Goal: Task Accomplishment & Management: Manage account settings

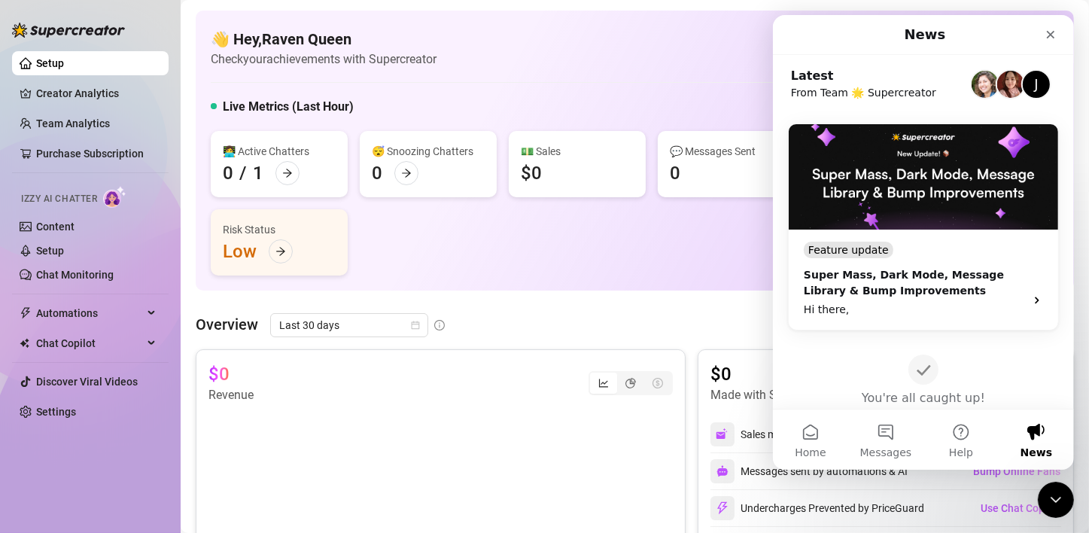
scroll to position [602, 0]
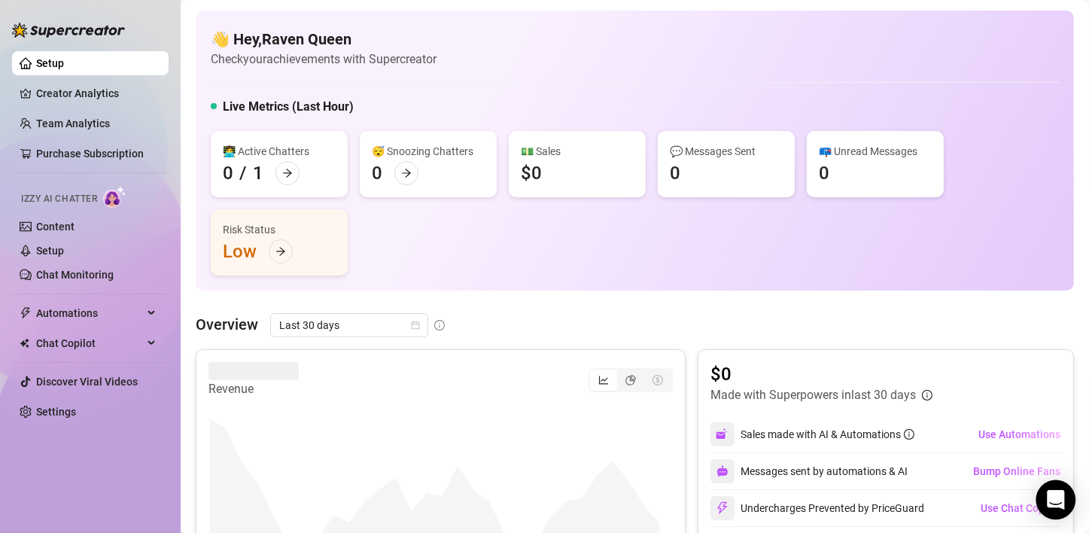
click at [1050, 496] on icon "Open Intercom Messenger" at bounding box center [1055, 500] width 17 height 20
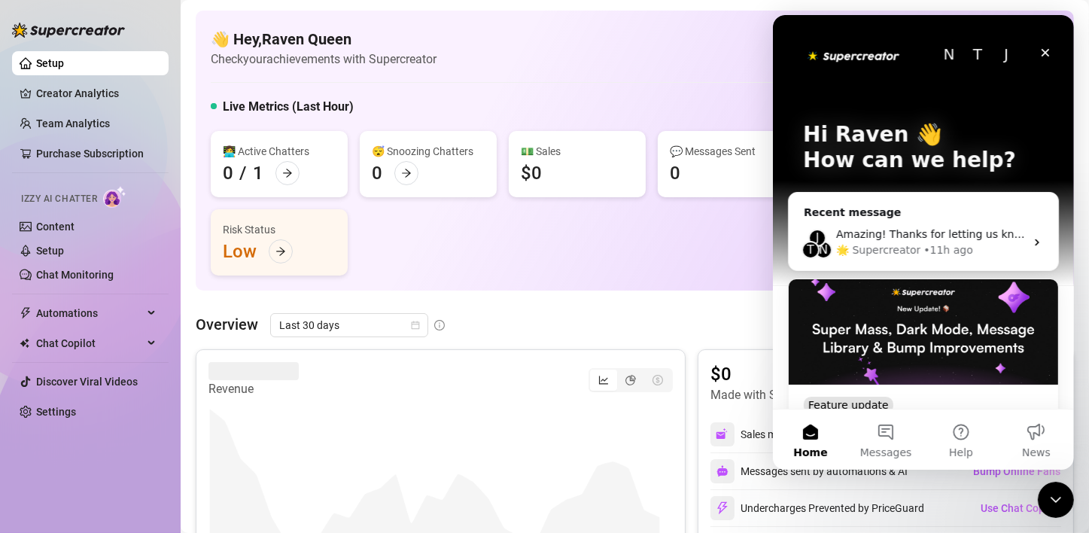
click at [888, 245] on div "🌟 Supercreator" at bounding box center [878, 250] width 84 height 16
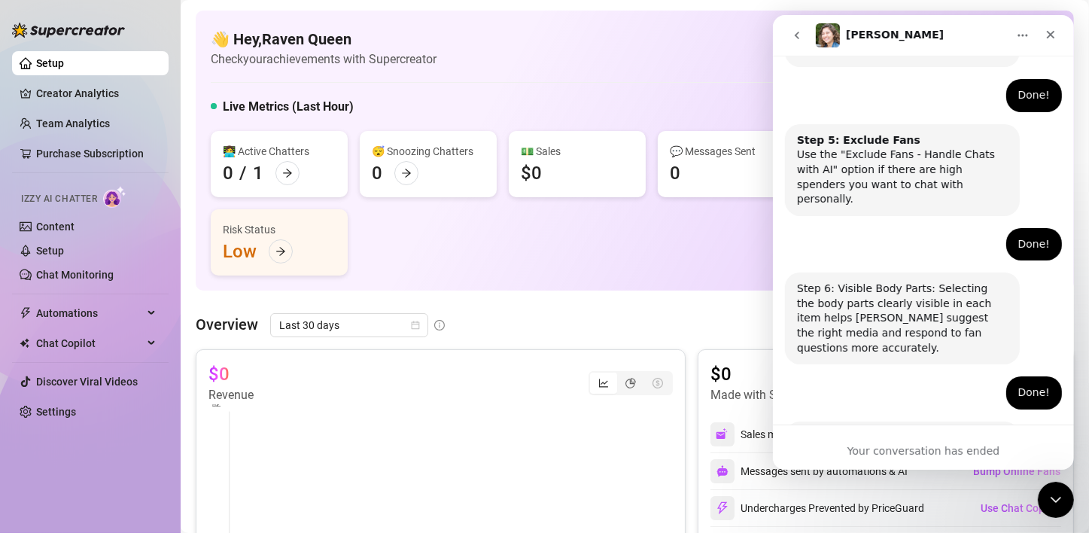
scroll to position [1004, 0]
click at [921, 448] on div "Your conversation has ended" at bounding box center [922, 451] width 301 height 16
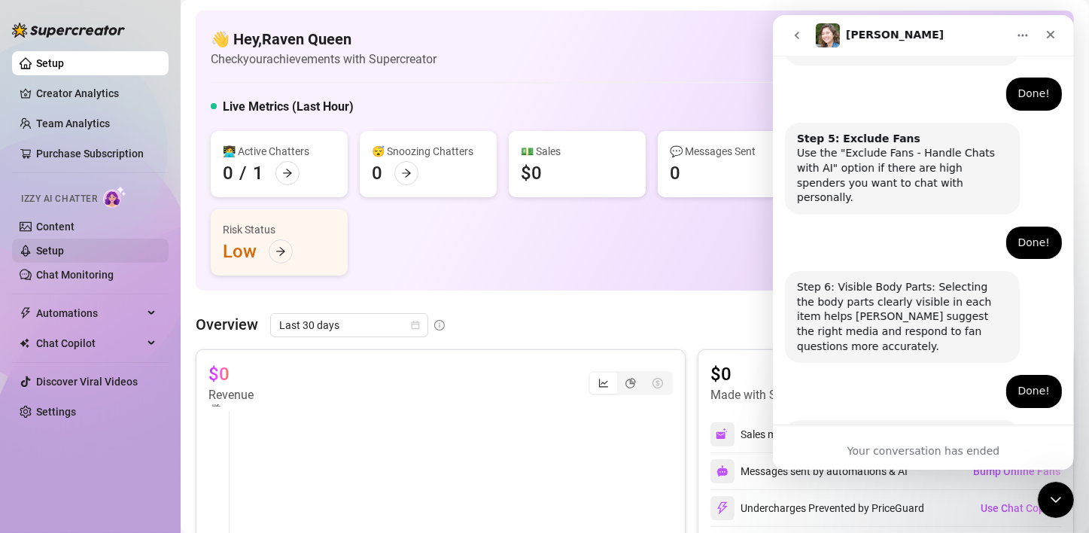
click at [53, 247] on link "Setup" at bounding box center [50, 251] width 28 height 12
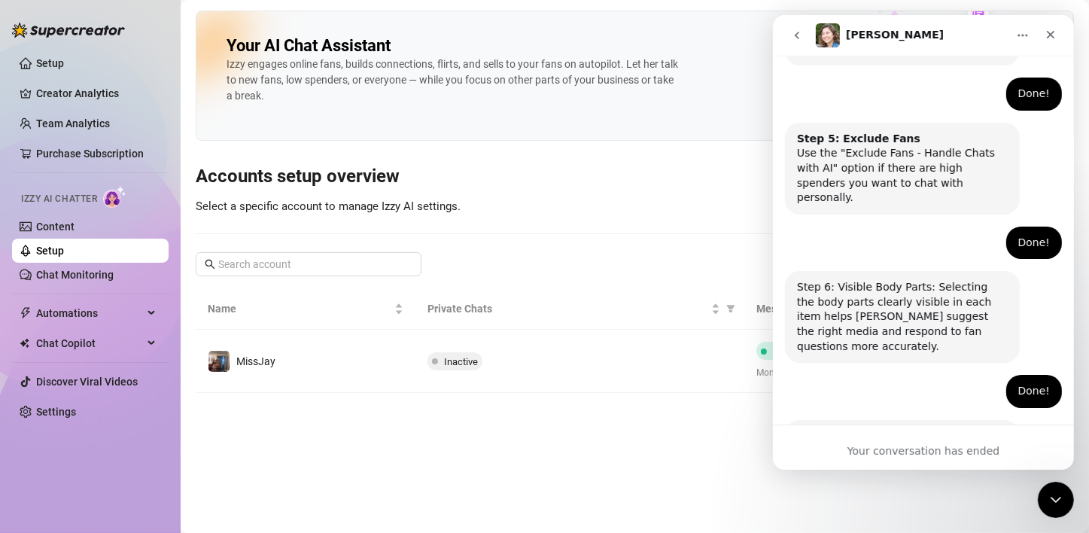
click at [573, 276] on div "Your AI Chat Assistant [PERSON_NAME] engages online fans, builds connections, f…" at bounding box center [635, 202] width 878 height 382
drag, startPoint x: 1019, startPoint y: 38, endPoint x: 811, endPoint y: 431, distance: 444.8
click at [811, 428] on div "[PERSON_NAME] Ask us anything, or share your feedback :) Hey, What brings you h…" at bounding box center [922, 242] width 301 height 455
click at [1049, 493] on icon "Close Intercom Messenger" at bounding box center [1054, 498] width 18 height 18
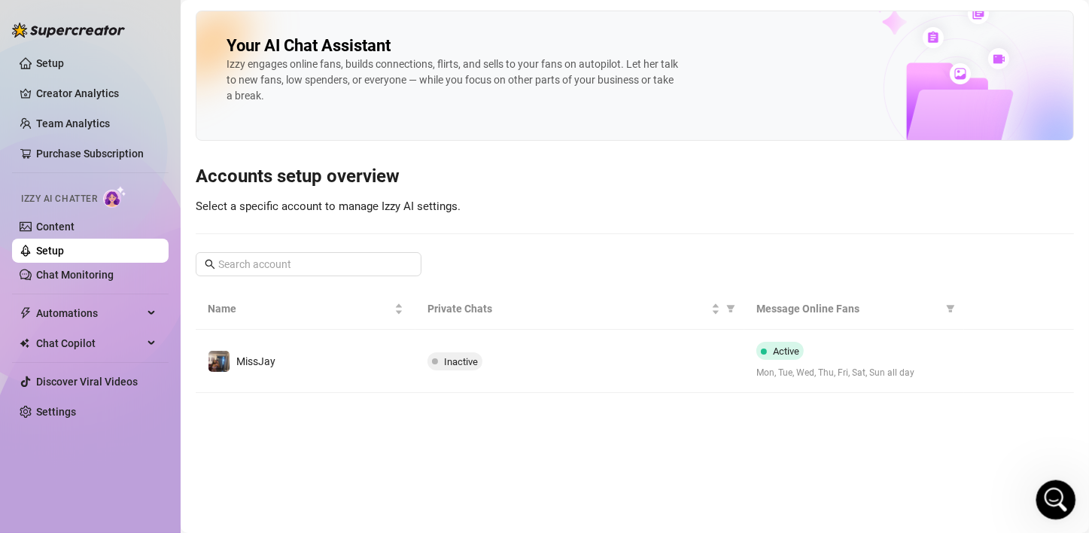
scroll to position [1004, 0]
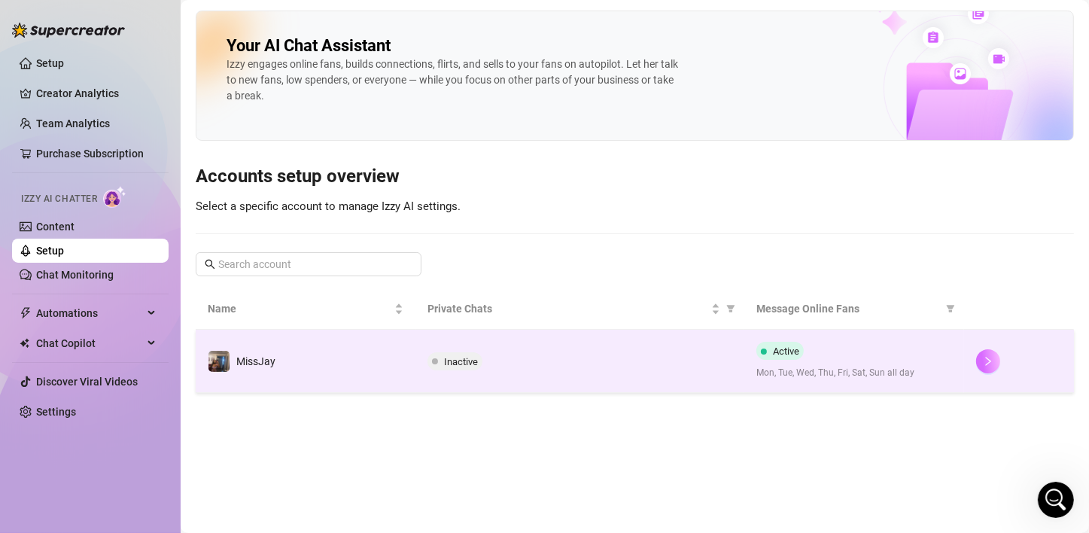
click at [991, 360] on icon "right" at bounding box center [988, 361] width 5 height 9
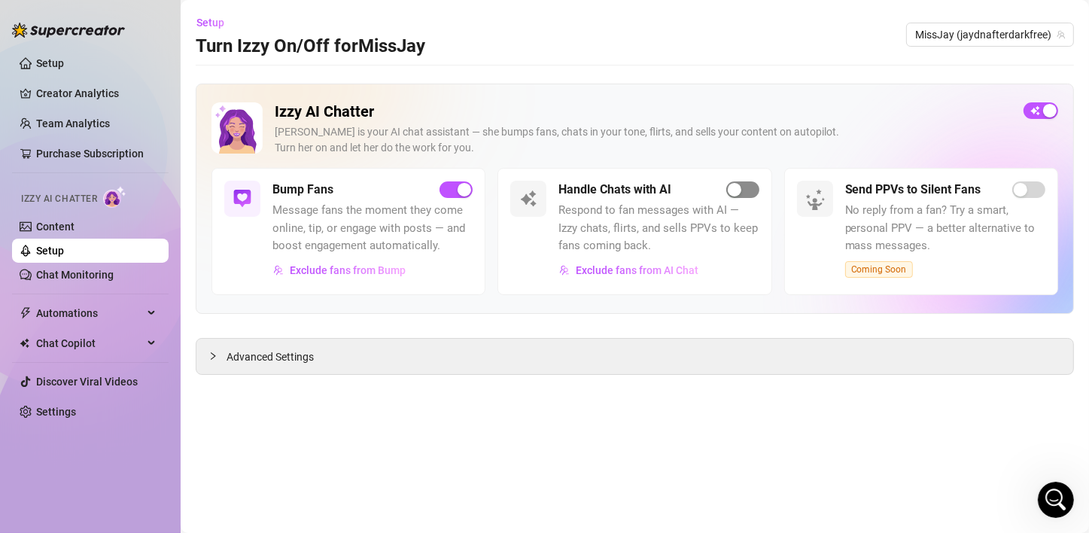
click at [737, 190] on div "button" at bounding box center [735, 190] width 14 height 14
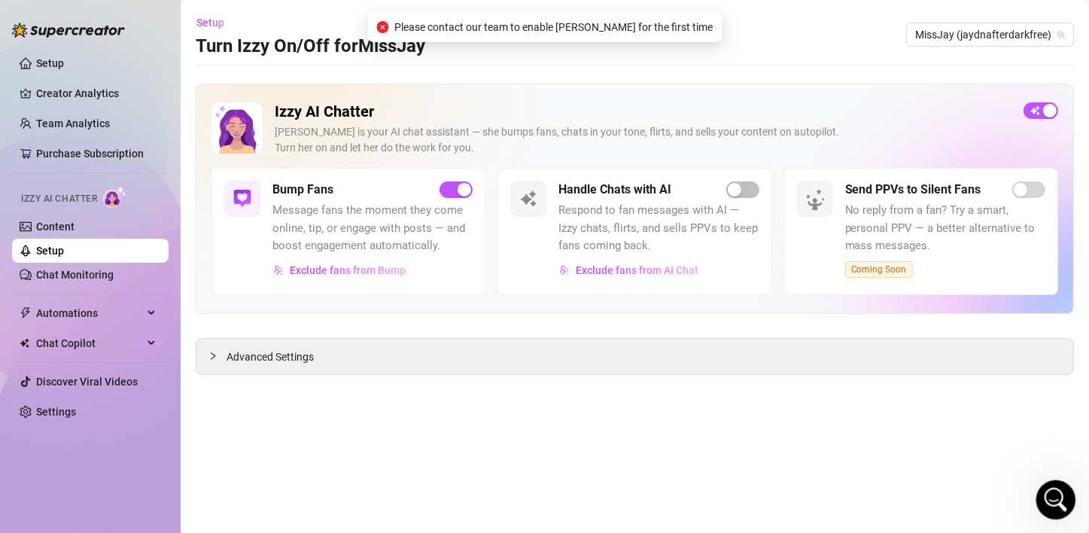
click at [1051, 497] on icon "Open Intercom Messenger" at bounding box center [1054, 498] width 25 height 25
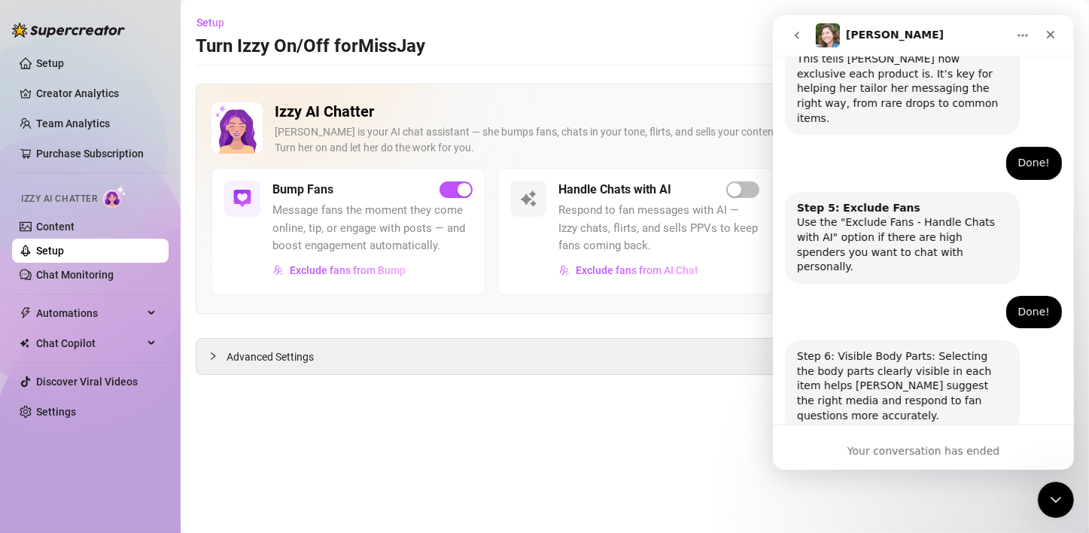
scroll to position [1004, 0]
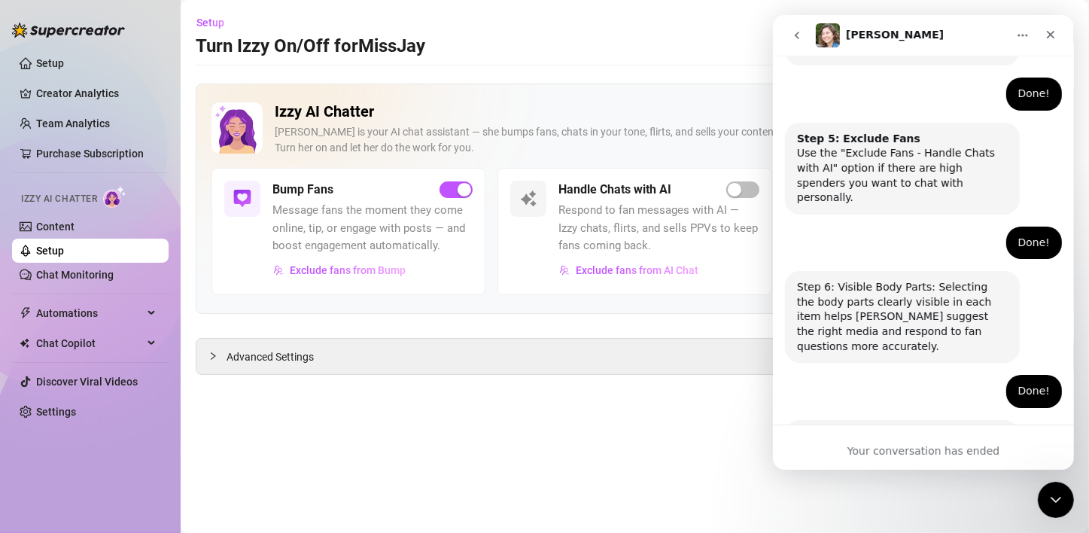
click at [799, 35] on icon "go back" at bounding box center [796, 35] width 12 height 12
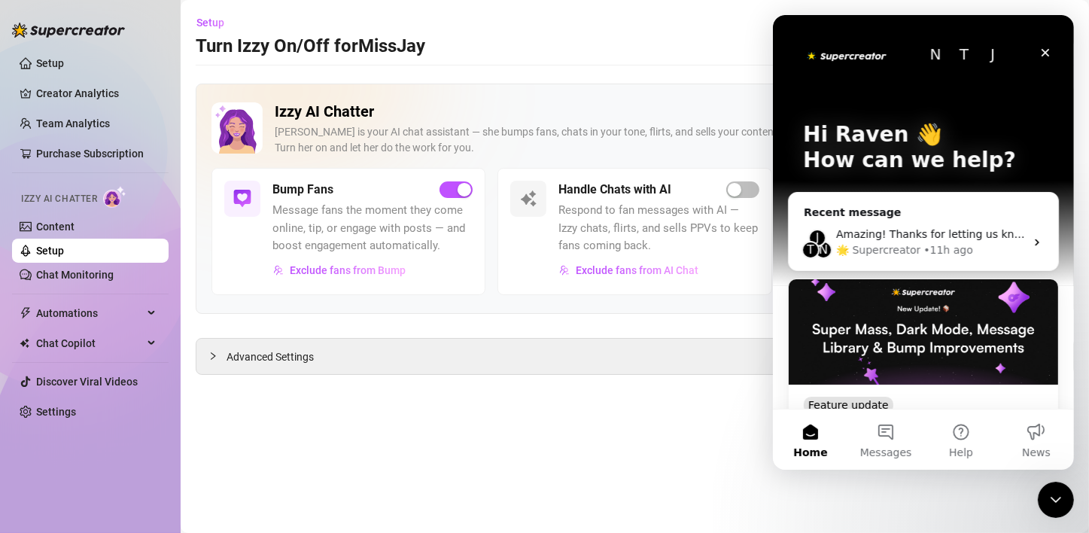
scroll to position [0, 0]
click at [894, 456] on span "Messages" at bounding box center [886, 452] width 52 height 11
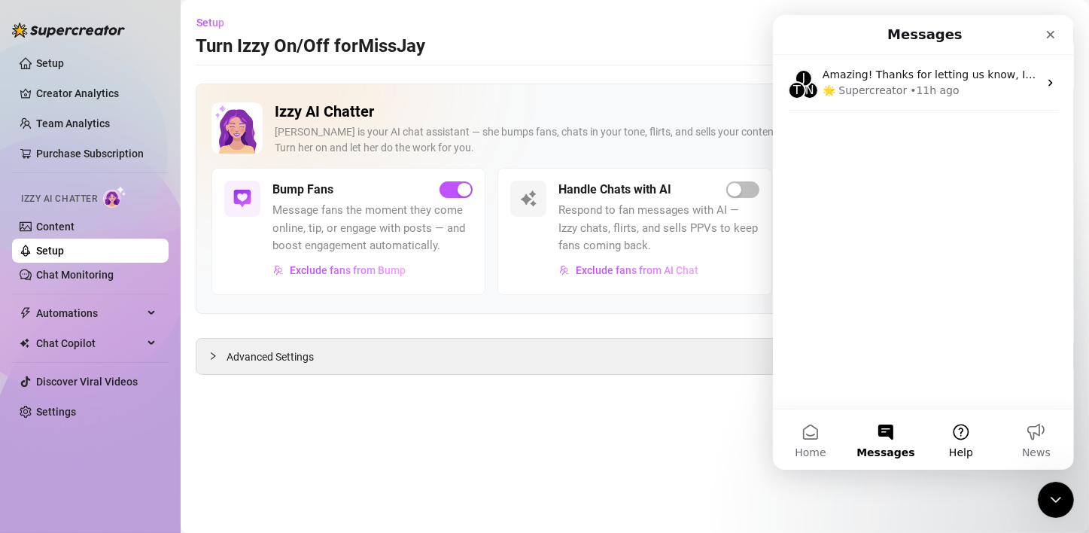
click at [964, 435] on button "Help" at bounding box center [960, 440] width 75 height 60
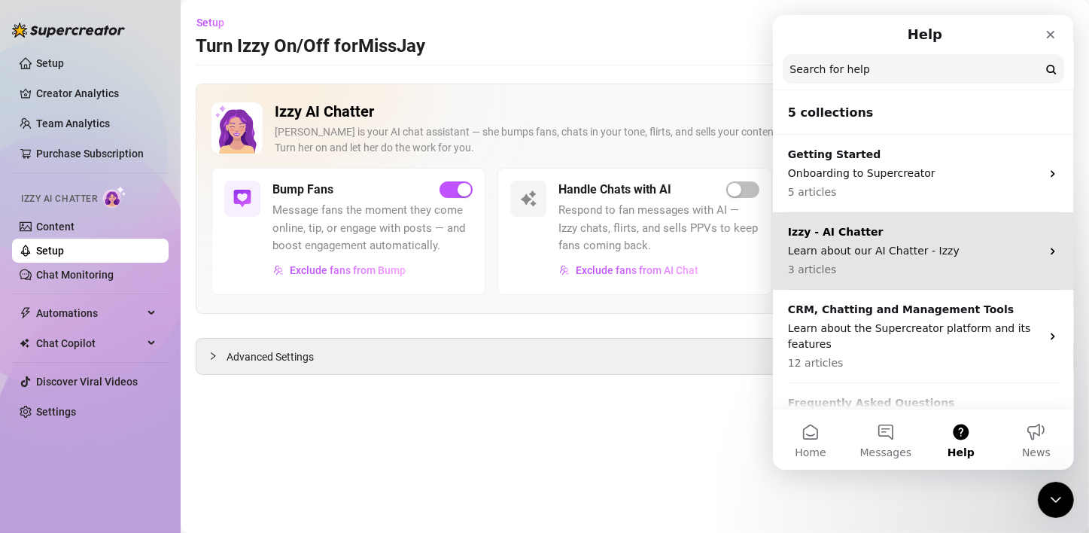
click at [894, 257] on p "Learn about our AI Chatter - Izzy" at bounding box center [913, 251] width 253 height 16
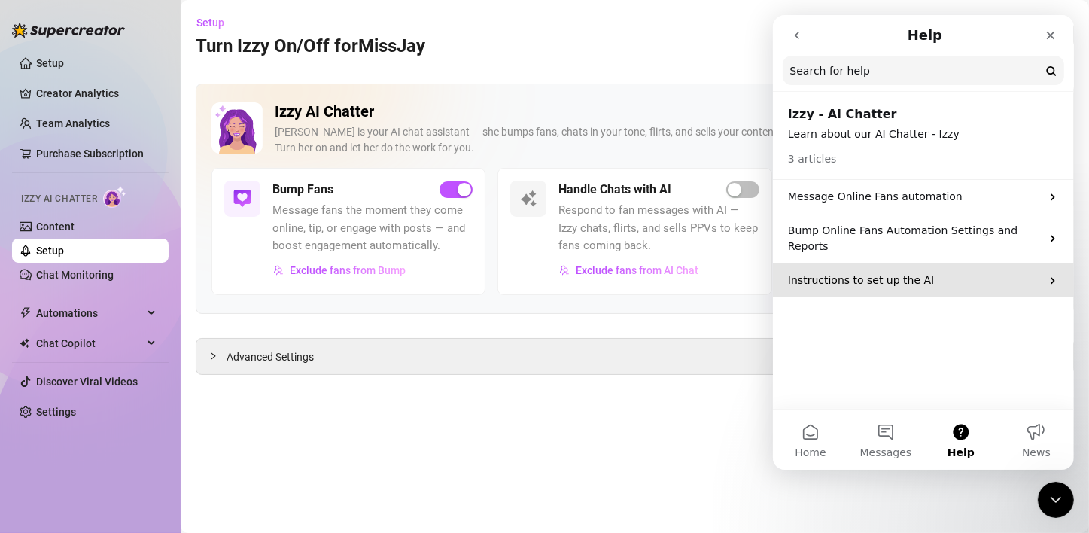
click at [913, 273] on p "Instructions to set up the AI" at bounding box center [913, 281] width 253 height 16
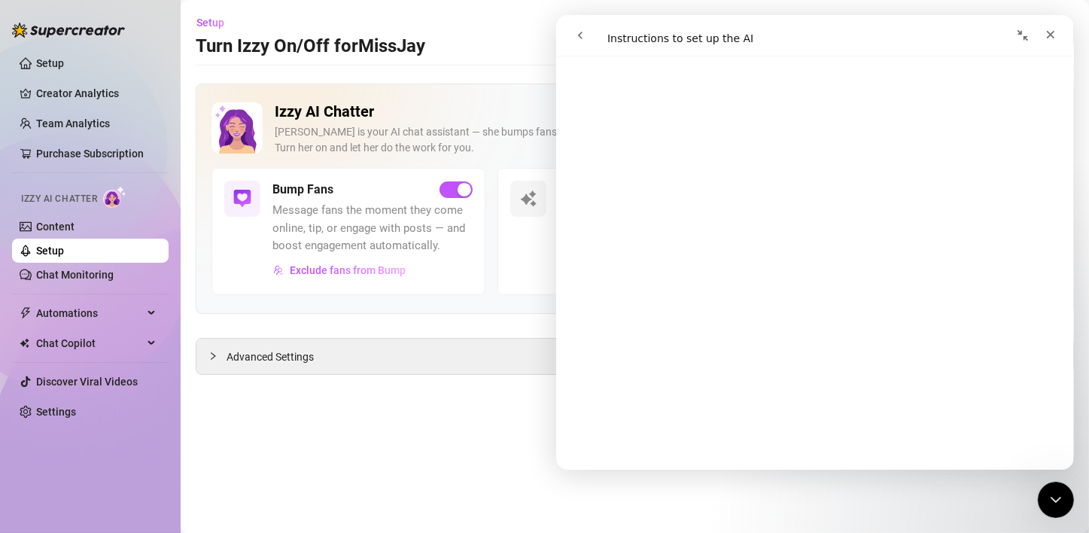
scroll to position [1581, 0]
click at [476, 378] on main "Setup Turn Izzy On/Off for MissJay MissJay (jaydnafterdarkfree) Izzy AI Chatter…" at bounding box center [635, 266] width 909 height 533
click at [1046, 37] on icon "Close" at bounding box center [1050, 35] width 12 height 12
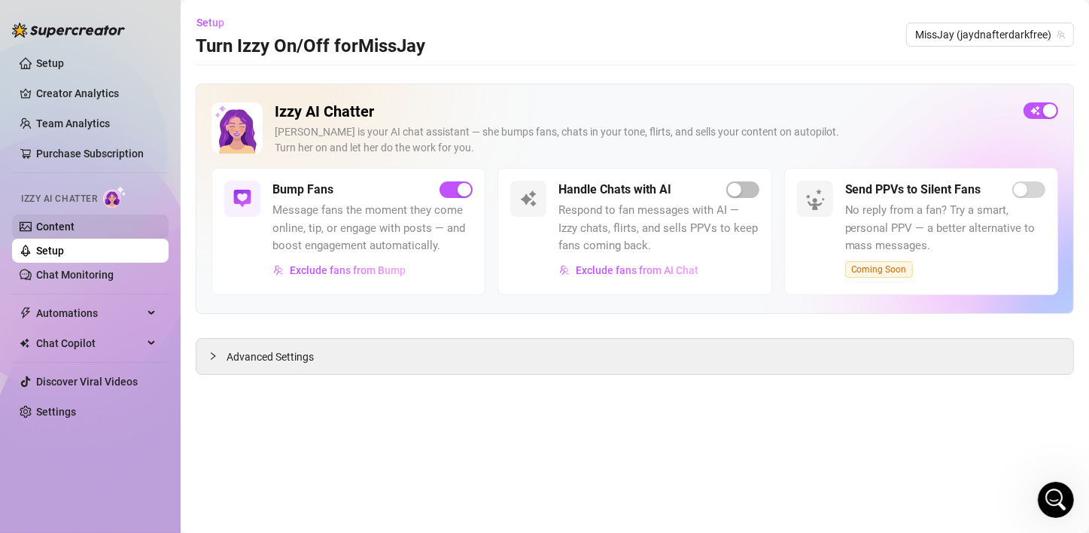
click at [56, 221] on link "Content" at bounding box center [55, 227] width 38 height 12
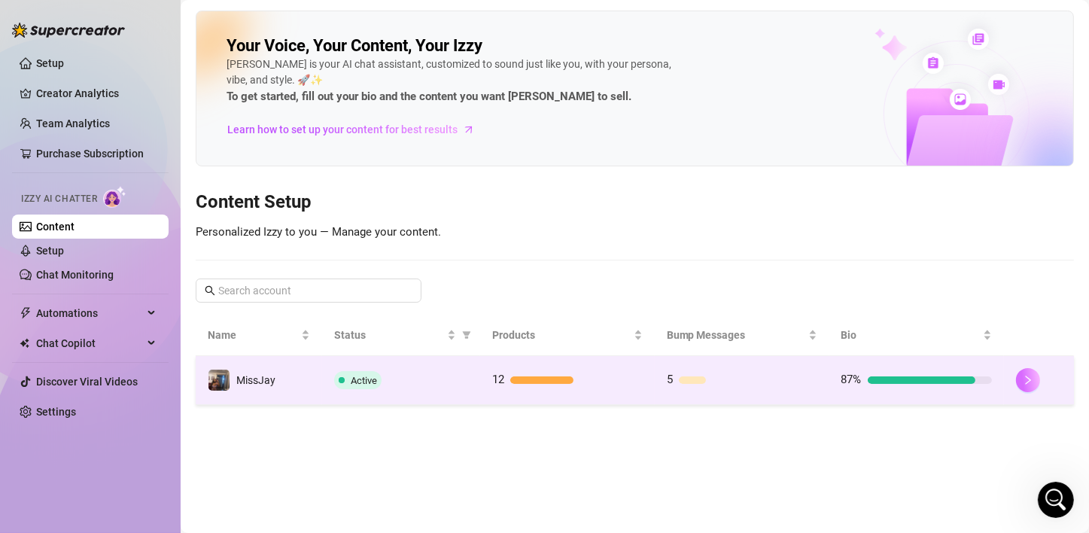
click at [1026, 373] on button "button" at bounding box center [1028, 380] width 24 height 24
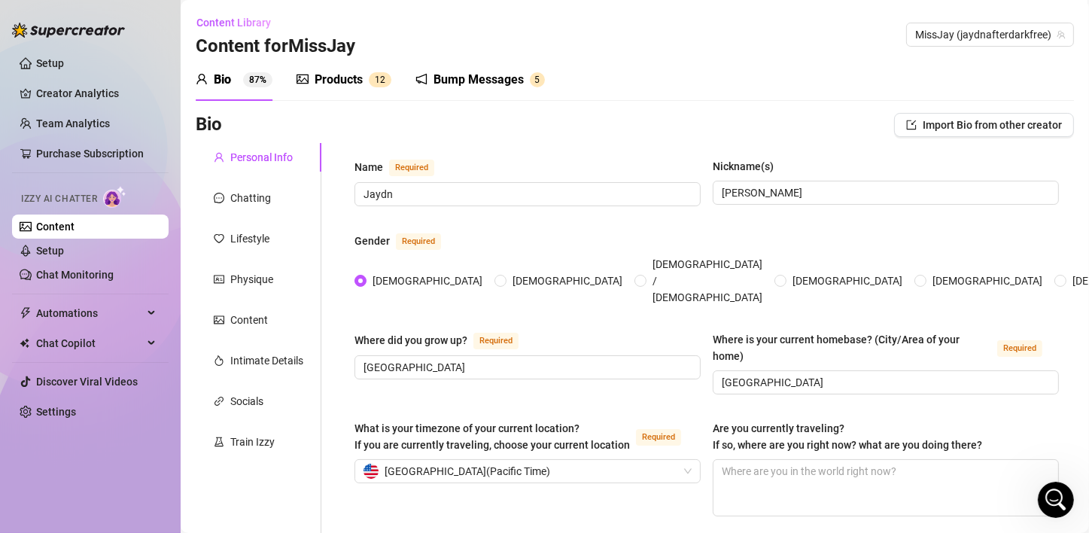
click at [343, 80] on div "Products" at bounding box center [339, 80] width 48 height 18
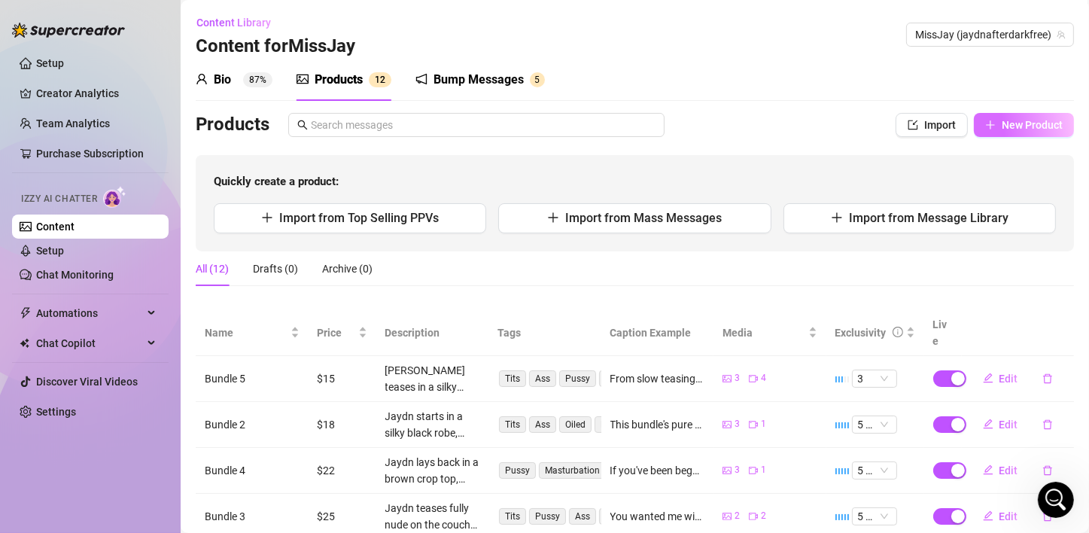
click at [1020, 126] on span "New Product" at bounding box center [1032, 125] width 61 height 12
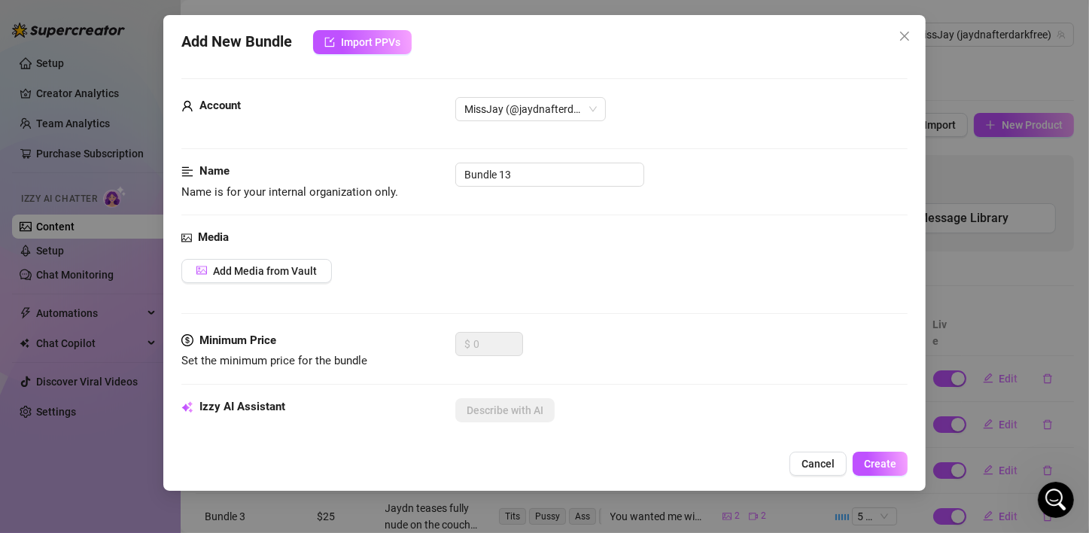
click at [903, 32] on icon "close" at bounding box center [905, 36] width 12 height 12
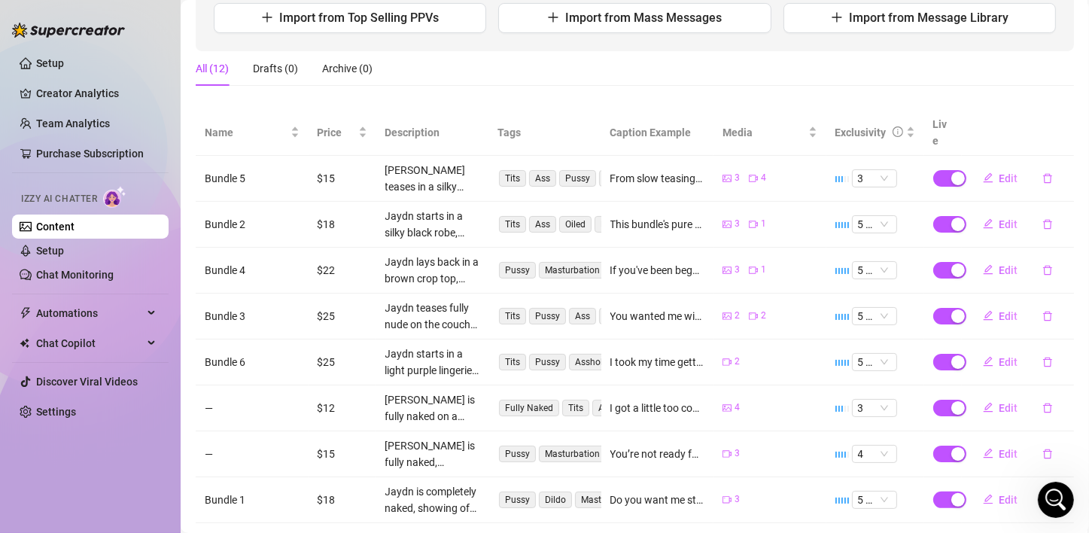
scroll to position [125, 0]
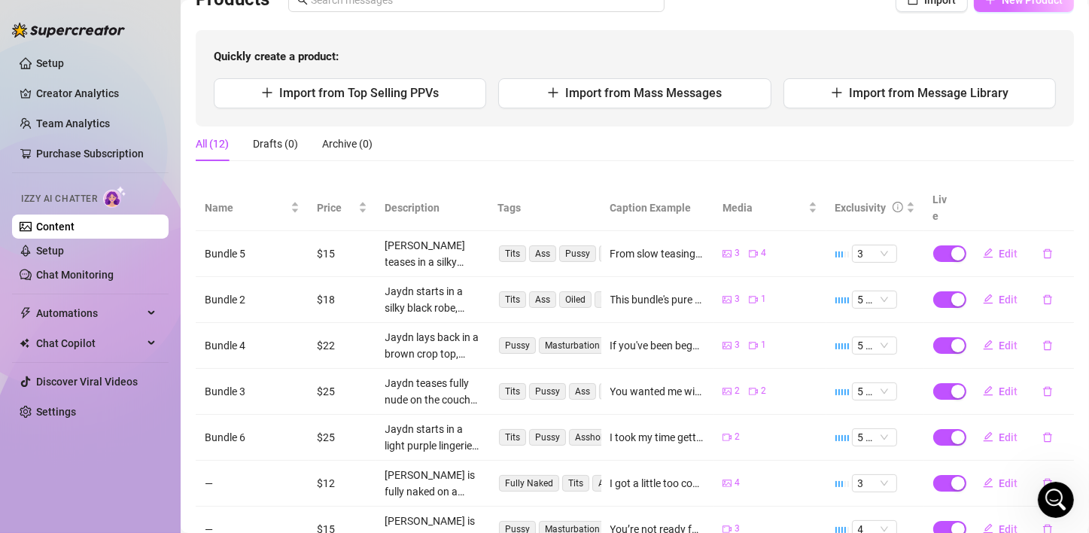
click at [1022, 8] on button "New Product" at bounding box center [1024, 0] width 100 height 24
type textarea "Type your message here..."
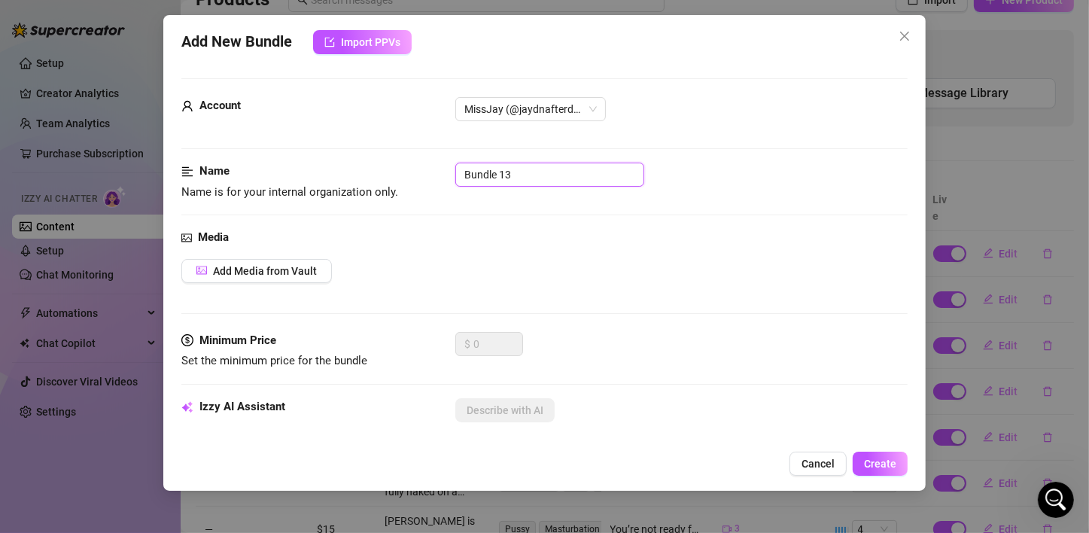
drag, startPoint x: 537, startPoint y: 170, endPoint x: 296, endPoint y: 123, distance: 245.4
click at [522, 172] on input "Bundle 13" at bounding box center [549, 175] width 189 height 24
click at [517, 174] on input "Bundle 13" at bounding box center [549, 175] width 189 height 24
type input "B"
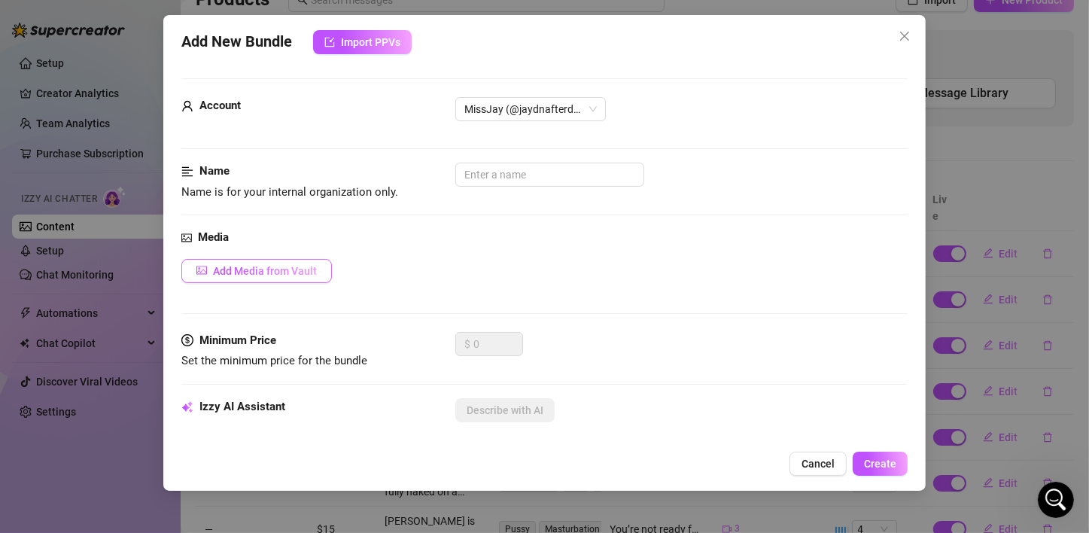
click at [256, 266] on span "Add Media from Vault" at bounding box center [265, 271] width 104 height 12
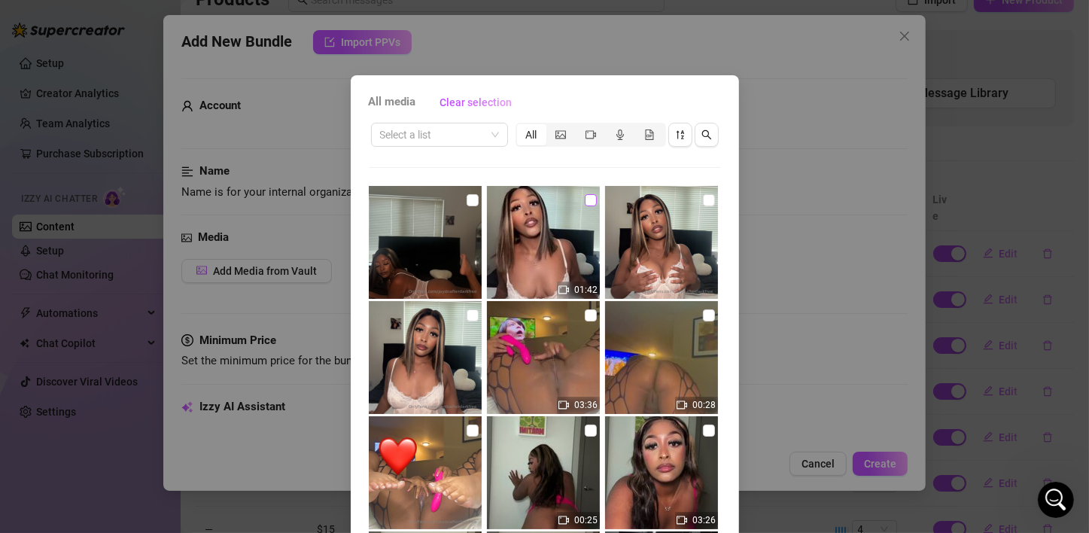
click at [585, 206] on input "checkbox" at bounding box center [591, 200] width 12 height 12
checkbox input "true"
click at [467, 202] on input "checkbox" at bounding box center [473, 200] width 12 height 12
checkbox input "true"
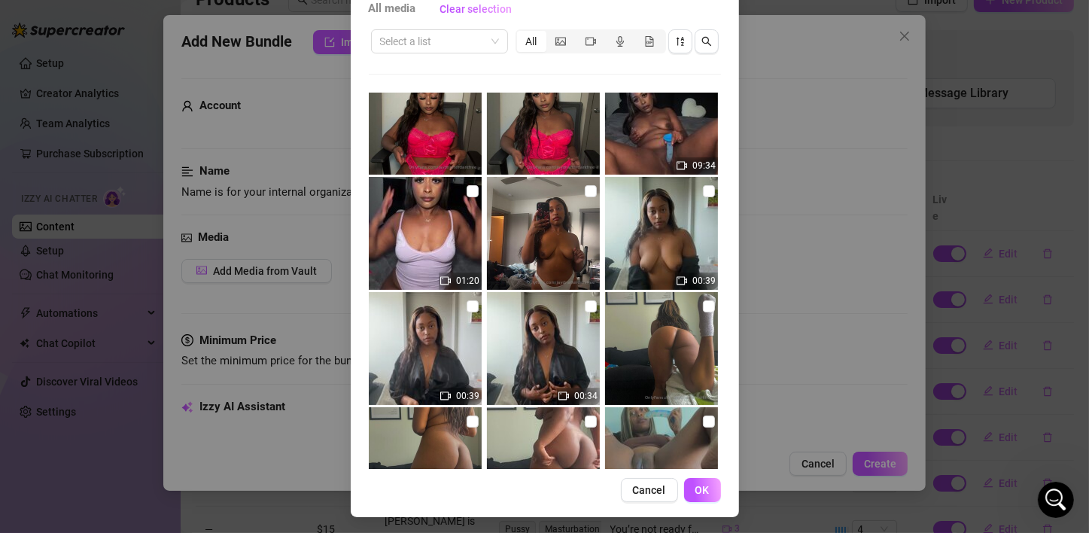
scroll to position [96, 0]
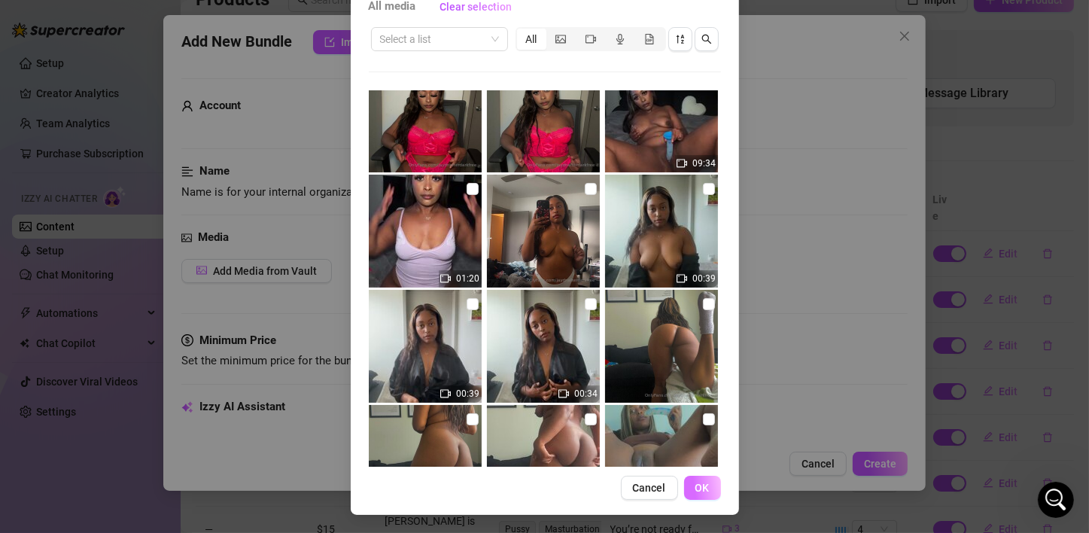
click at [696, 483] on span "OK" at bounding box center [703, 488] width 14 height 12
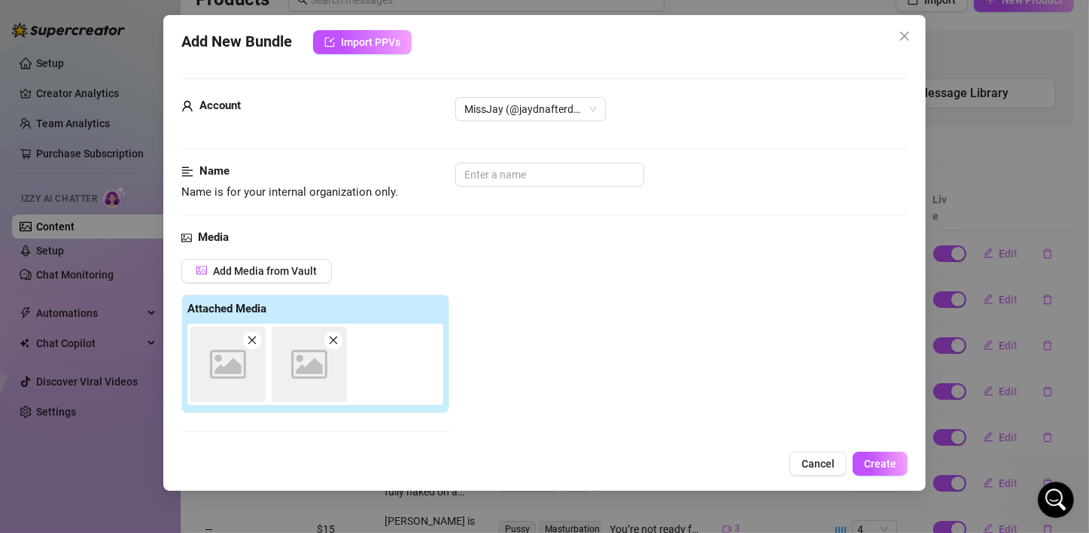
scroll to position [239, 0]
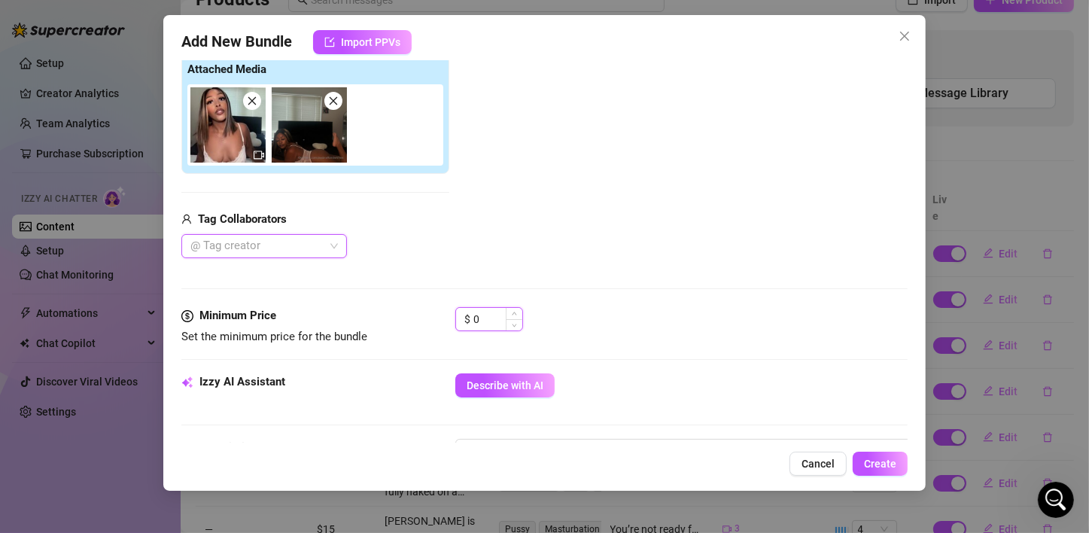
click at [496, 312] on input "0" at bounding box center [497, 319] width 49 height 23
drag, startPoint x: 496, startPoint y: 312, endPoint x: 468, endPoint y: 309, distance: 28.1
click at [468, 309] on div "$ 0" at bounding box center [489, 319] width 68 height 24
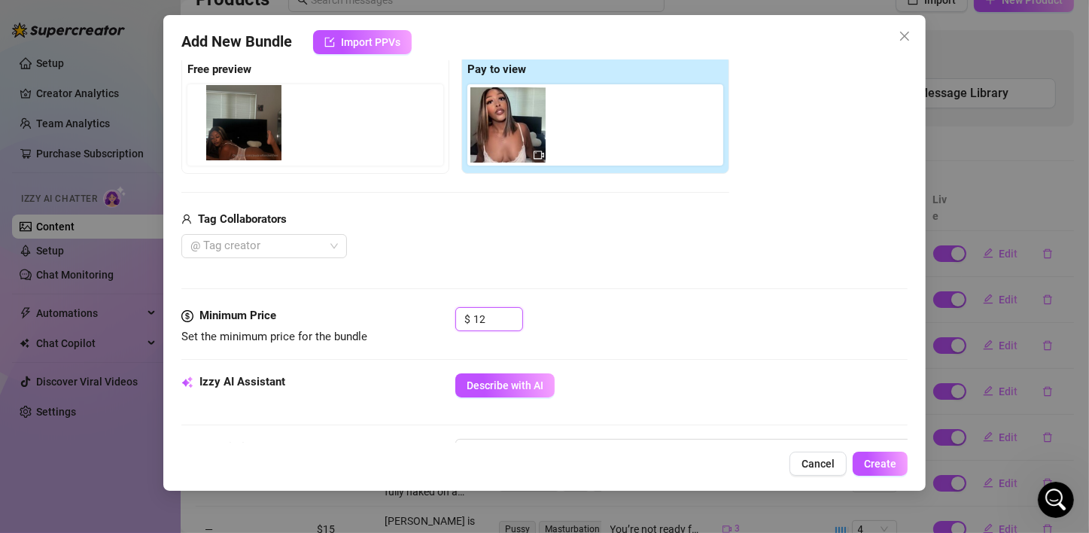
drag, startPoint x: 594, startPoint y: 139, endPoint x: 226, endPoint y: 139, distance: 368.1
click at [226, 139] on div "Free preview Pay to view" at bounding box center [455, 114] width 548 height 119
drag, startPoint x: 583, startPoint y: 141, endPoint x: 225, endPoint y: 147, distance: 358.4
click at [225, 147] on div "Free preview Pay to view" at bounding box center [455, 114] width 548 height 119
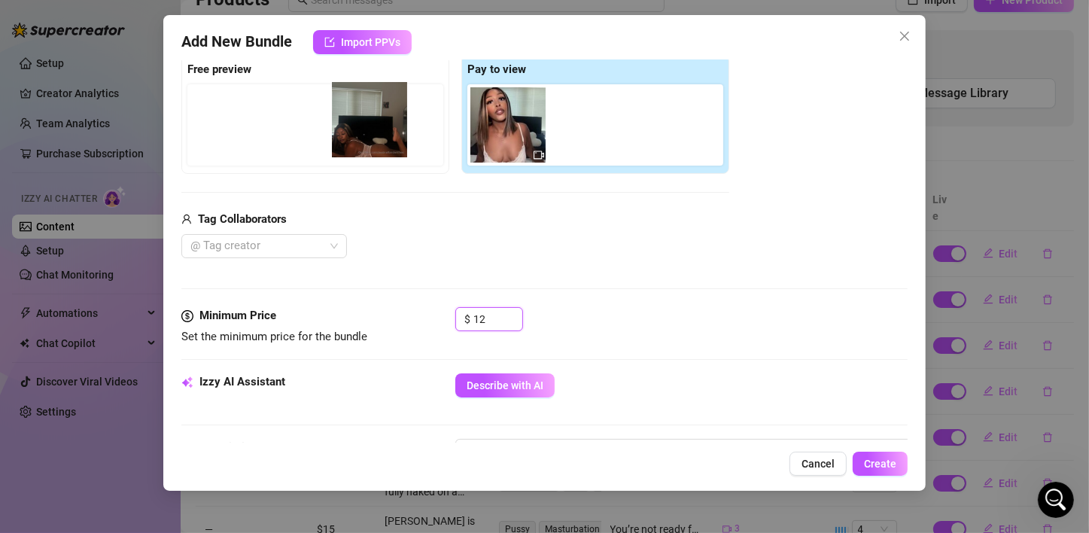
drag, startPoint x: 586, startPoint y: 140, endPoint x: 361, endPoint y: 135, distance: 225.1
click at [361, 135] on div "Free preview Pay to view" at bounding box center [455, 114] width 548 height 119
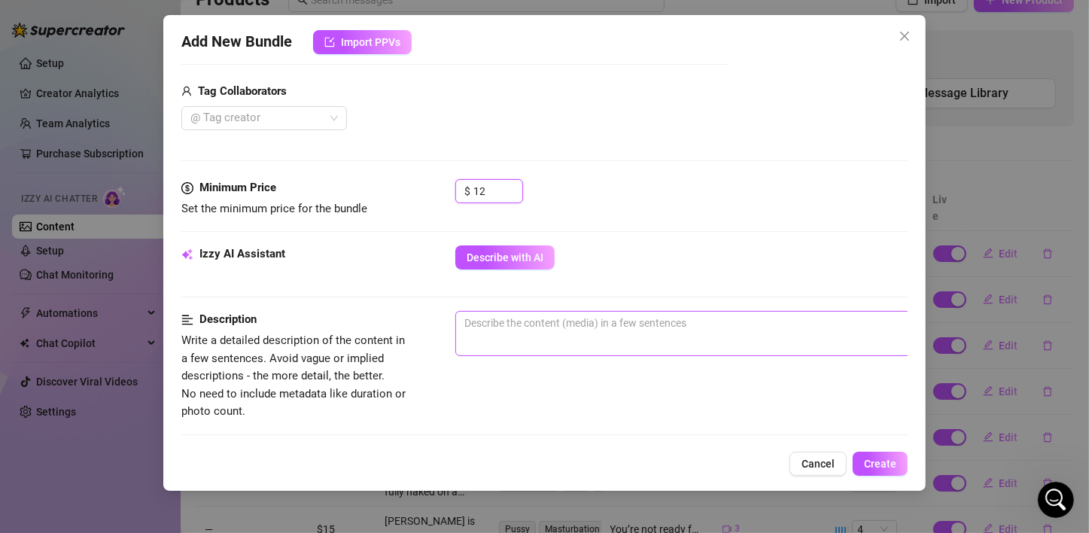
scroll to position [465, 0]
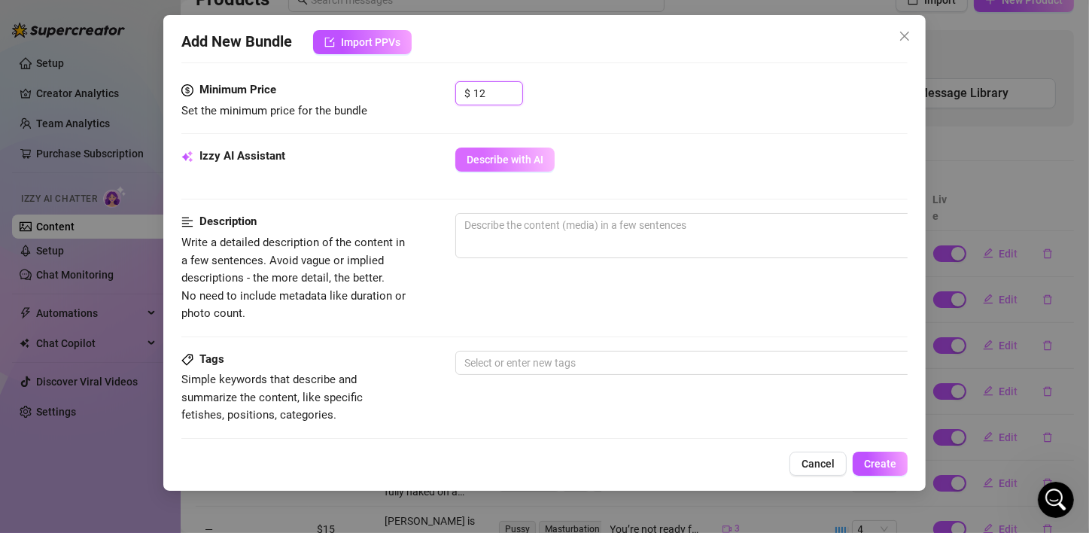
type input "12"
click at [493, 161] on span "Describe with AI" at bounding box center [505, 160] width 77 height 12
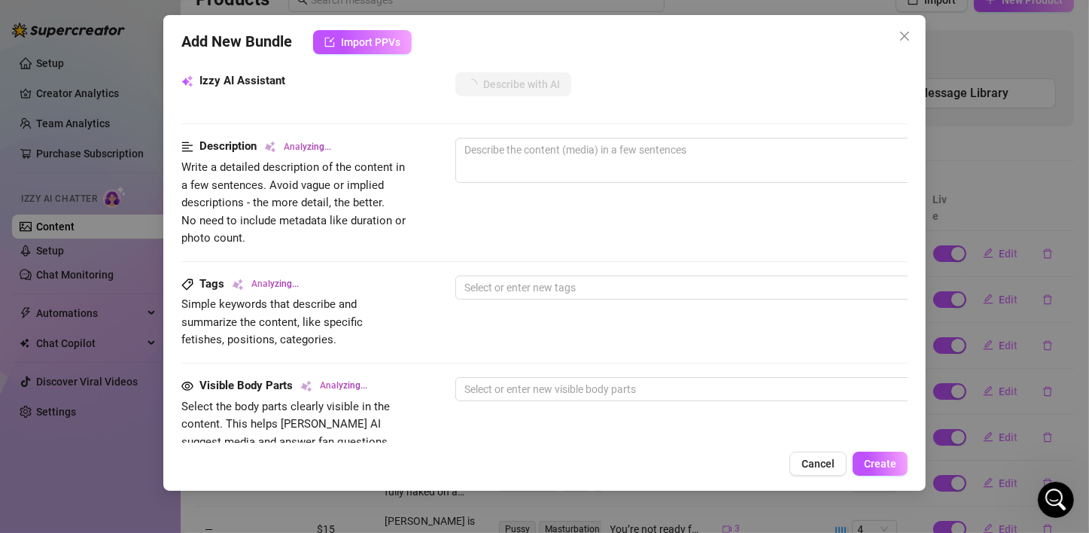
type textarea "Jaydn"
type textarea "Jaydn teases"
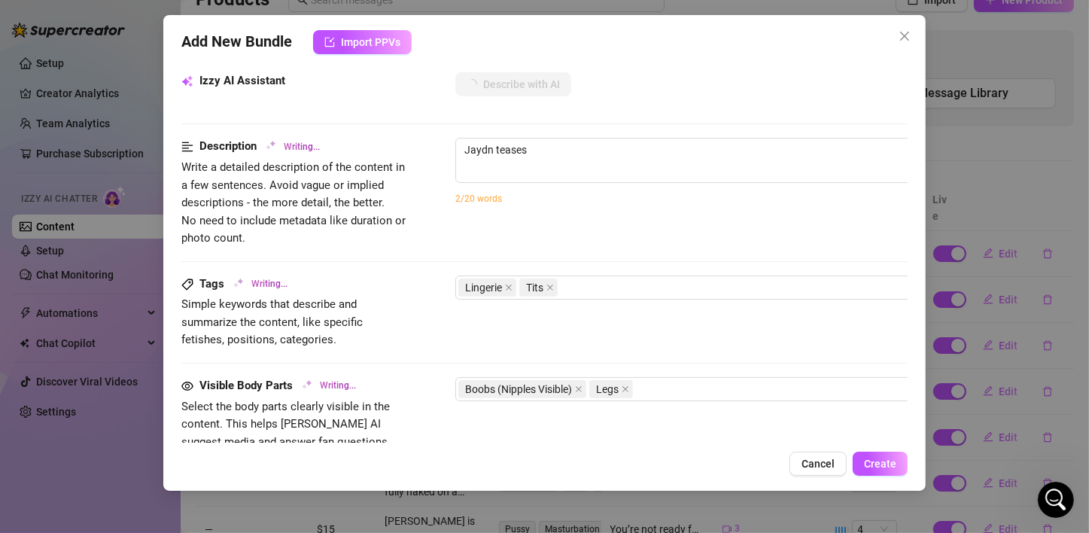
type textarea "Jaydn teases in"
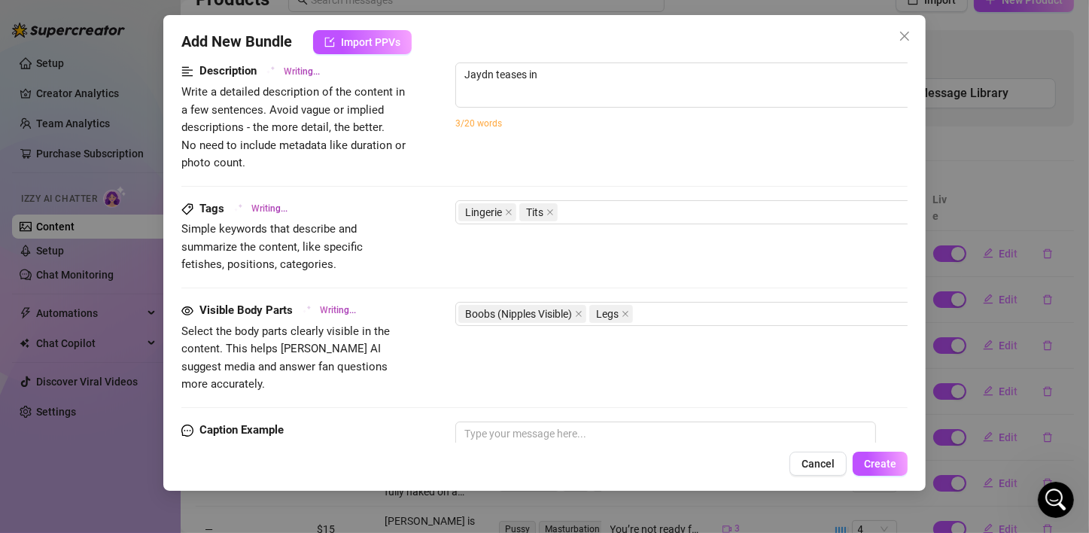
type textarea "Jaydn teases in a"
type textarea "Jaydn teases in a sheer"
type textarea "Jaydn teases in a sheer white"
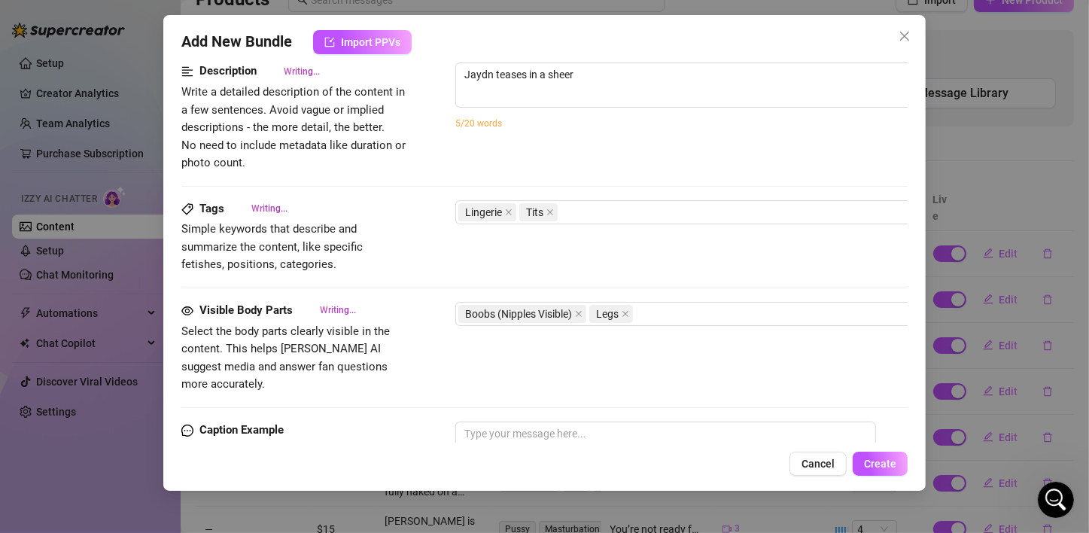
type textarea "Jaydn teases in a sheer white"
type textarea "[PERSON_NAME] teases in a sheer white lace"
type textarea "Jaydn teases in a sheer white lace lingerie"
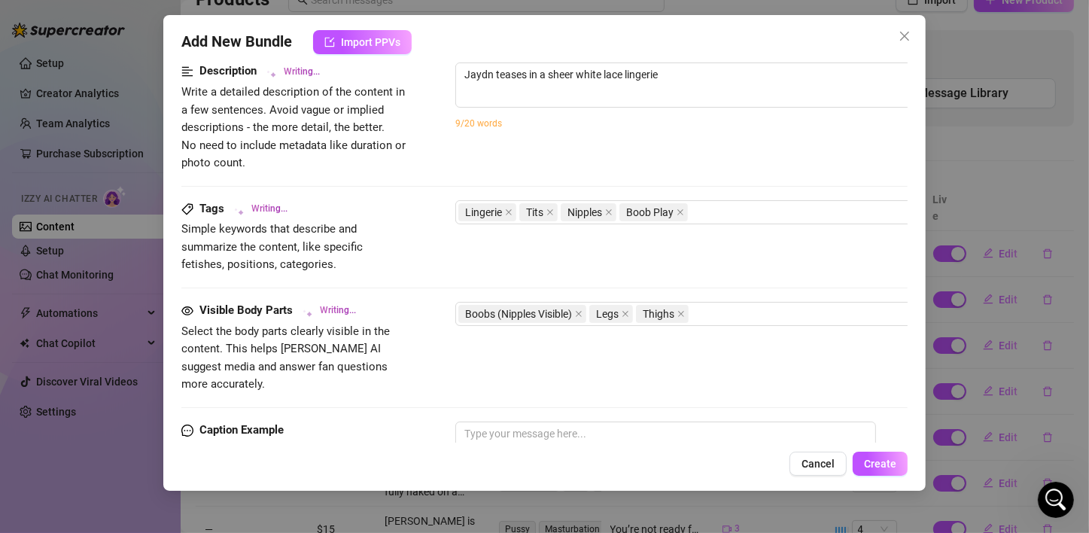
type textarea "Jaydn teases in a sheer white lace lingerie set"
type textarea "Jaydn teases in a sheer white lace lingerie set with"
type textarea "Jaydn teases in a sheer white lace lingerie set with garter"
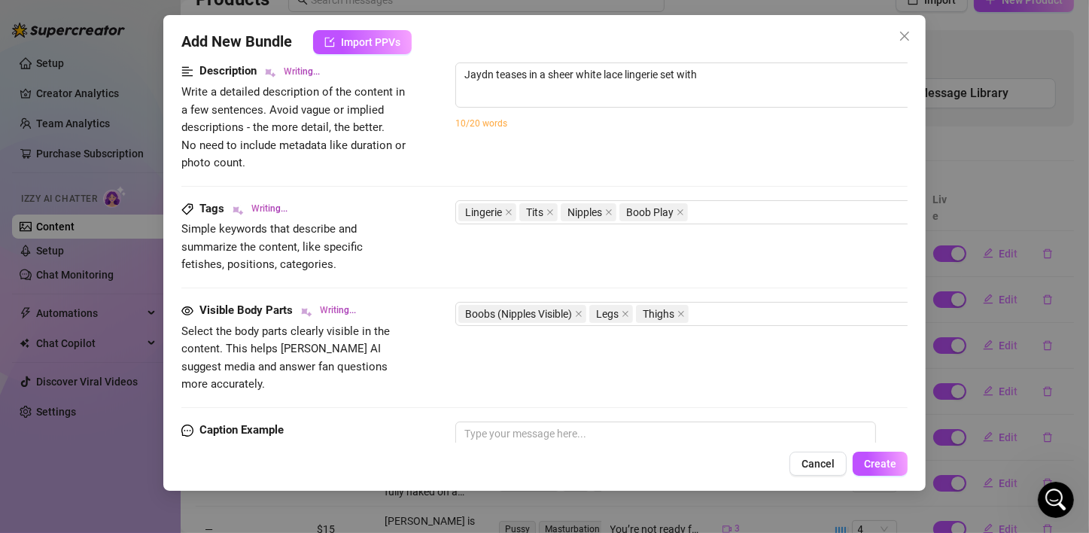
type textarea "Jaydn teases in a sheer white lace lingerie set with garter"
type textarea "Jaydn teases in a sheer white lace lingerie set with garter straps,"
type textarea "Jaydn teases in a sheer white lace lingerie set with garter straps, slowly"
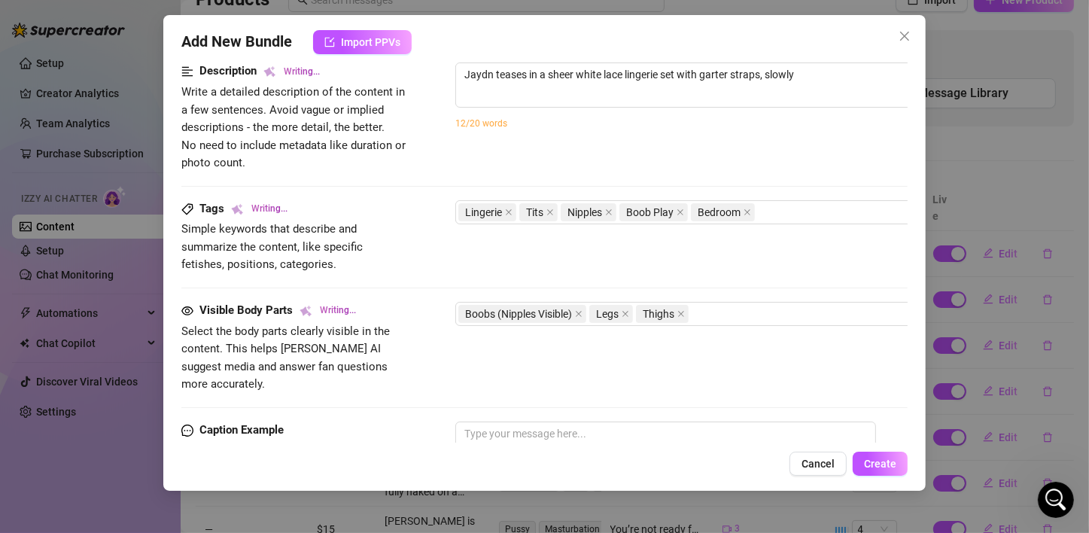
type textarea "Jaydn teases in a sheer white lace lingerie set with garter straps, slowly pull…"
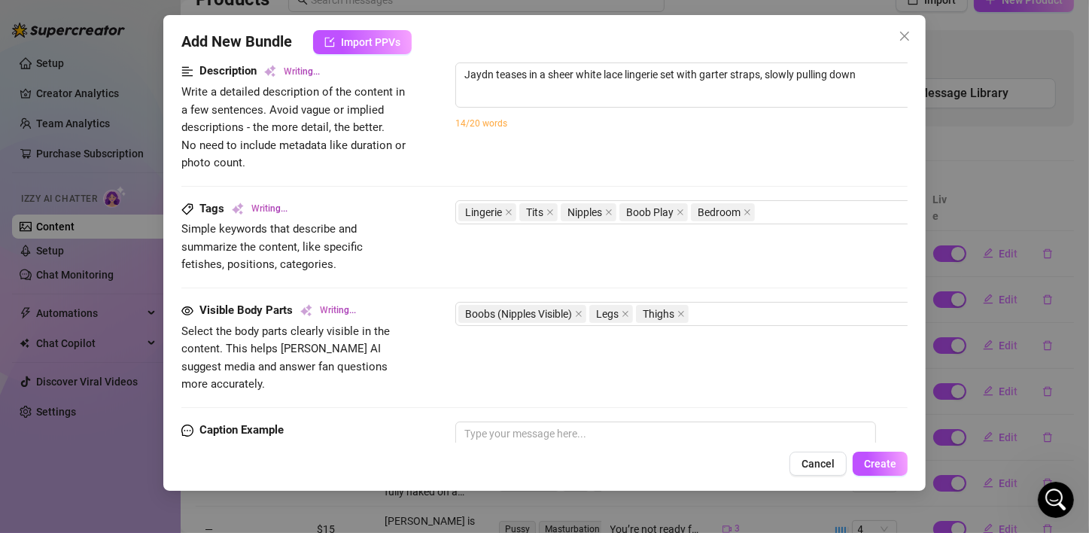
type textarea "Jaydn teases in a sheer white lace lingerie set with garter straps, slowly pull…"
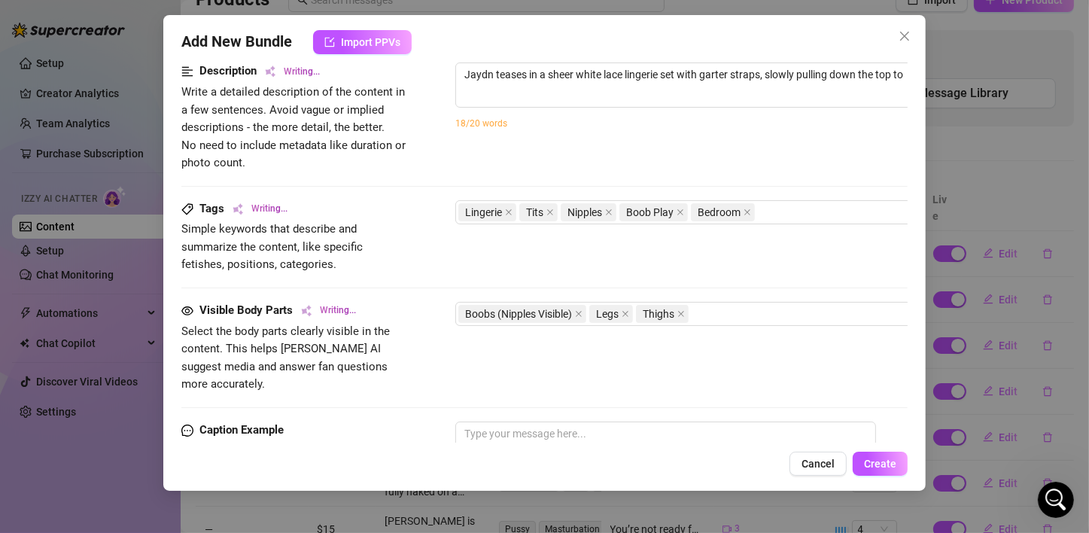
type textarea "Jaydn teases in a sheer white lace lingerie set with garter straps, slowly pull…"
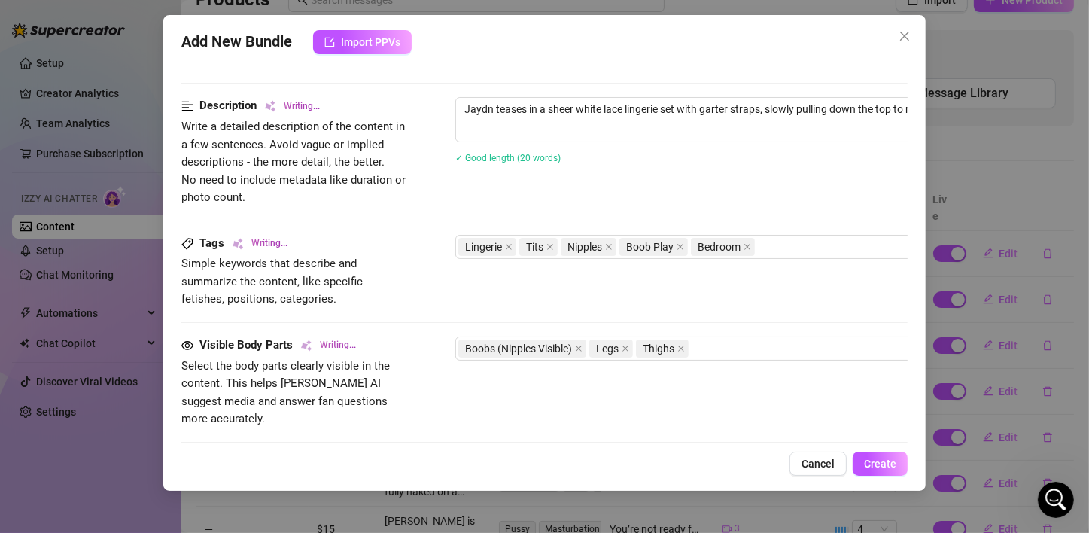
type textarea "[PERSON_NAME] teases in a sheer white lace lingerie set with garter straps, slo…"
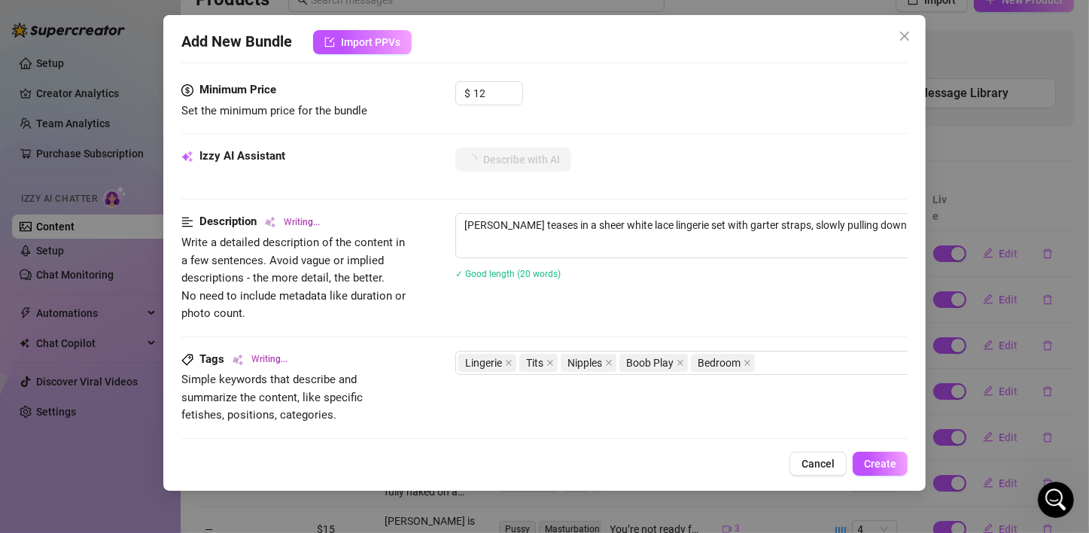
type textarea "[PERSON_NAME] teases in a sheer white lace lingerie set with garter straps, slo…"
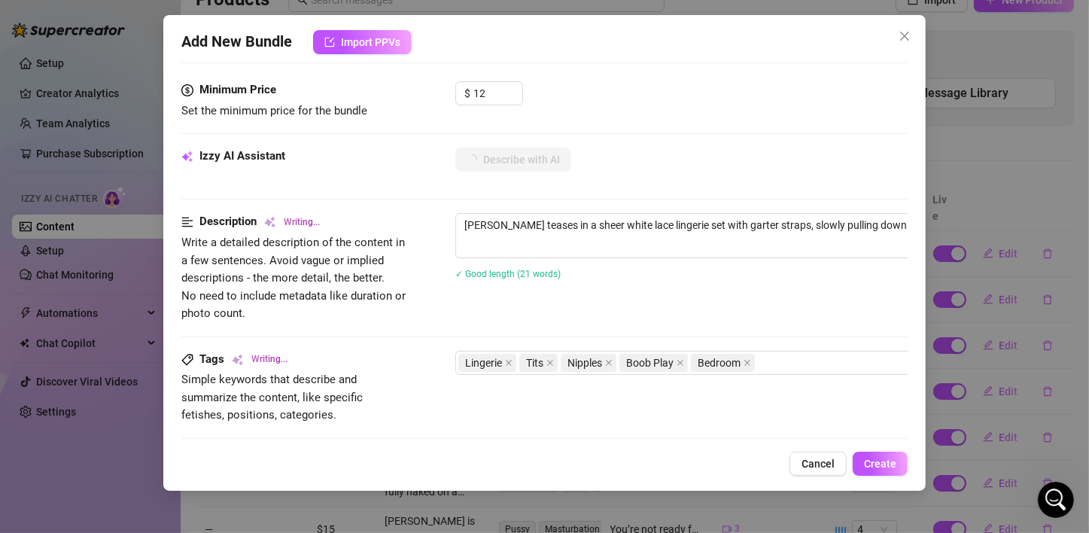
type textarea "[PERSON_NAME] teases in a sheer white lace lingerie set with garter straps, slo…"
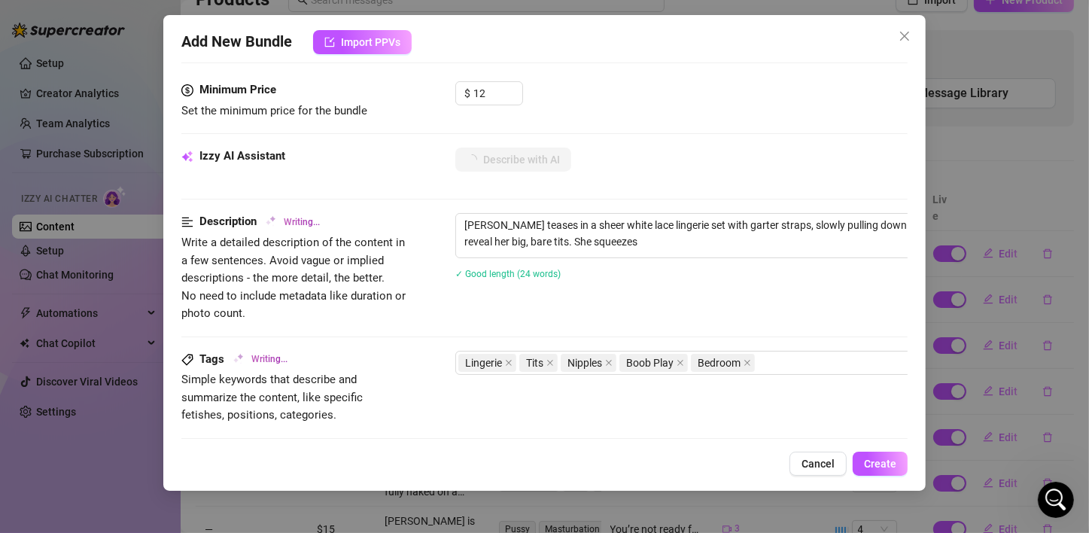
type textarea "[PERSON_NAME] teases in a sheer white lace lingerie set with garter straps, slo…"
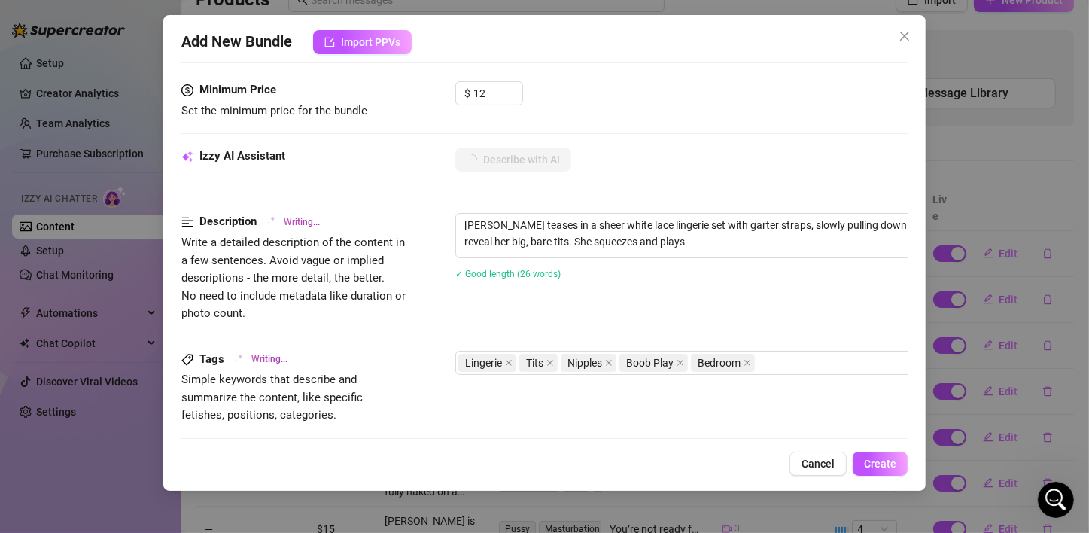
type textarea "[PERSON_NAME] teases in a sheer white lace lingerie set with garter straps, slo…"
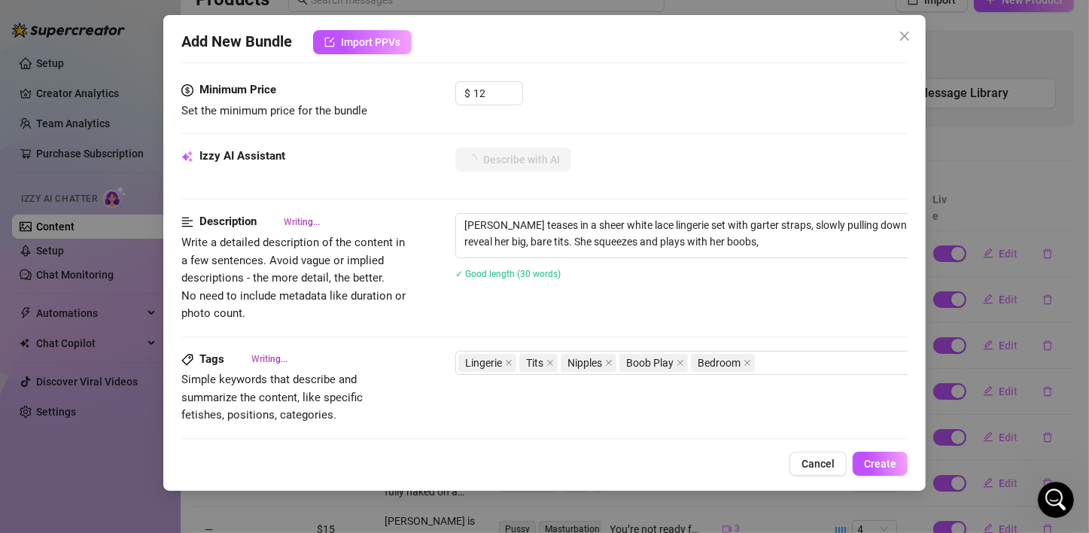
type textarea "[PERSON_NAME] teases in a sheer white lace lingerie set with garter straps, slo…"
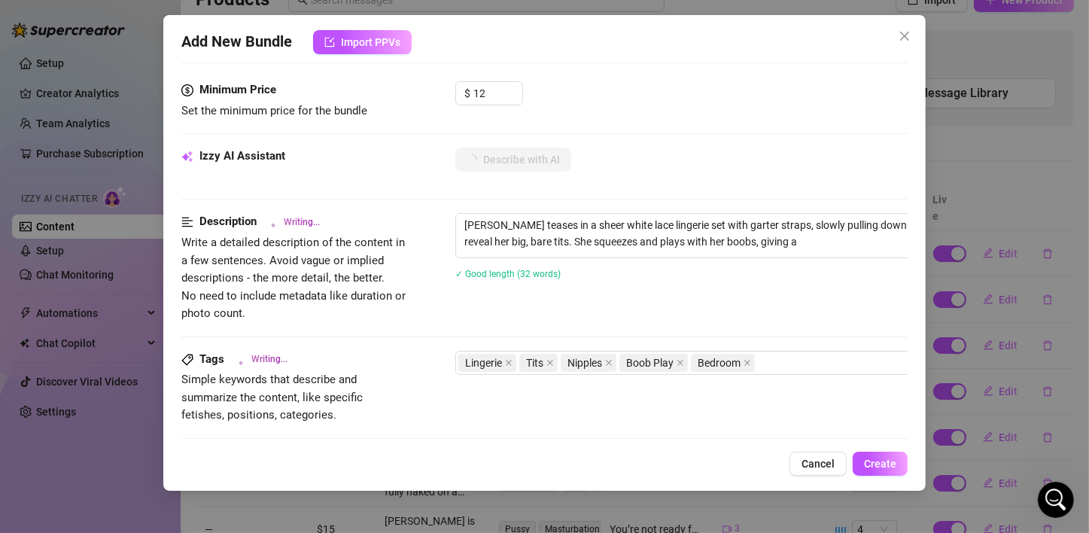
type textarea "[PERSON_NAME] teases in a sheer white lace lingerie set with garter straps, slo…"
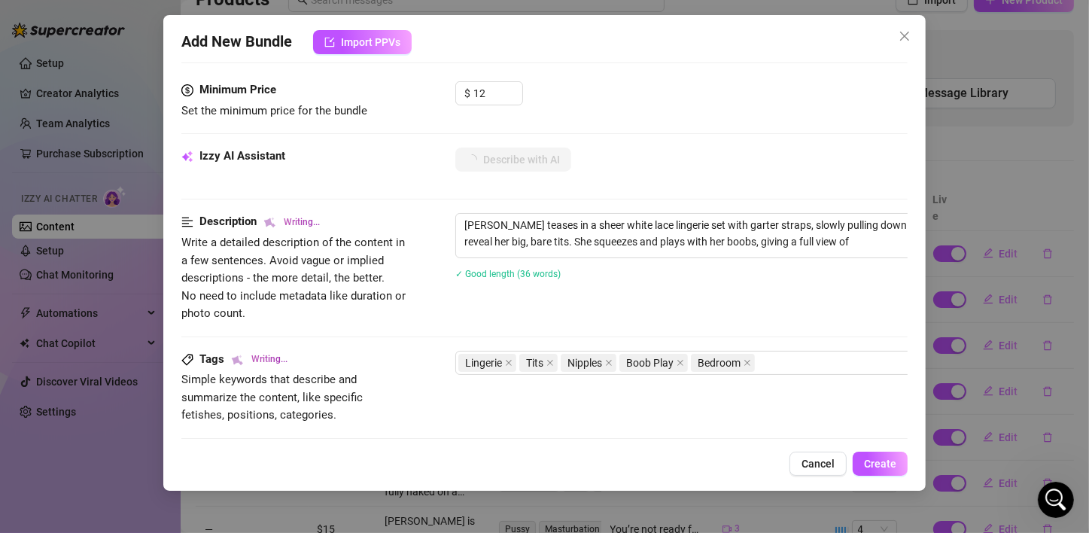
type textarea "[PERSON_NAME] teases in a sheer white lace lingerie set with garter straps, slo…"
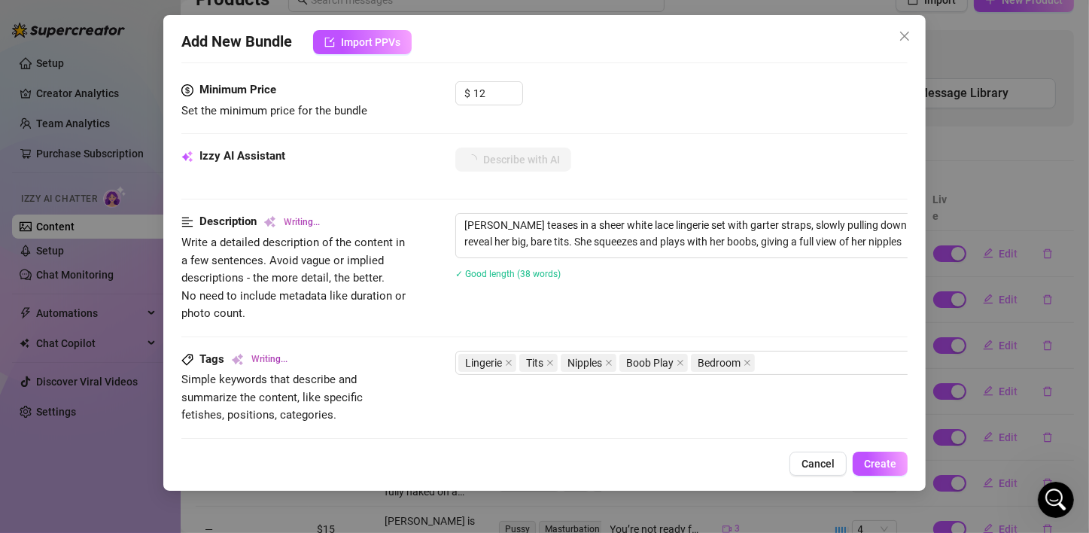
type textarea "[PERSON_NAME] teases in a sheer white lace lingerie set with garter straps, slo…"
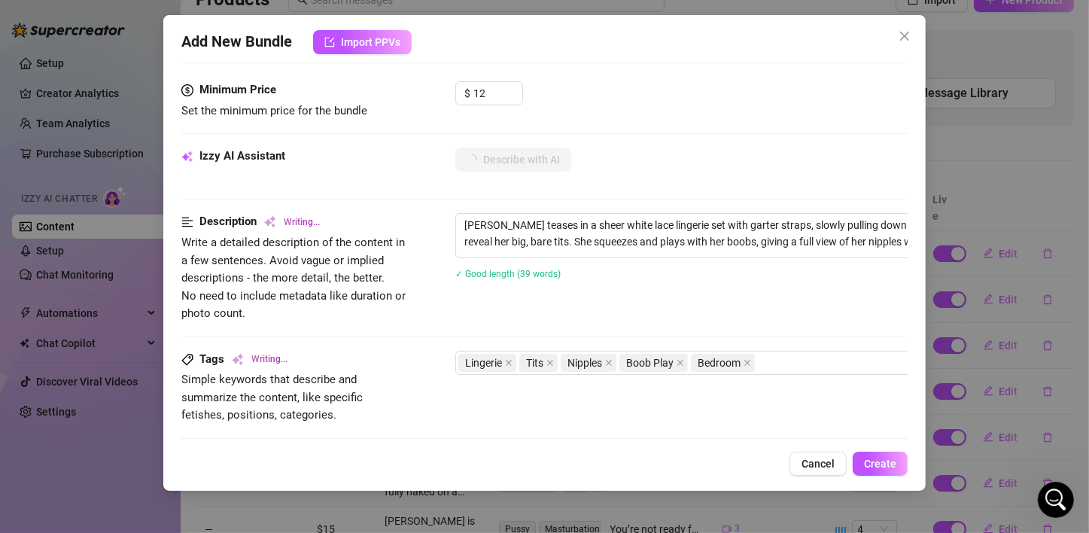
type textarea "[PERSON_NAME] teases in a sheer white lace lingerie set with garter straps, slo…"
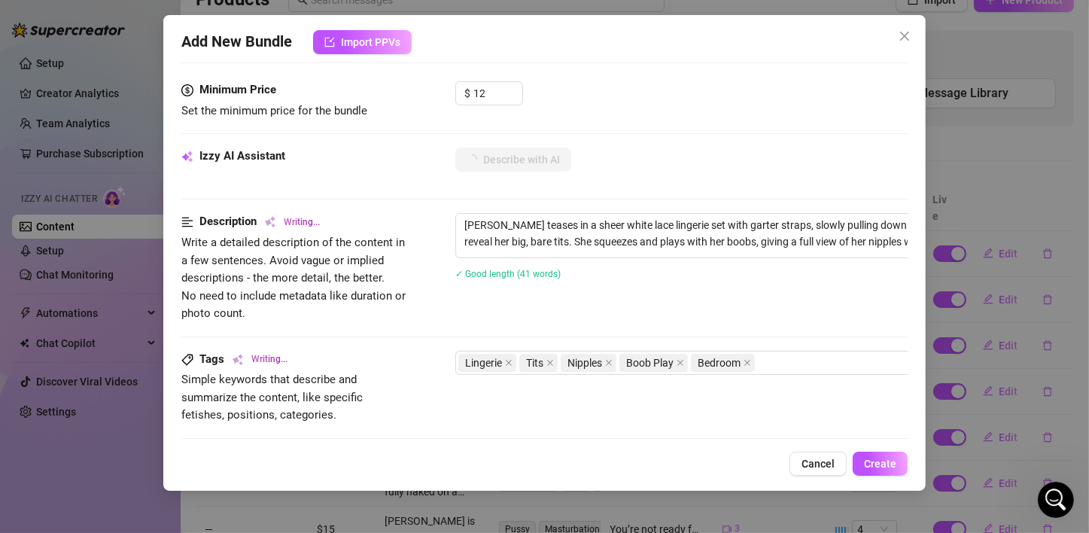
type textarea "[PERSON_NAME] teases in a sheer white lace lingerie set with garter straps, slo…"
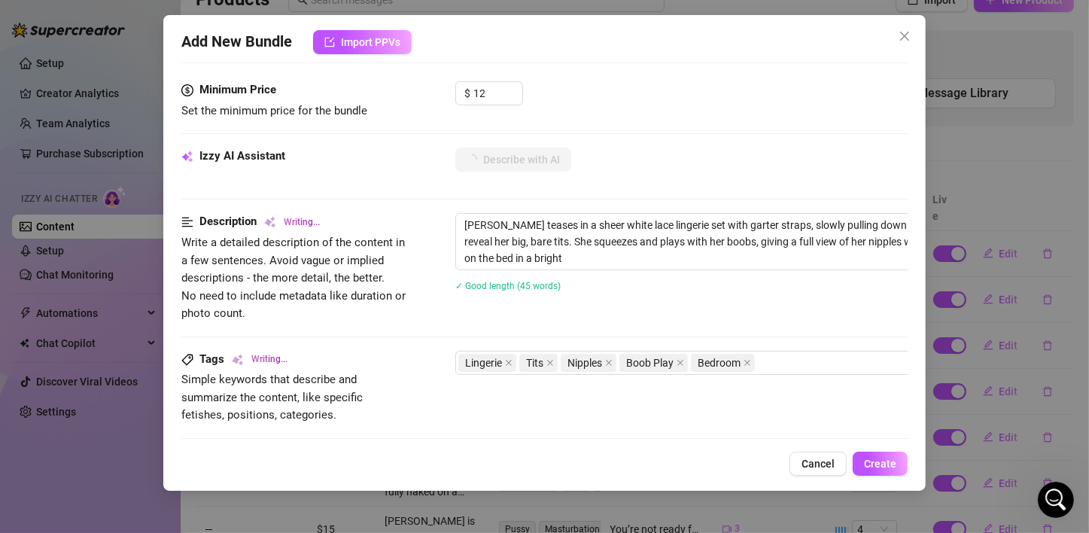
type textarea "[PERSON_NAME] teases in a sheer white lace lingerie set with garter straps, slo…"
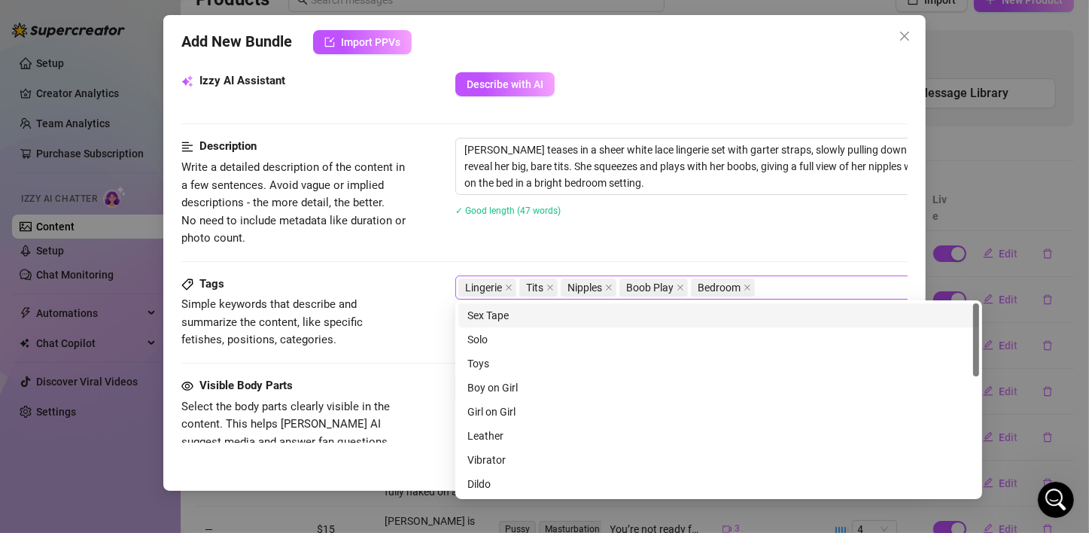
click at [783, 279] on div "Lingerie Tits Nipples Boob Play Bedroom" at bounding box center [710, 287] width 505 height 21
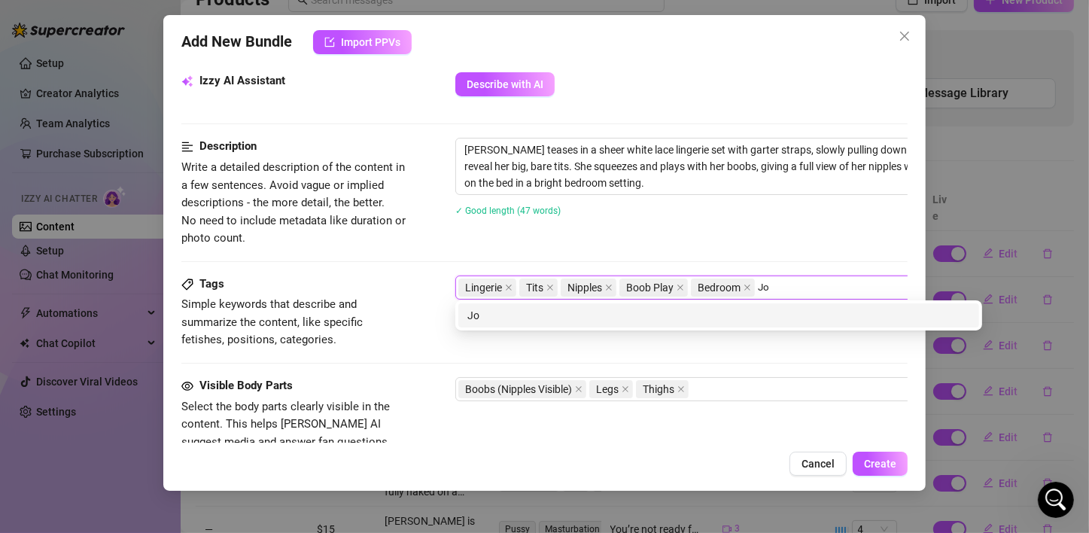
type input "Joi"
click at [766, 323] on div "Joi" at bounding box center [718, 315] width 503 height 17
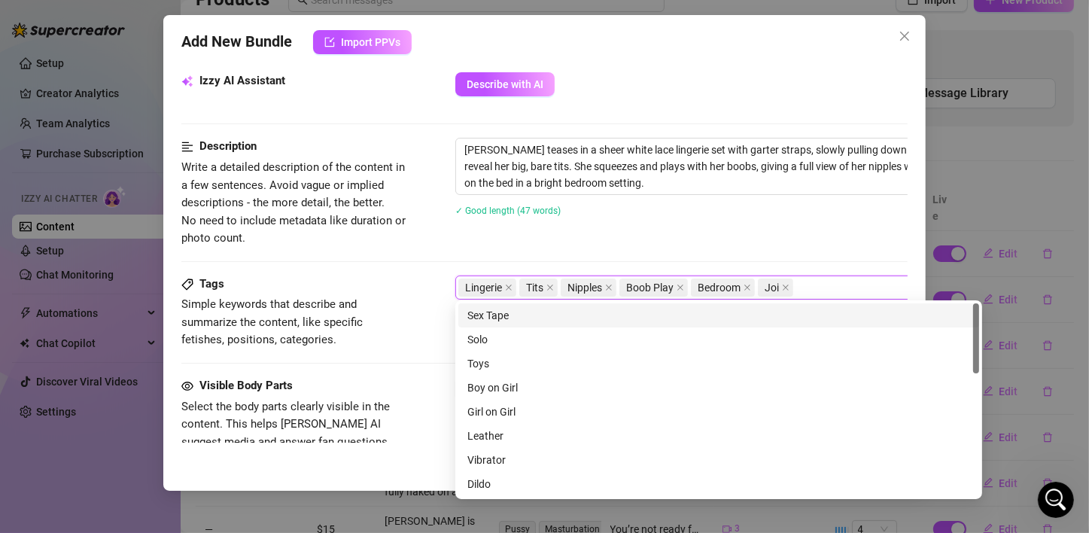
click at [391, 334] on span "Simple keywords that describe and summarize the content, like specific fetishes…" at bounding box center [294, 322] width 226 height 53
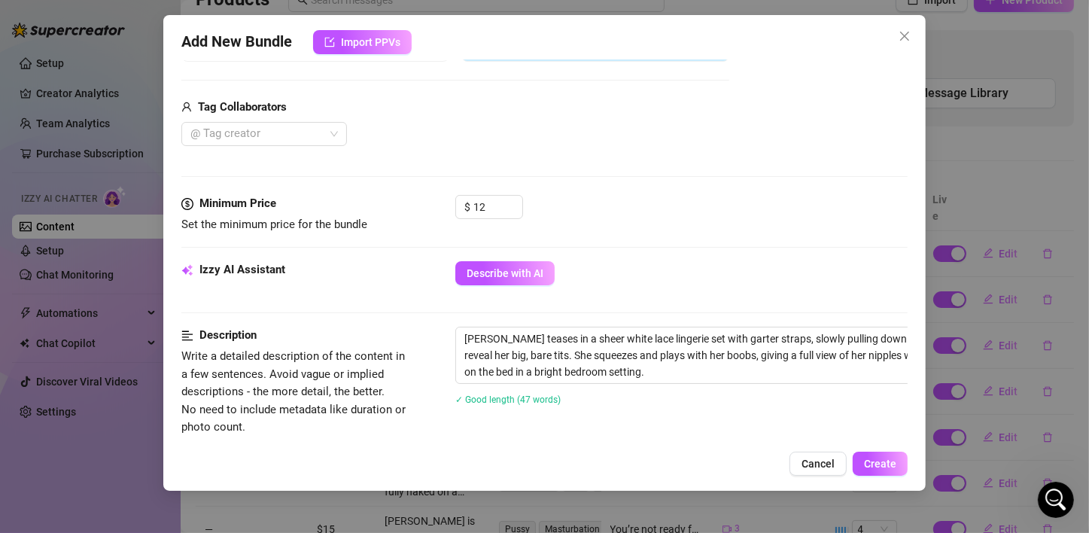
scroll to position [390, 0]
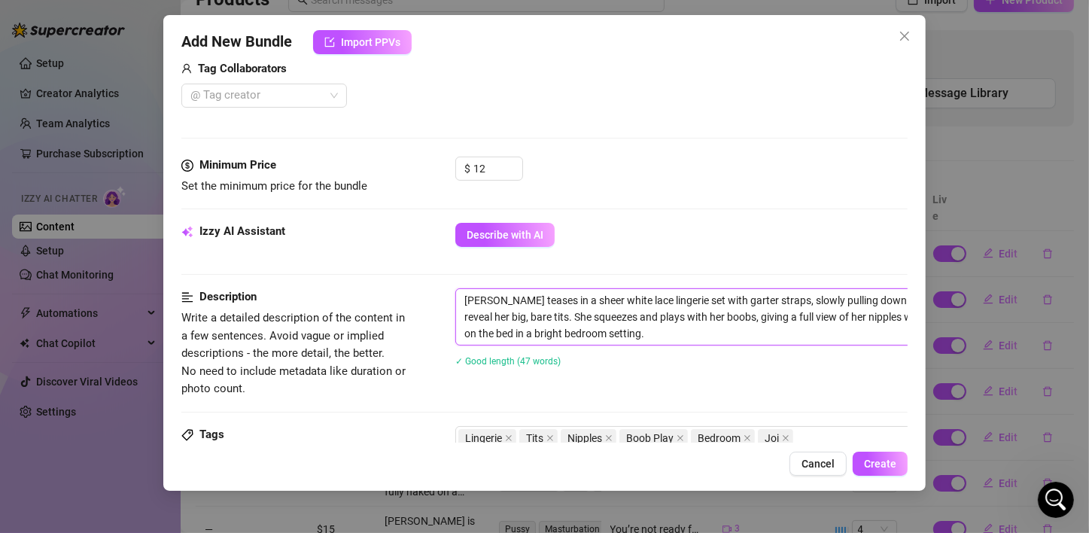
click at [635, 319] on textarea "[PERSON_NAME] teases in a sheer white lace lingerie set with garter straps, slo…" at bounding box center [718, 317] width 525 height 56
click at [620, 336] on textarea "[PERSON_NAME] teases in a sheer white lace lingerie set with garter straps, slo…" at bounding box center [718, 317] width 525 height 56
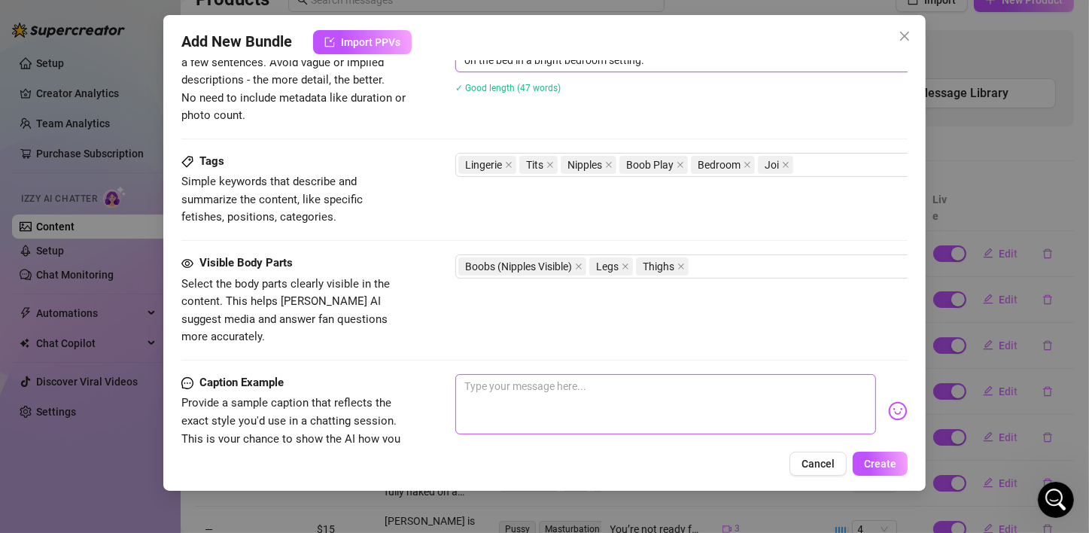
scroll to position [691, 0]
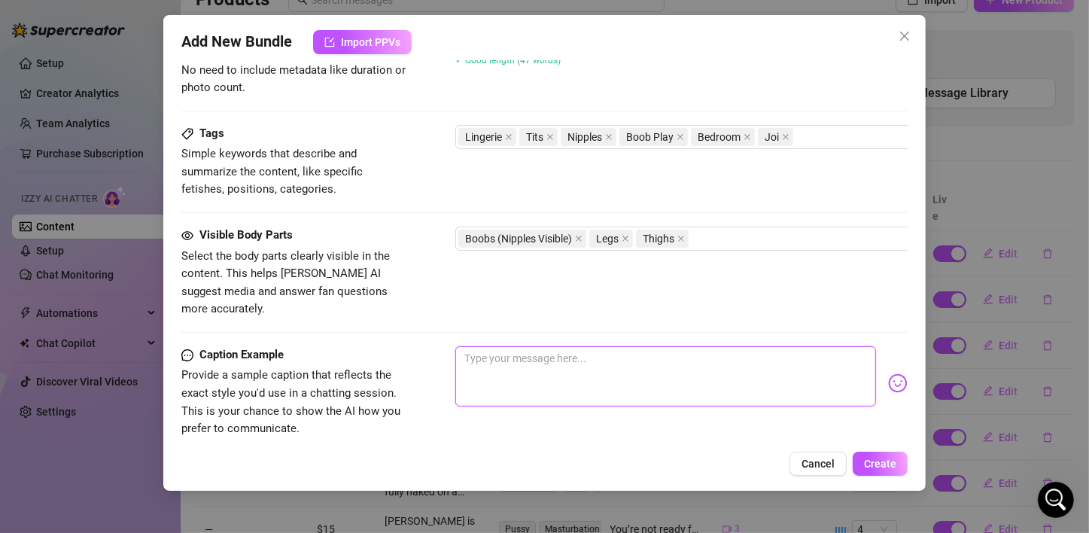
click at [595, 347] on textarea at bounding box center [665, 376] width 421 height 60
type textarea "T"
type textarea "Th"
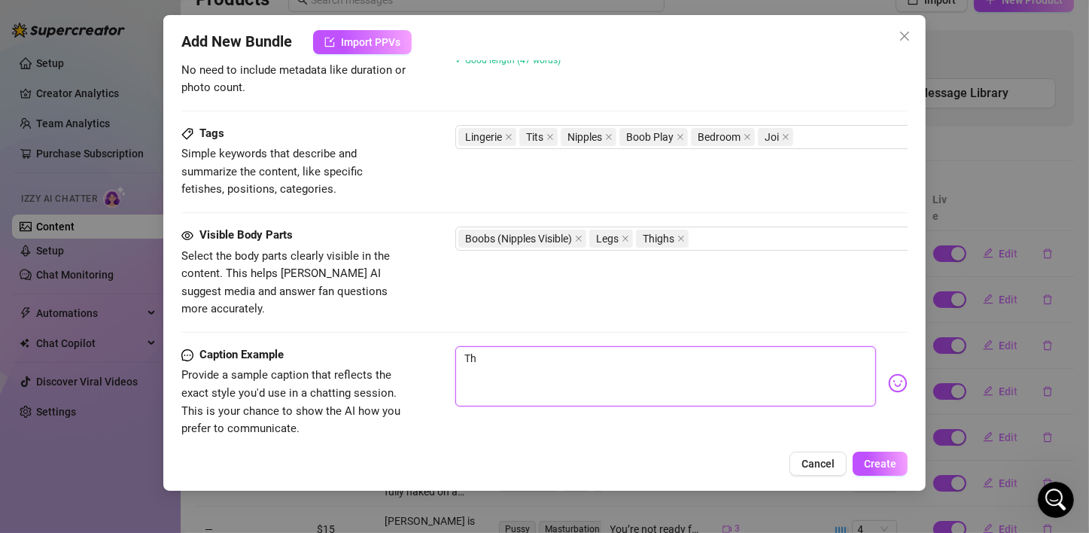
type textarea "Thi"
type textarea "This"
type textarea "Thisi"
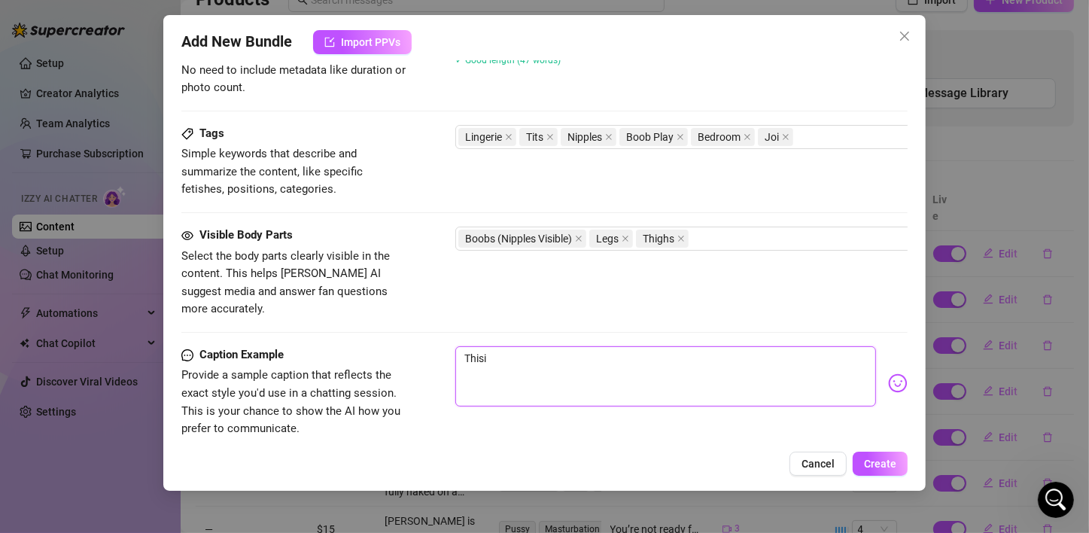
type textarea "Thisi"
type textarea "Thisi s"
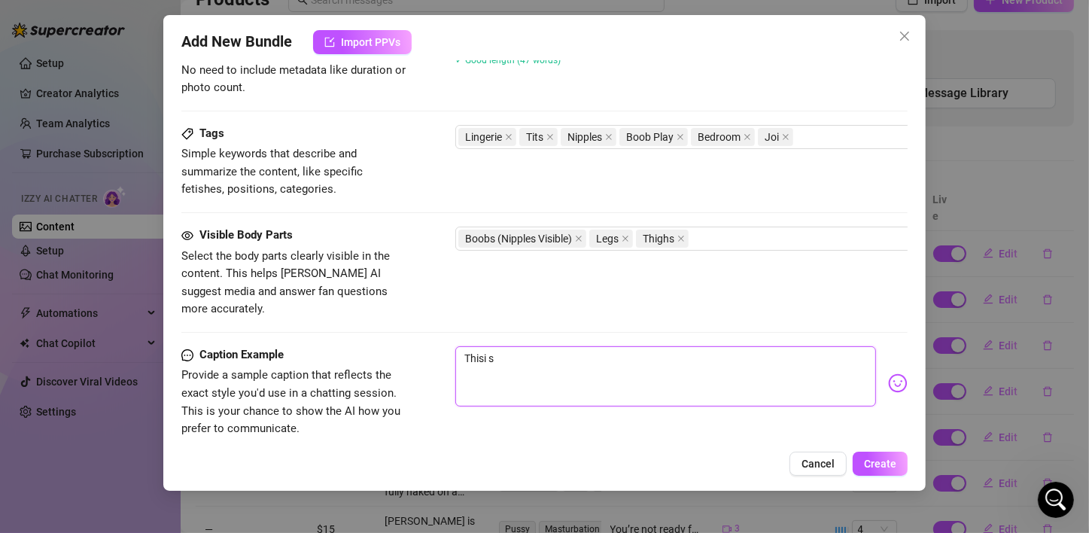
type textarea "Thisi s"
type textarea "Thisi"
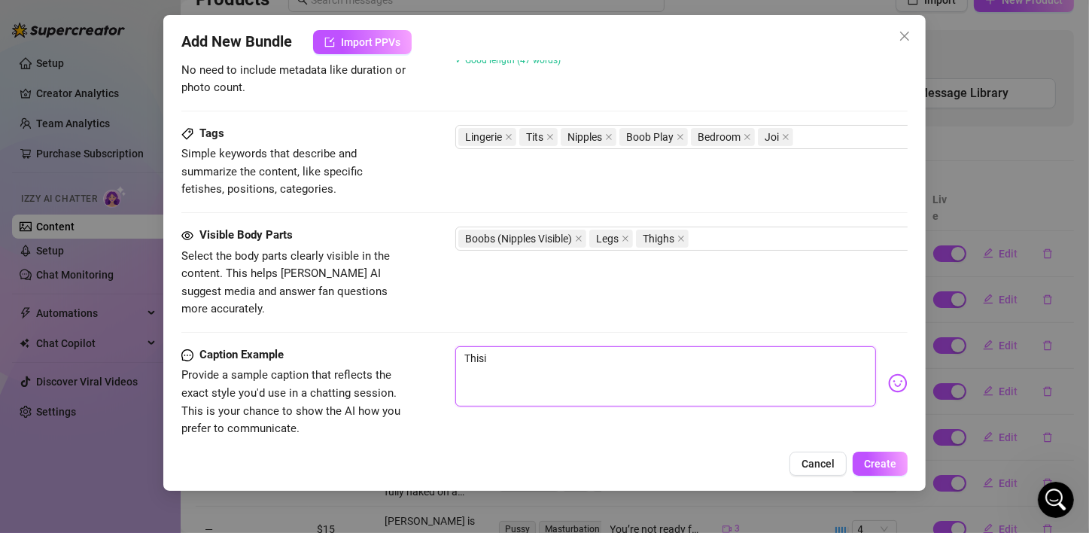
type textarea "Thisi"
type textarea "This"
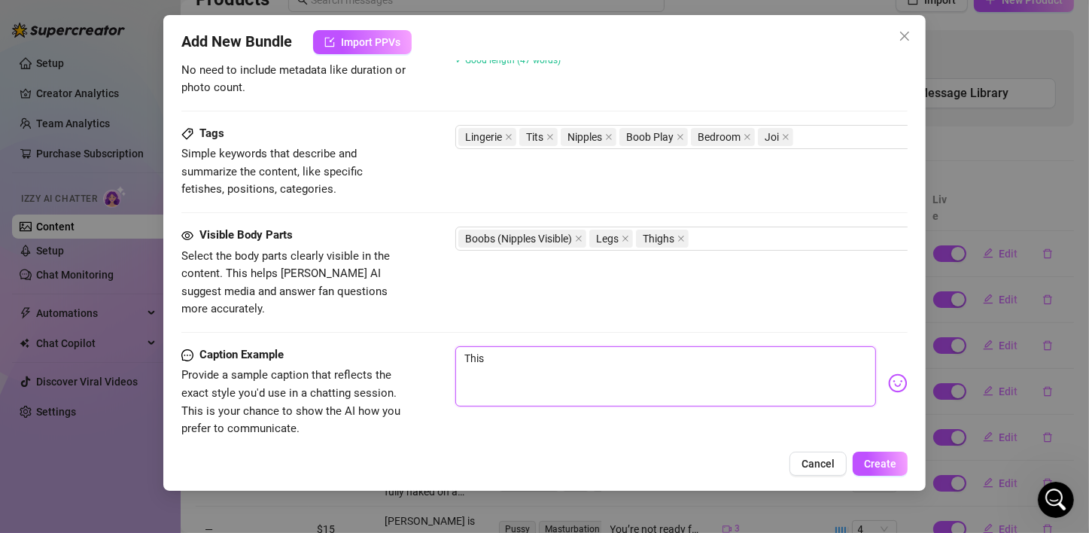
type textarea "This i"
type textarea "This is"
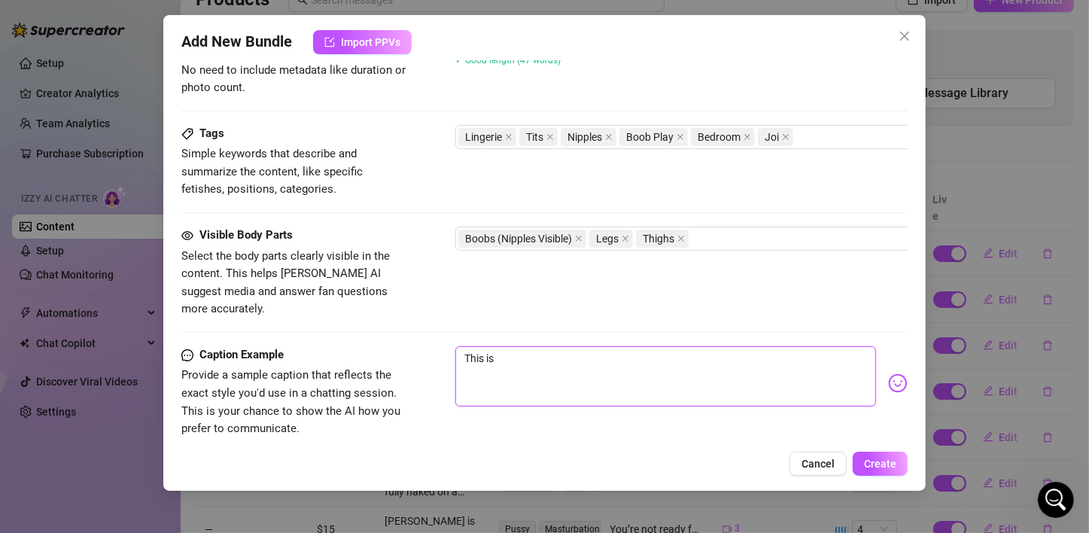
type textarea "This is"
type textarea "This is t"
type textarea "This is th"
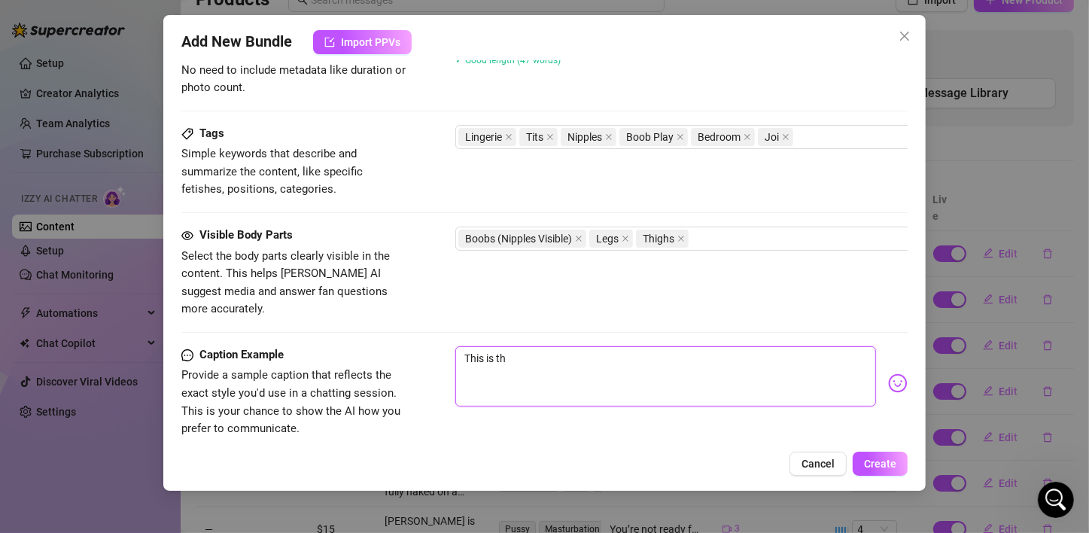
type textarea "This is the"
type textarea "This is the n"
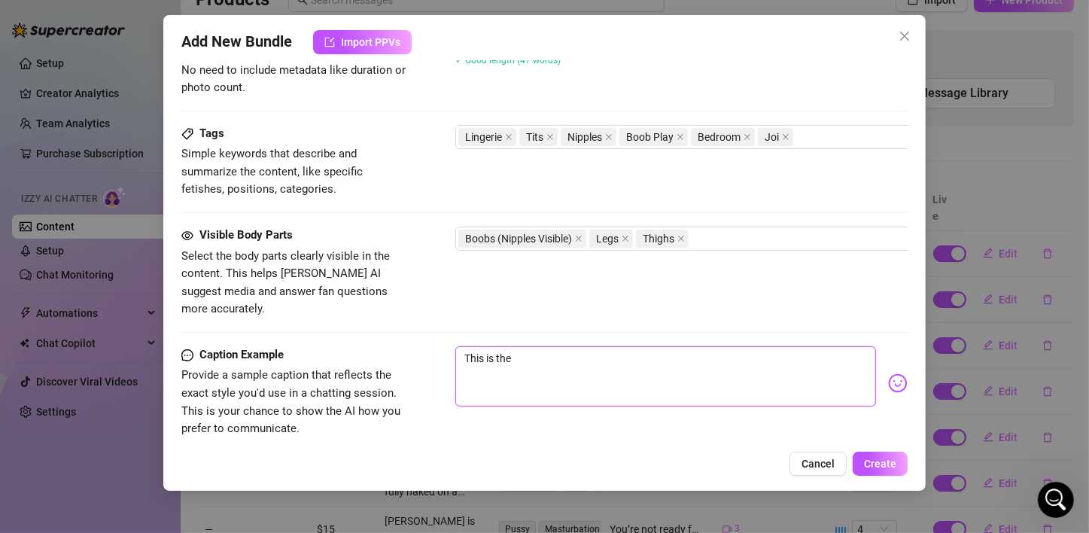
type textarea "This is the n"
type textarea "This is the na"
type textarea "This is the nas"
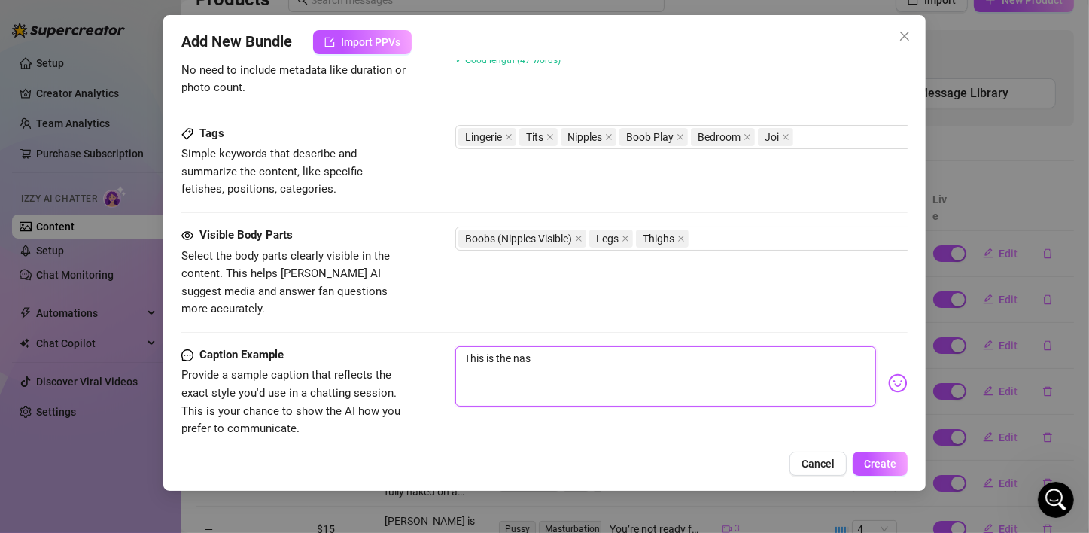
type textarea "This is the nast"
type textarea "This is the nasti"
type textarea "This is the nastie"
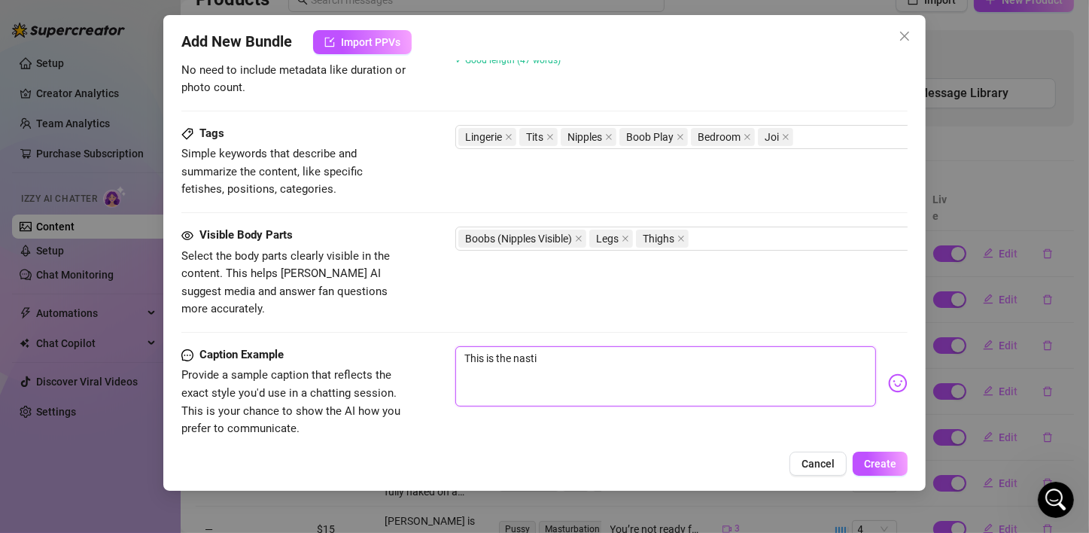
type textarea "This is the nastie"
type textarea "This is the nasties"
type textarea "This is the nastiest"
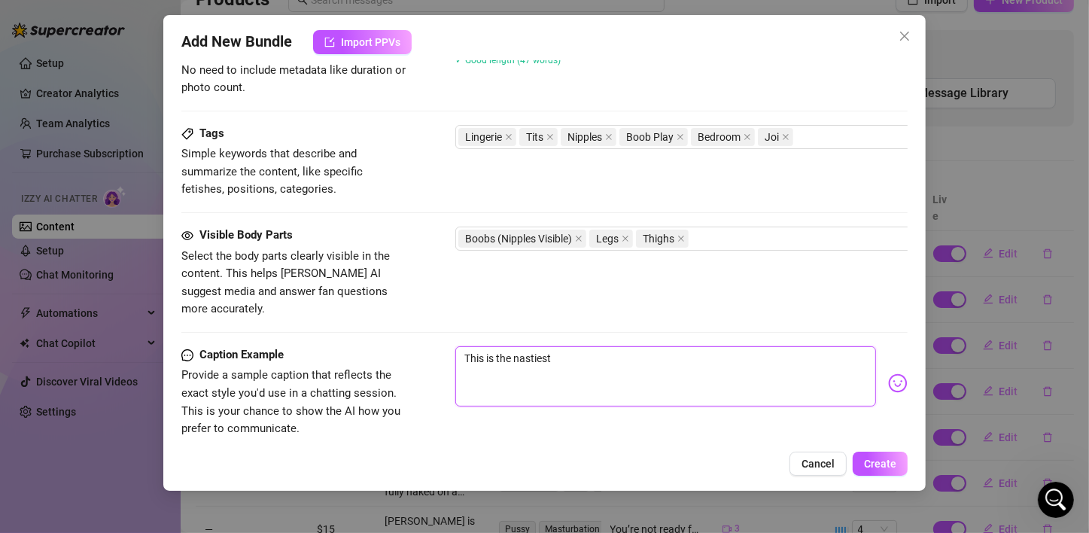
type textarea "This is the nastiest"
type textarea "This is the nastiest J"
type textarea "This is the nastiest [PERSON_NAME]"
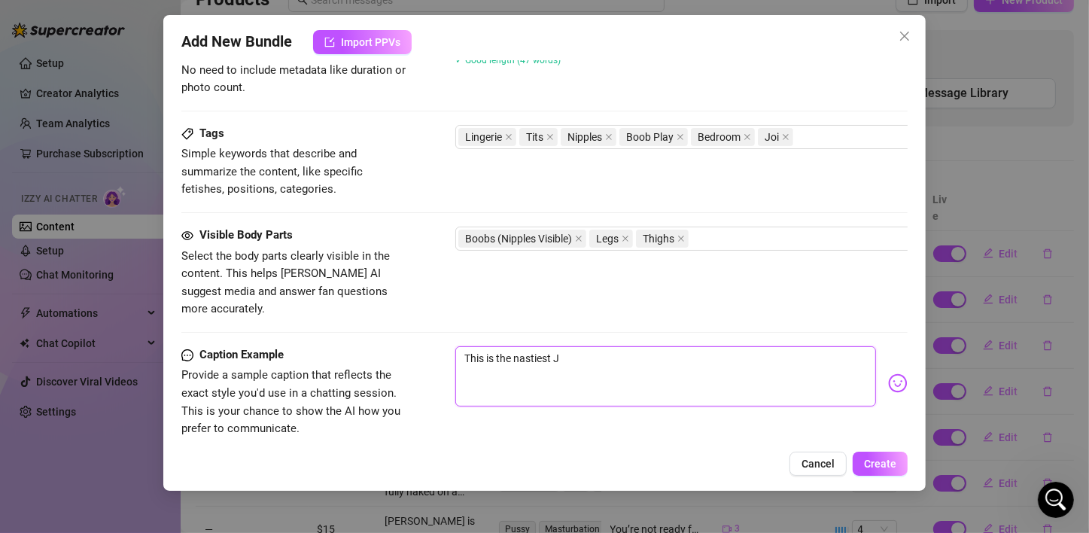
type textarea "This is the nastiest [PERSON_NAME]"
type textarea "This is the nastiest JOI"
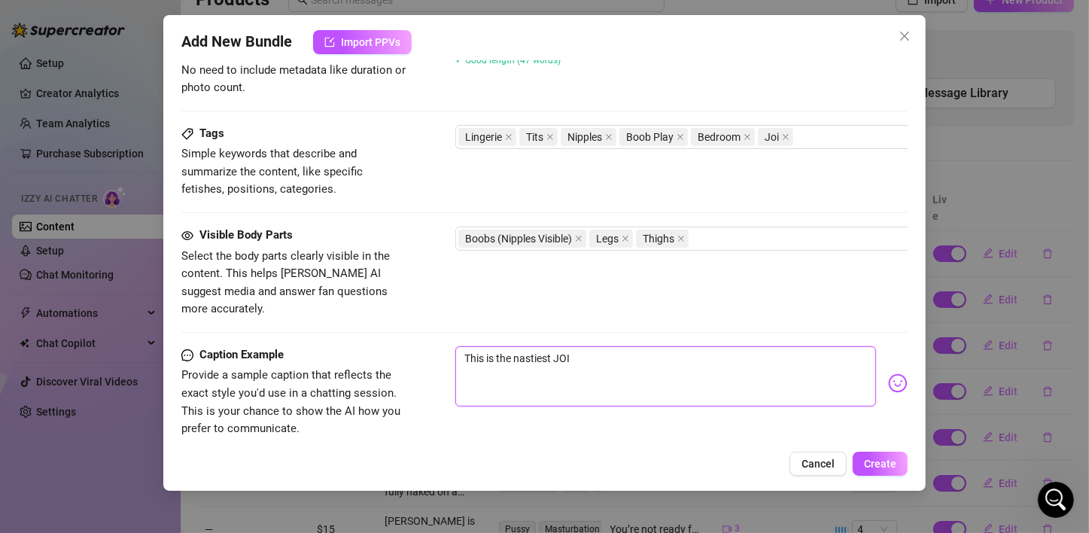
type textarea "This is the nastiest JOI I"
type textarea "This is the nastiest JOI I'"
type textarea "This is the nastiest JOI I'v"
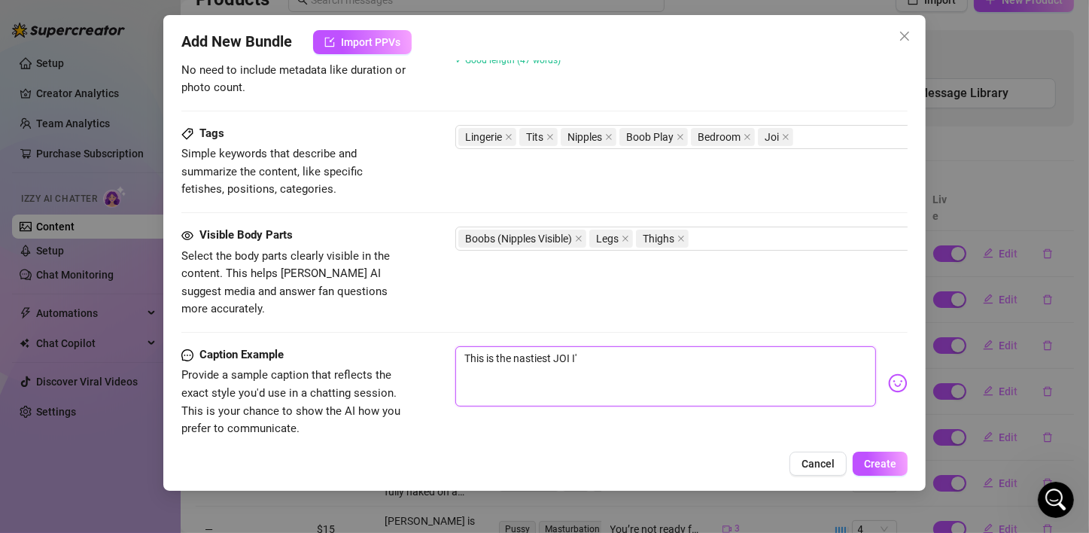
type textarea "This is the nastiest JOI I'v"
type textarea "This is the nastiest JOI I've"
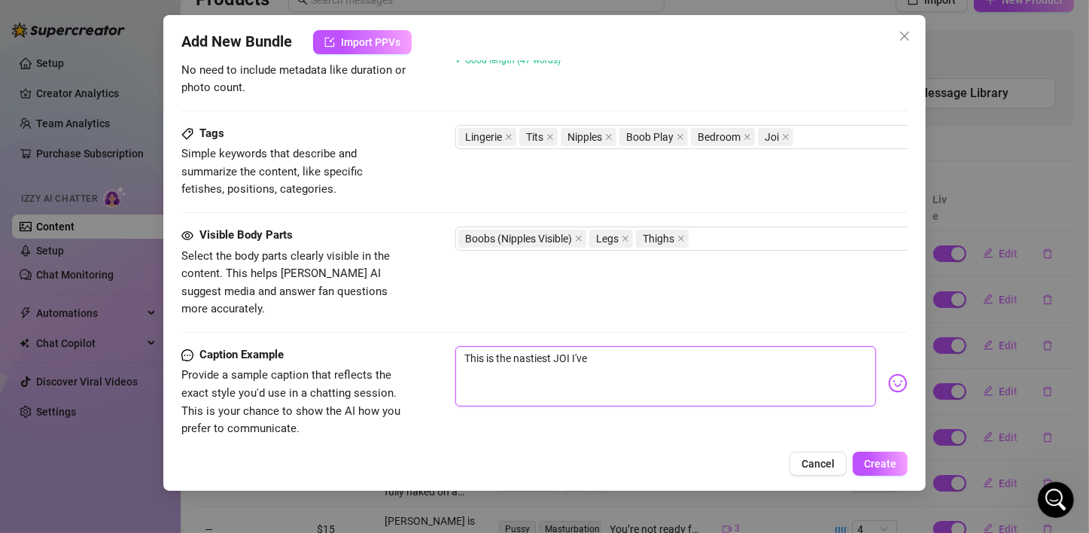
type textarea "This is the nastiest JOI I've d"
type textarea "This is the nastiest JOI I've do"
type textarea "This is the nastiest JOI I've don"
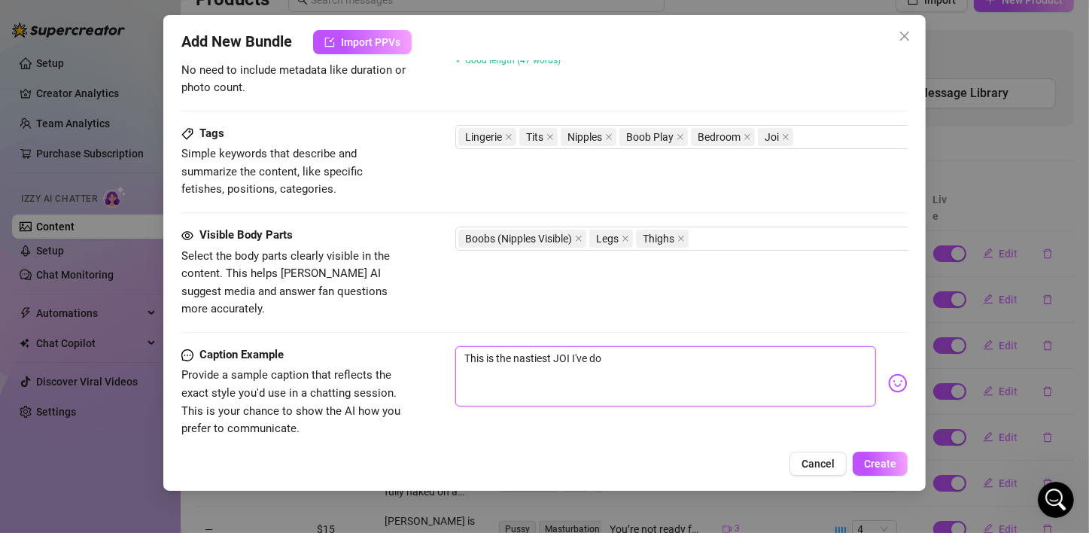
type textarea "This is the nastiest JOI I've don"
type textarea "This is the nastiest JOI I've done"
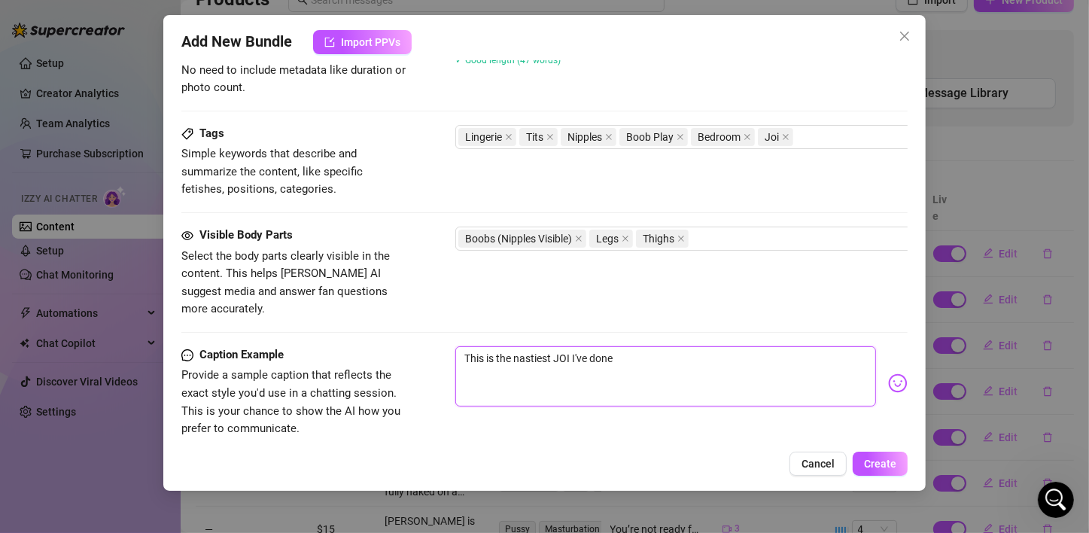
type textarea "This is the nastiest JOI I've done y"
type textarea "This is the nastiest JOI I've done ye"
type textarea "This is the nastiest JOI I've done yet"
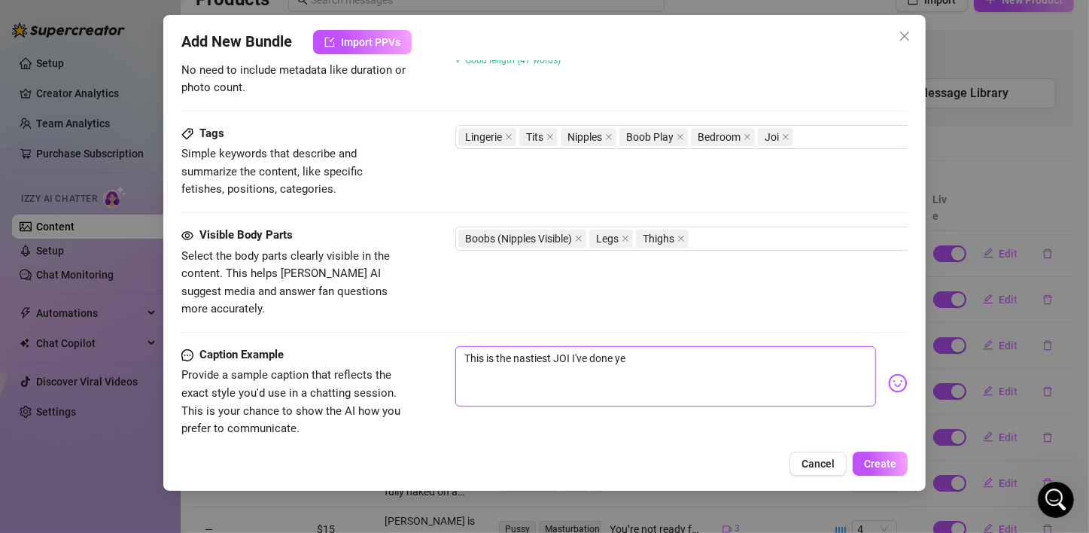
type textarea "This is the nastiest JOI I've done yet"
type textarea "This is the nastiest JOI I've done yet."
type textarea "This is the nastiest JOI I've done yet.."
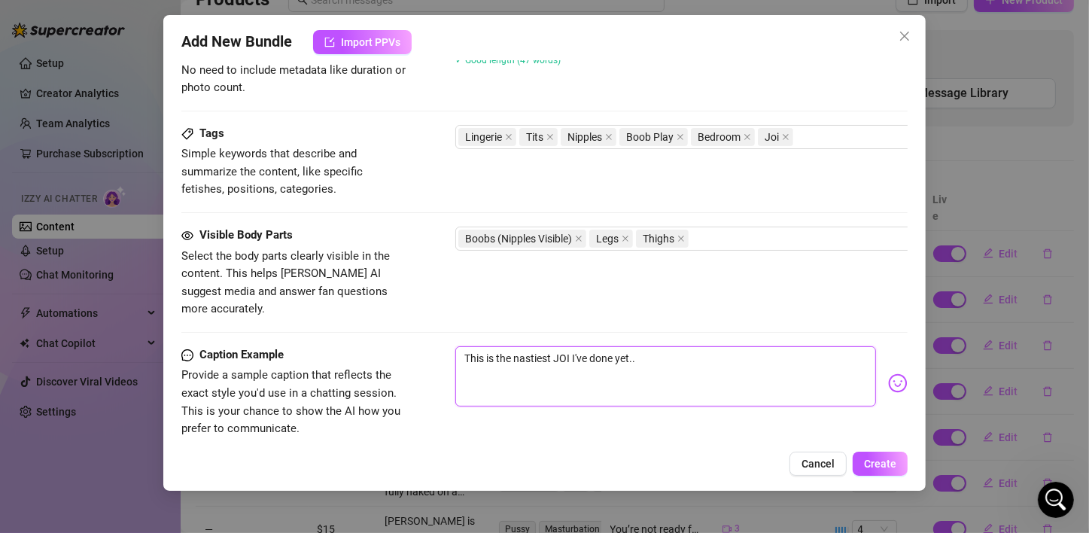
type textarea "This is the nastiest JOI I've done yet.."
type textarea "This is the nastiest JOI I've done yet.. I"
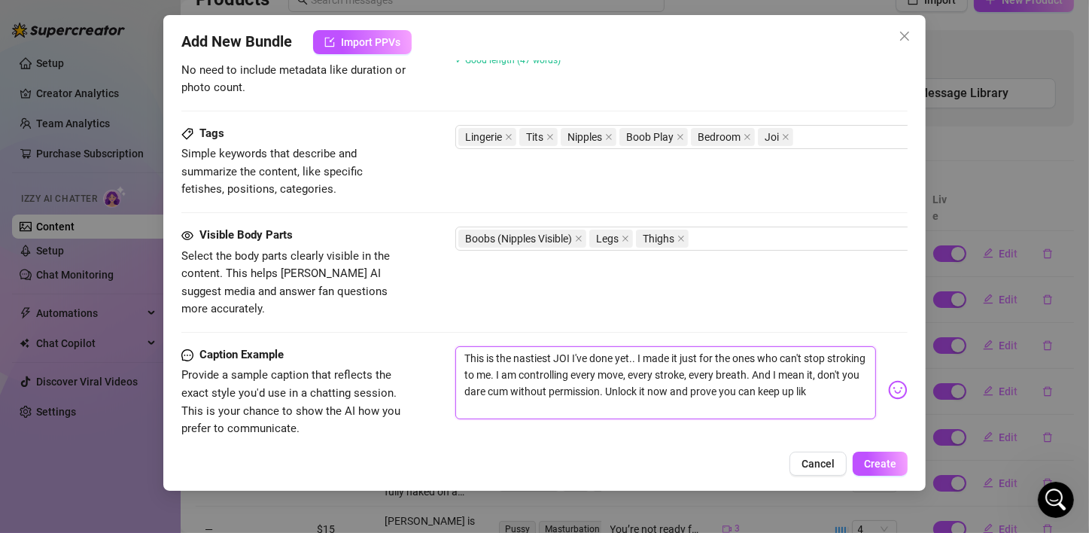
scroll to position [0, 0]
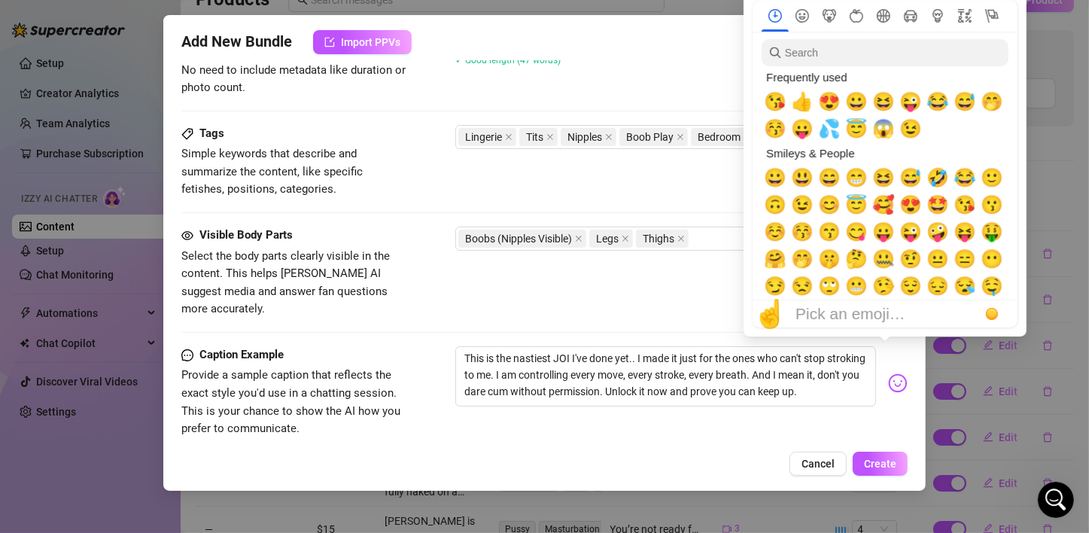
click at [888, 373] on img at bounding box center [898, 383] width 20 height 20
click at [779, 107] on span "😘" at bounding box center [775, 101] width 23 height 21
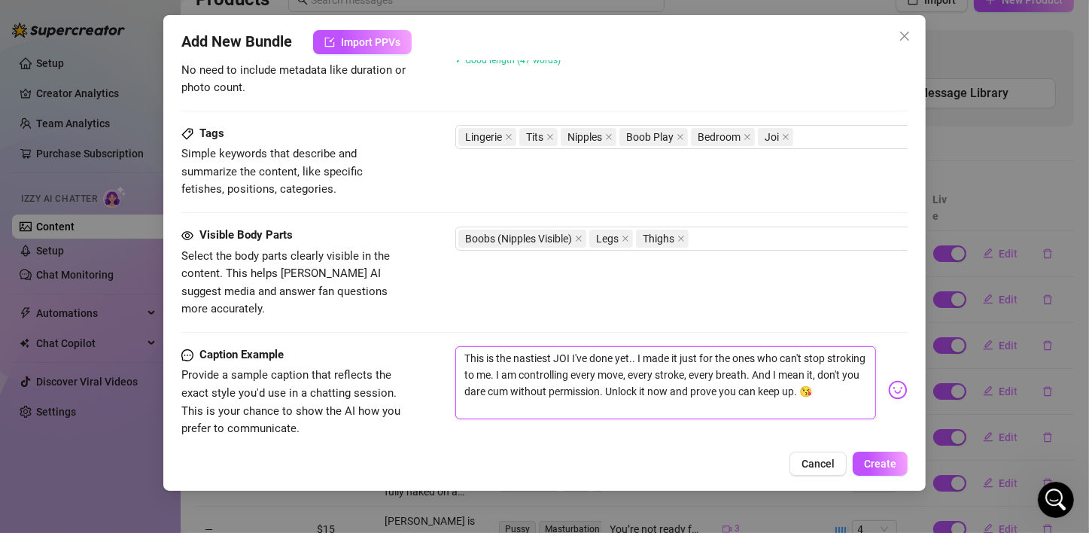
scroll to position [892, 0]
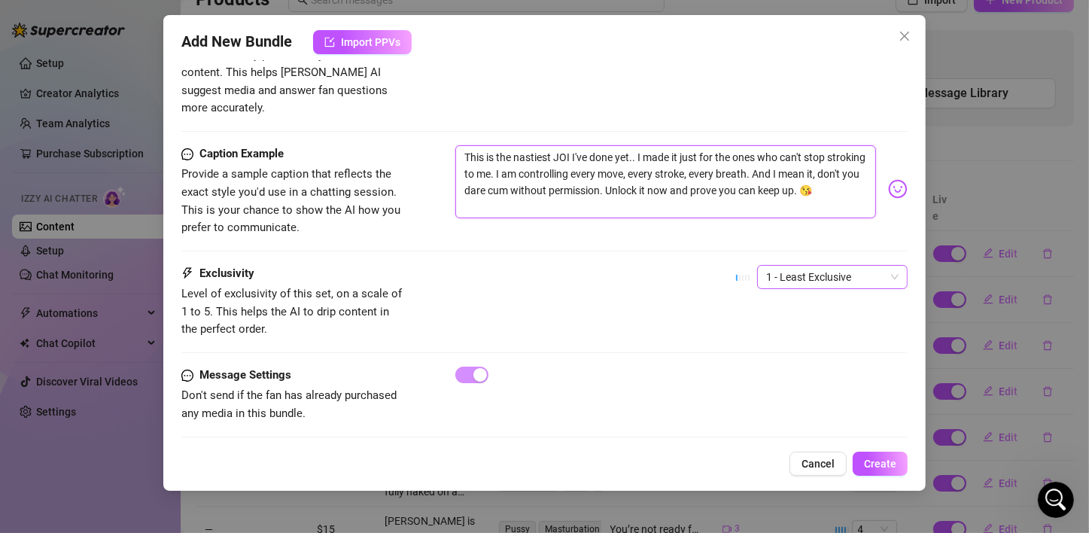
click at [839, 266] on span "1 - Least Exclusive" at bounding box center [832, 277] width 132 height 23
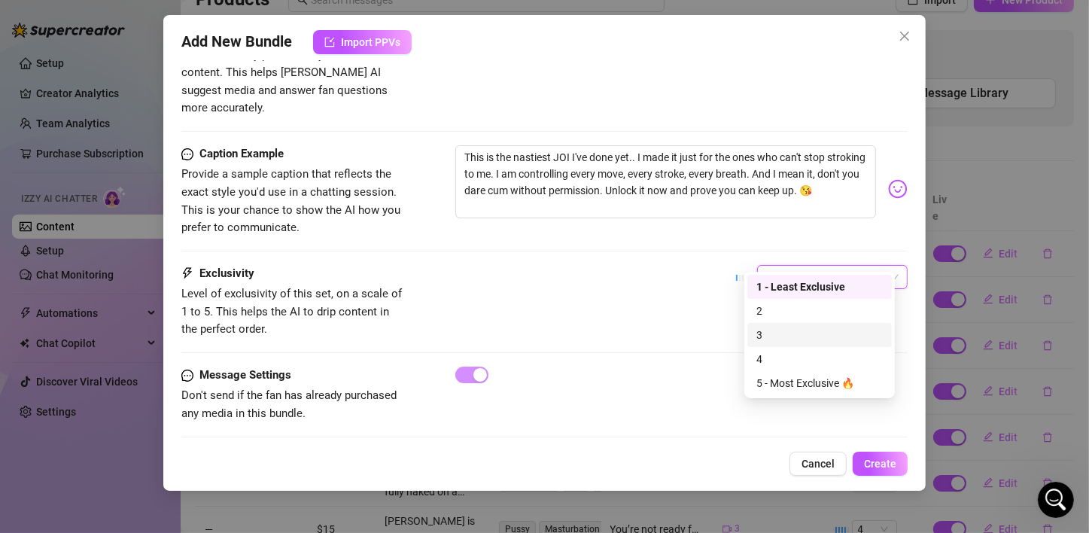
click at [800, 343] on div "3" at bounding box center [820, 335] width 126 height 17
click at [836, 266] on span "3" at bounding box center [832, 277] width 132 height 23
click at [808, 352] on div "4" at bounding box center [820, 359] width 126 height 17
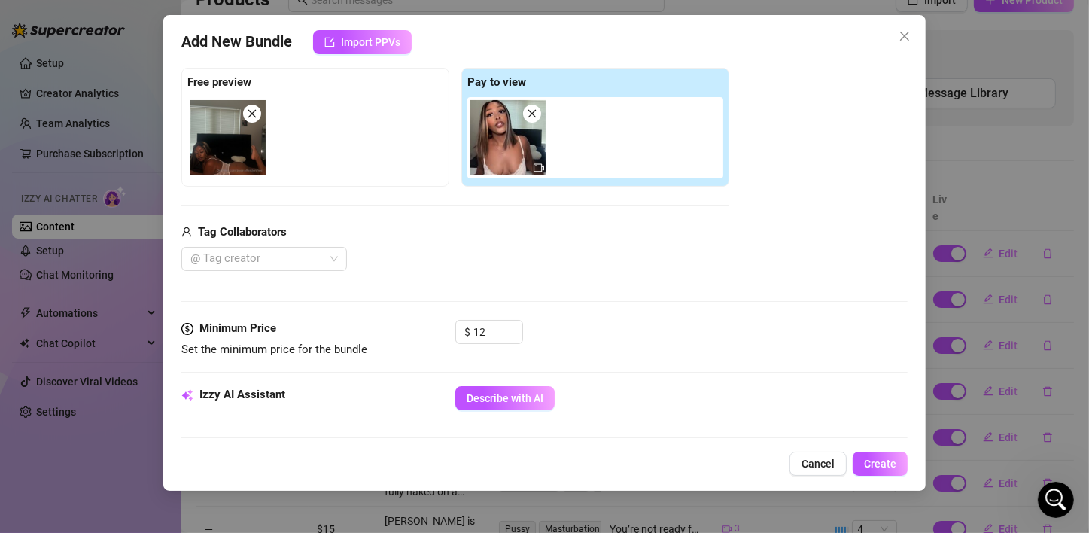
scroll to position [527, 0]
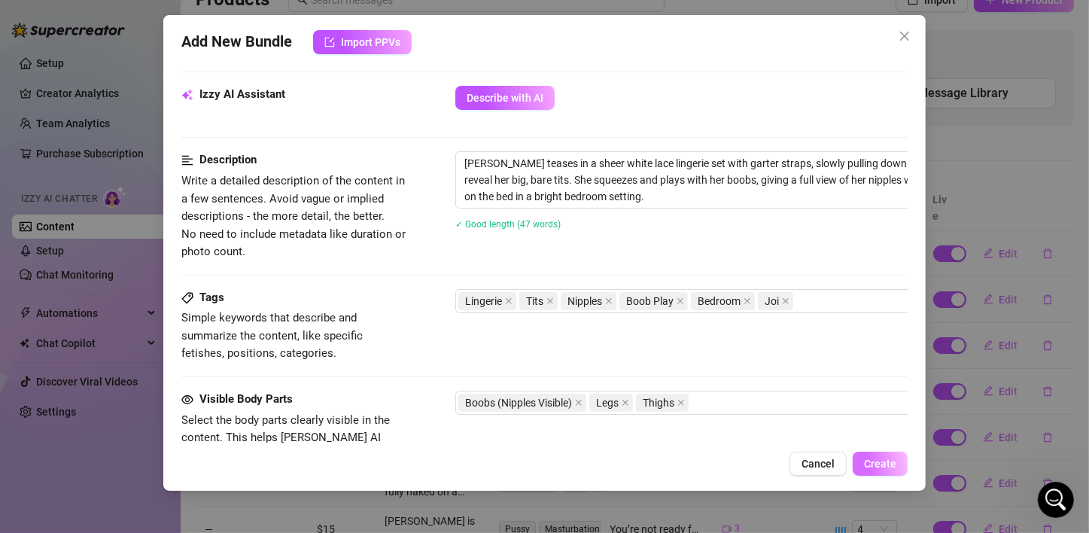
click at [863, 455] on button "Create" at bounding box center [880, 464] width 55 height 24
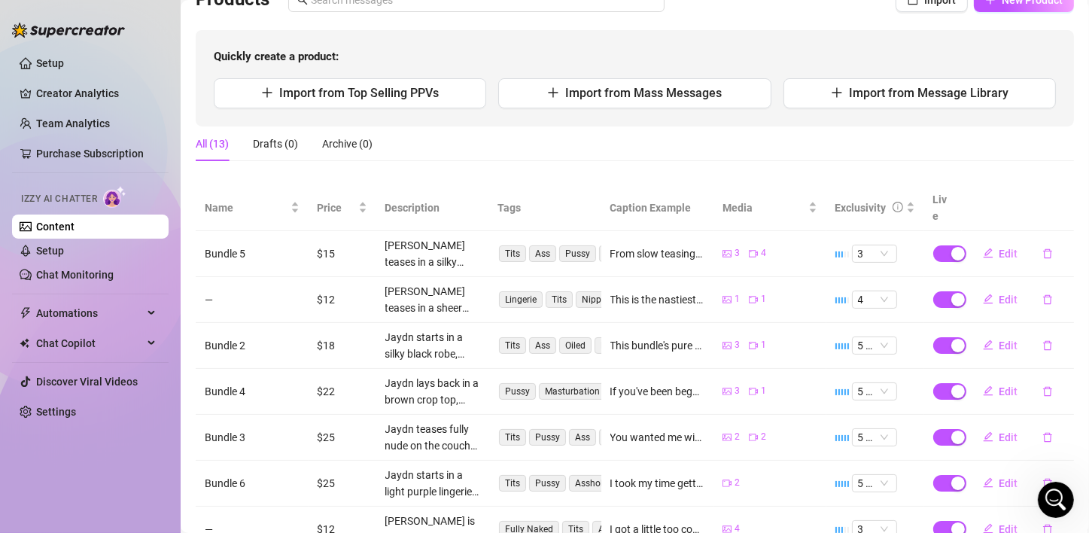
scroll to position [0, 0]
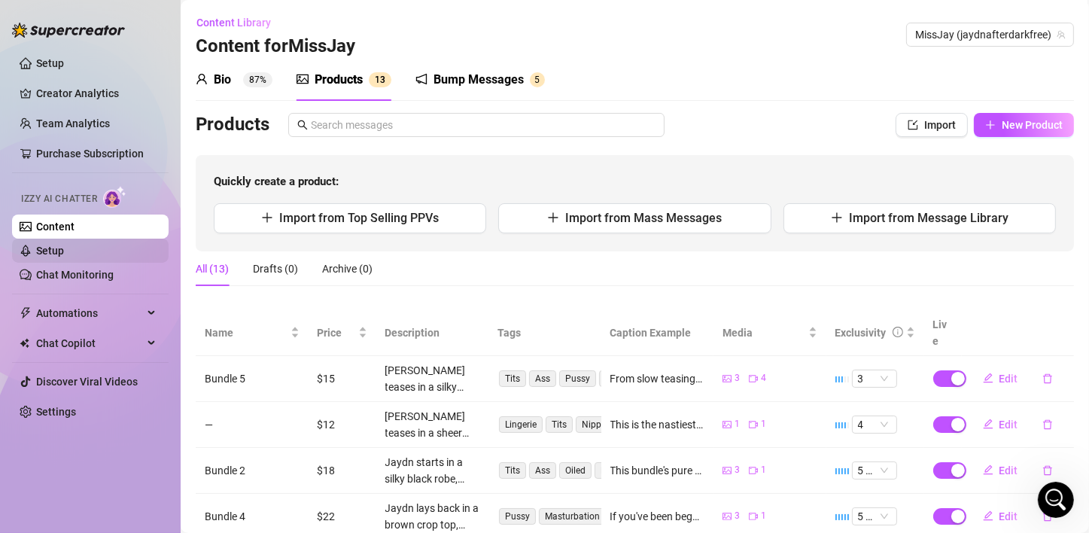
click at [64, 252] on link "Setup" at bounding box center [50, 251] width 28 height 12
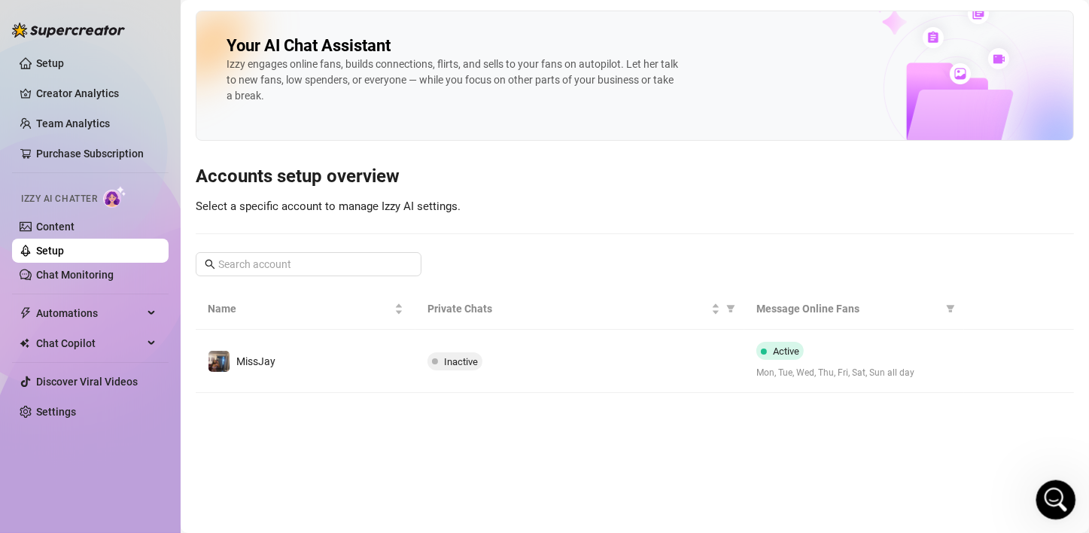
click at [1052, 492] on icon "Open Intercom Messenger" at bounding box center [1054, 498] width 25 height 25
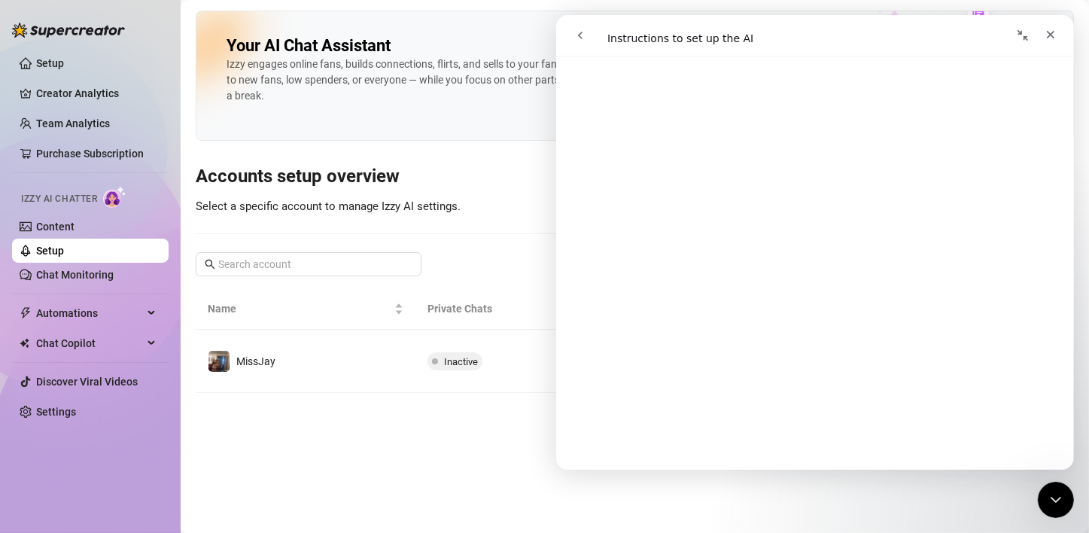
scroll to position [301, 0]
click at [580, 26] on button "go back" at bounding box center [579, 35] width 29 height 29
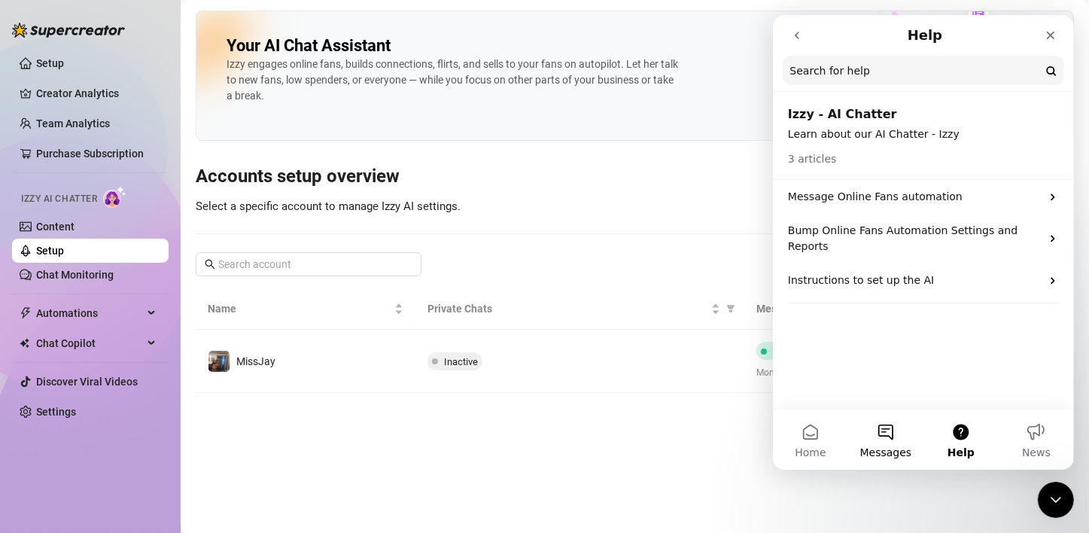
click at [874, 434] on button "Messages" at bounding box center [885, 440] width 75 height 60
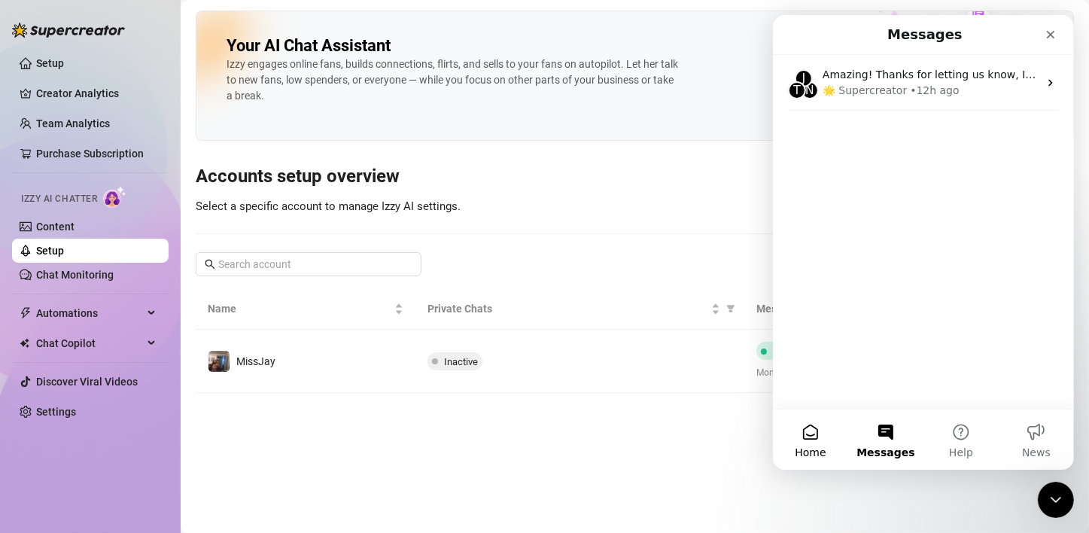
click at [816, 432] on button "Home" at bounding box center [809, 440] width 75 height 60
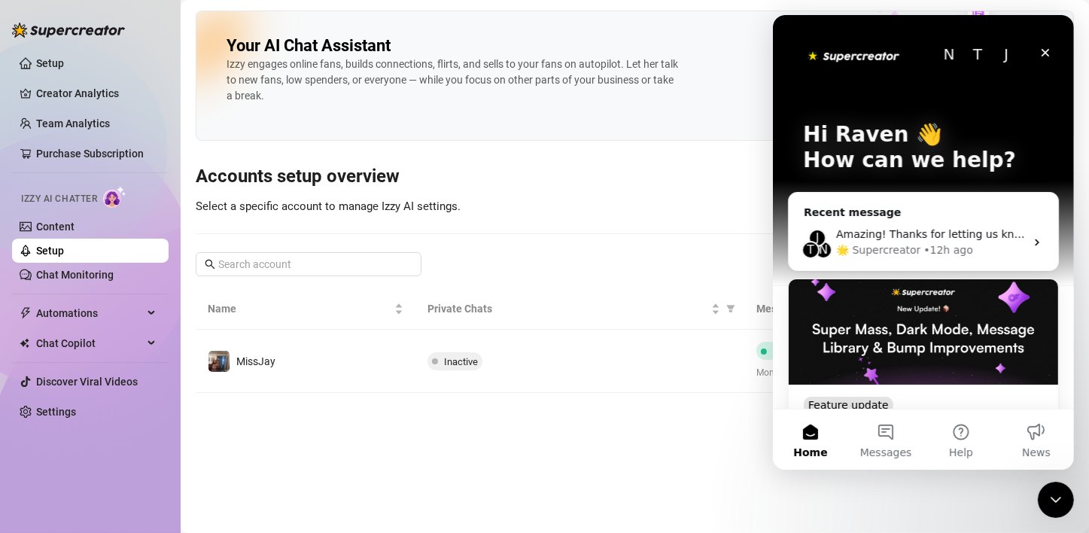
click at [855, 157] on p "How can we help?" at bounding box center [922, 161] width 241 height 26
click at [911, 223] on div "J T N Amazing! Thanks for letting us know, I’ll review your bio now and make su…" at bounding box center [922, 243] width 269 height 56
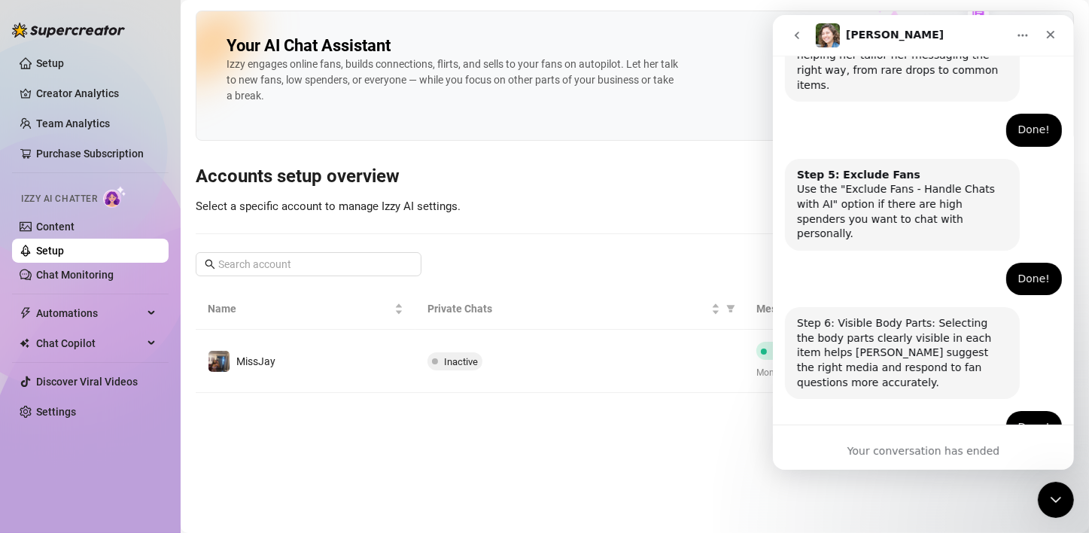
scroll to position [1004, 0]
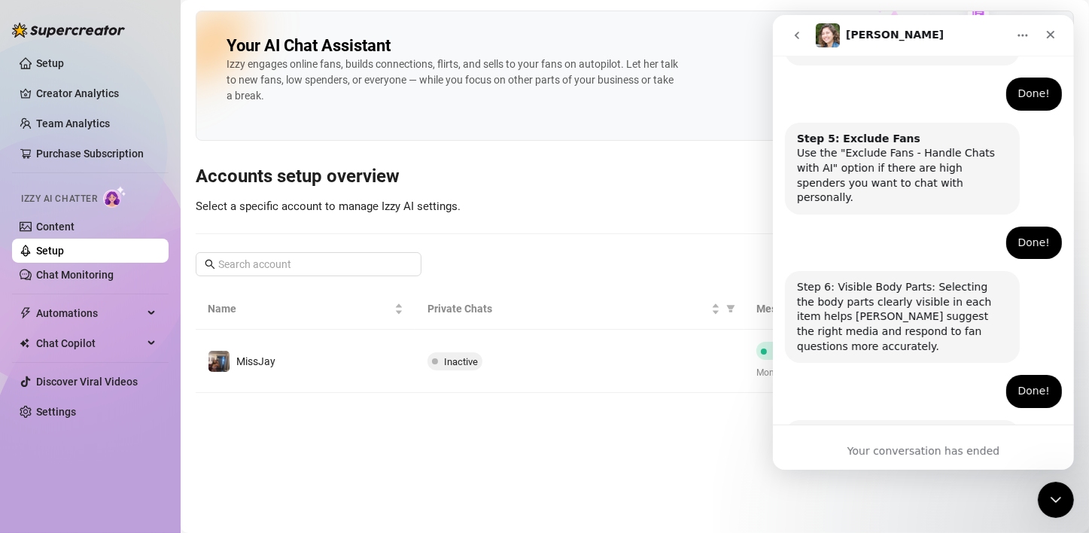
click at [1019, 35] on icon "Home" at bounding box center [1022, 35] width 12 height 12
click at [894, 280] on div "Step 6: Visible Body Parts: Selecting the body parts clearly visible in each it…" at bounding box center [901, 317] width 211 height 74
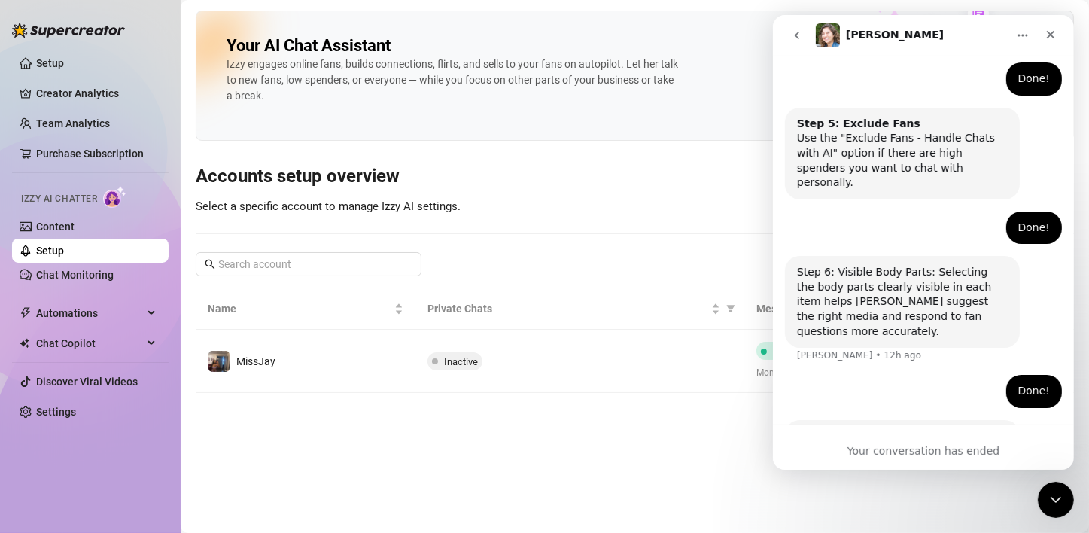
click at [892, 429] on div "Amazing! Thanks for letting us know, I’ll review your bio now and make sure eve…" at bounding box center [901, 466] width 211 height 74
click at [798, 39] on icon "go back" at bounding box center [796, 35] width 12 height 12
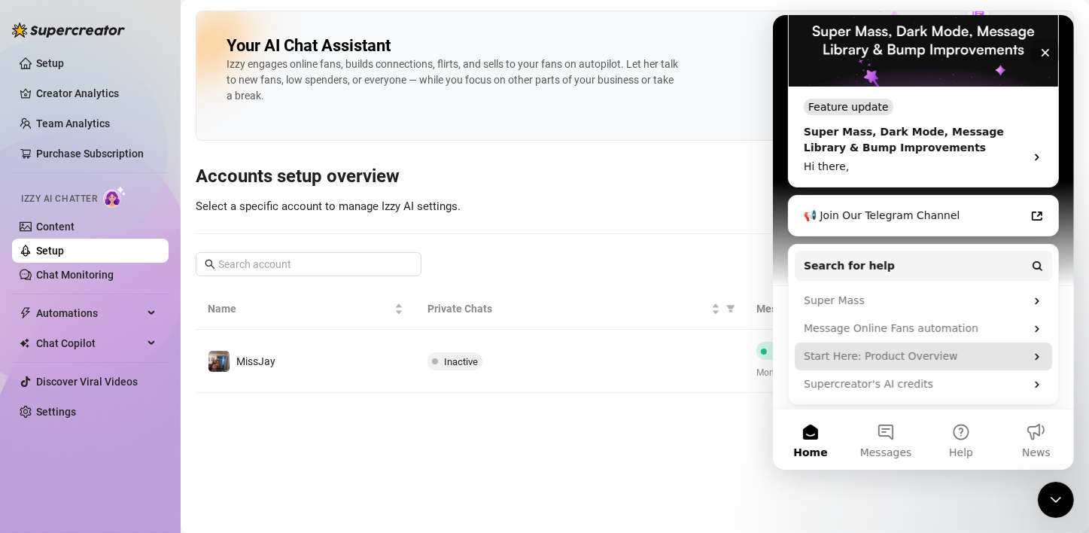
scroll to position [300, 0]
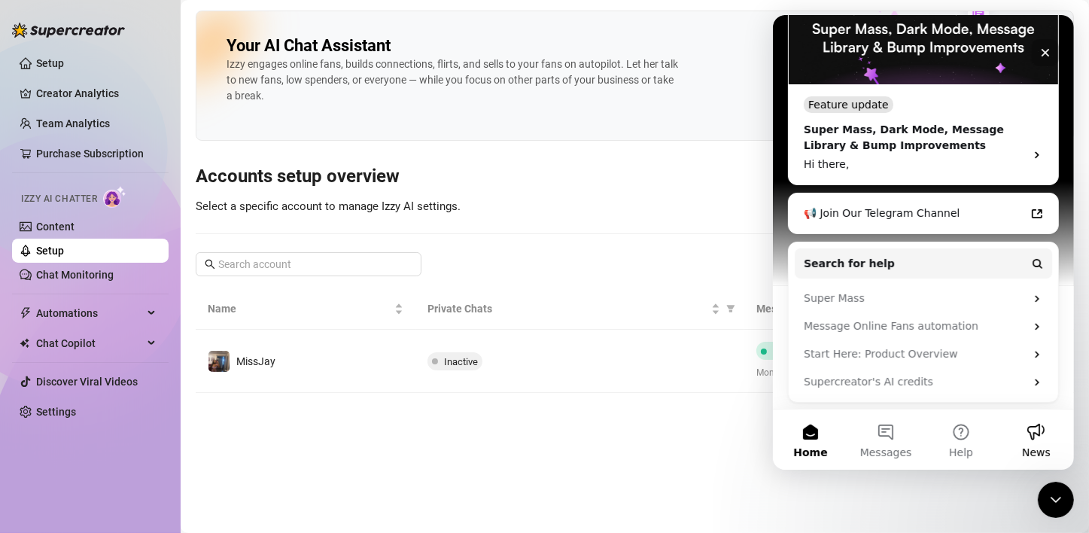
click at [1042, 434] on button "News" at bounding box center [1035, 440] width 75 height 60
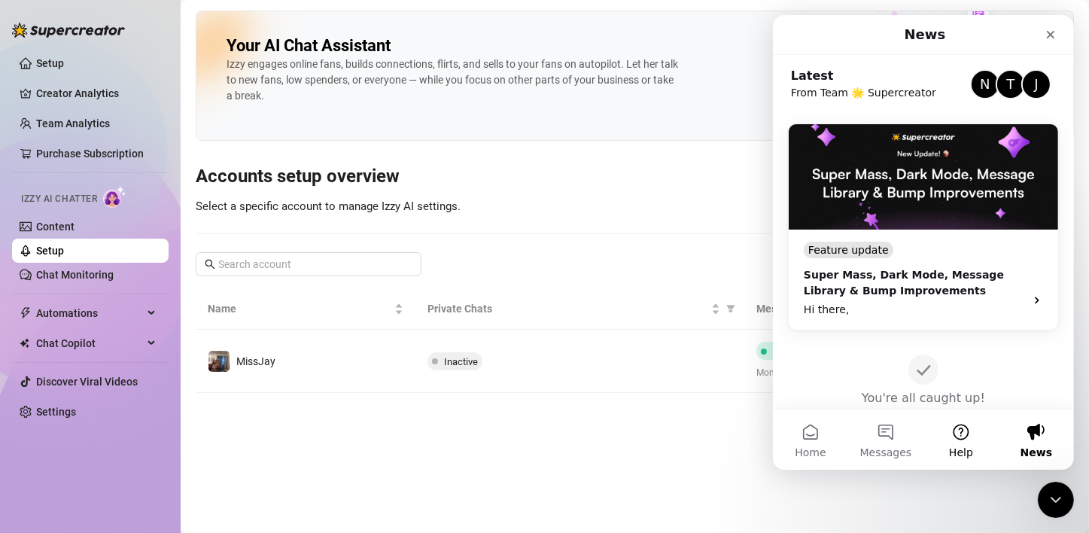
click at [951, 440] on button "Help" at bounding box center [960, 440] width 75 height 60
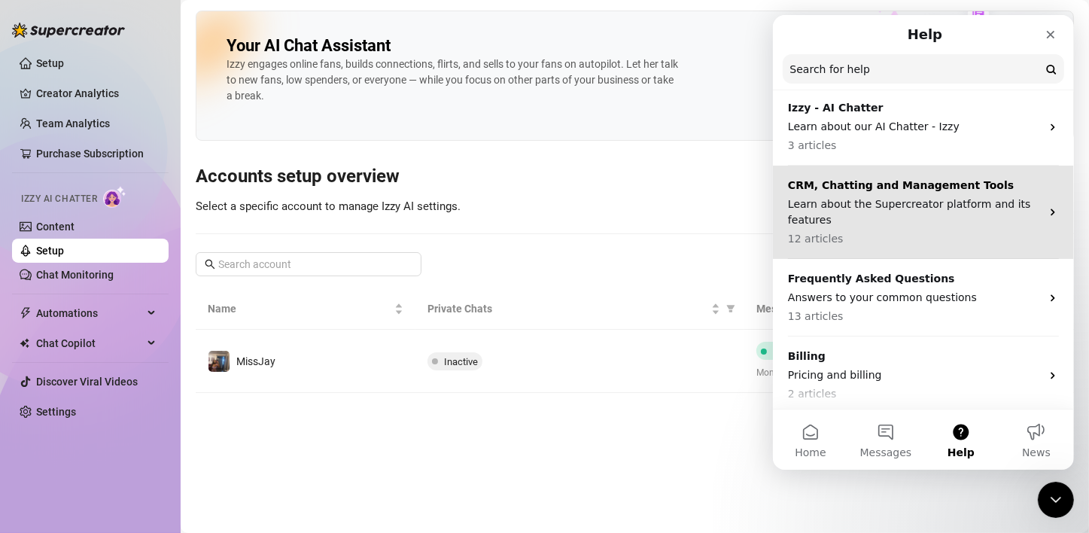
scroll to position [129, 0]
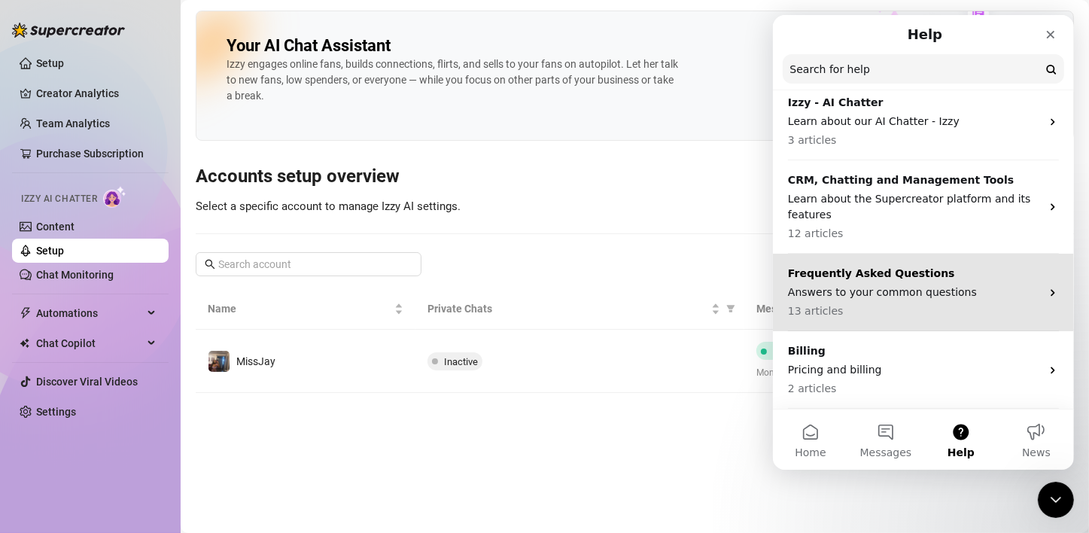
click at [1014, 306] on p "13 articles" at bounding box center [913, 311] width 253 height 16
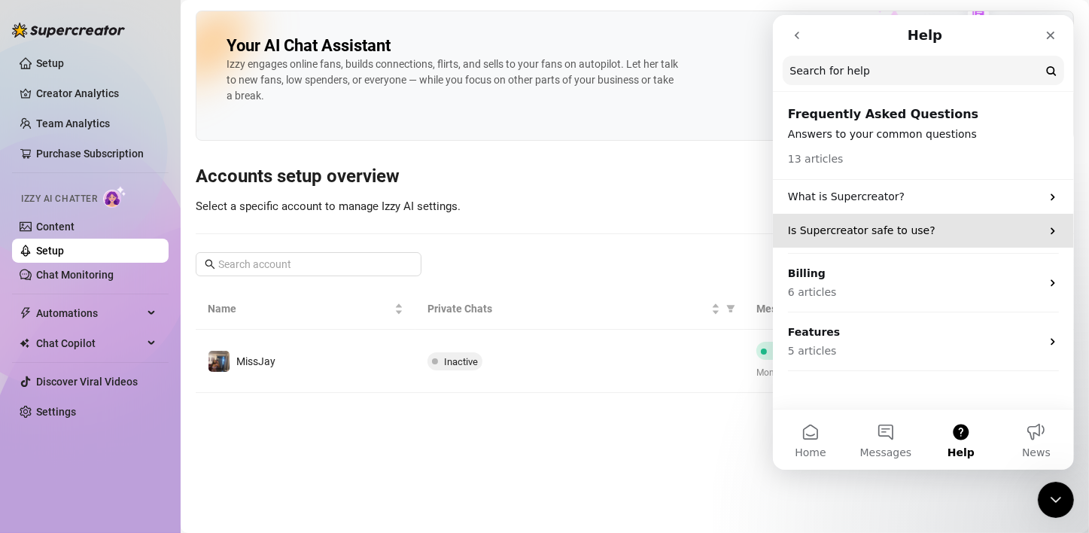
click at [1010, 238] on p "Is Supercreator safe to use?" at bounding box center [913, 231] width 253 height 16
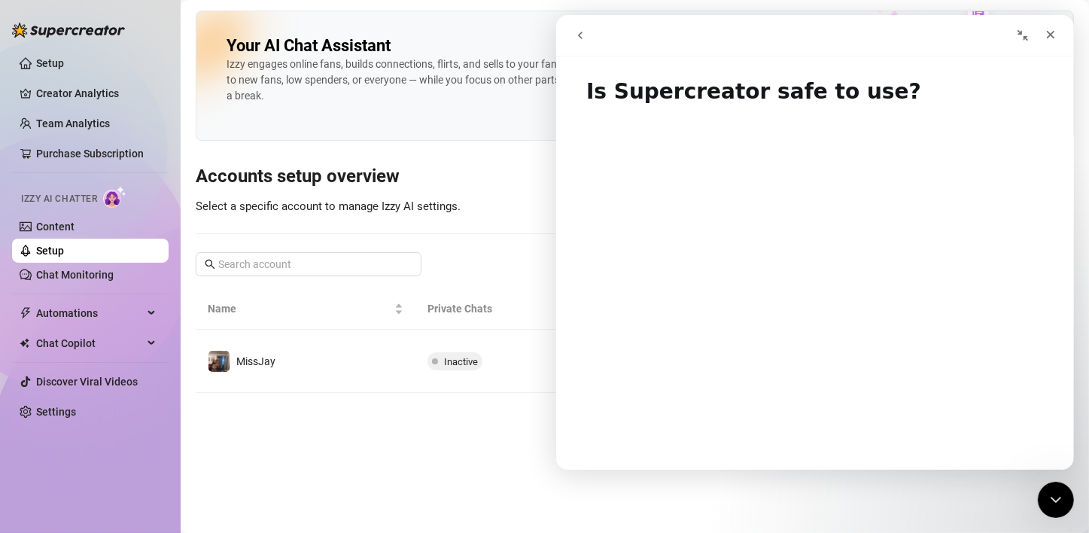
click at [579, 34] on icon "go back" at bounding box center [579, 36] width 5 height 8
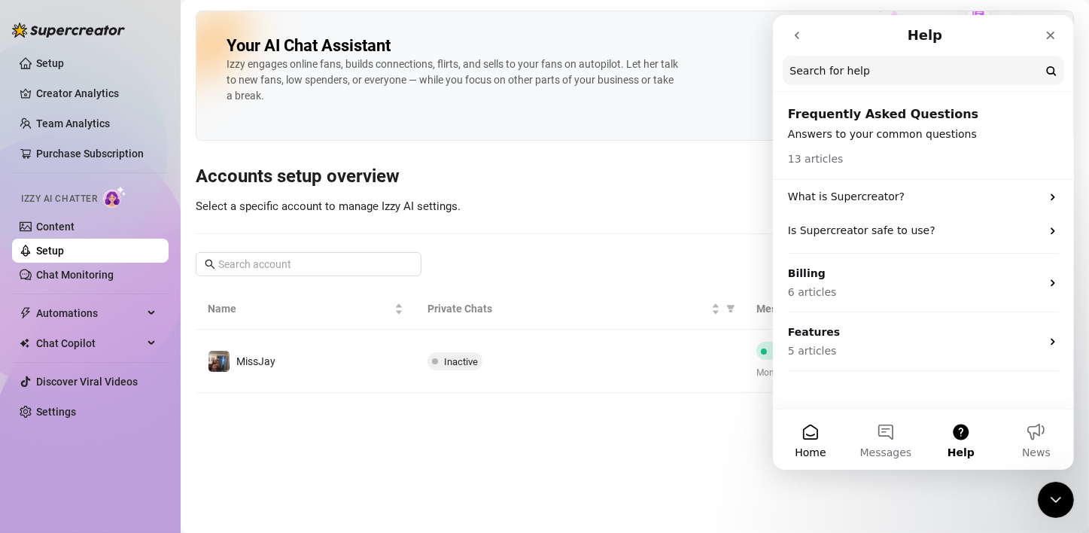
click at [817, 435] on button "Home" at bounding box center [809, 440] width 75 height 60
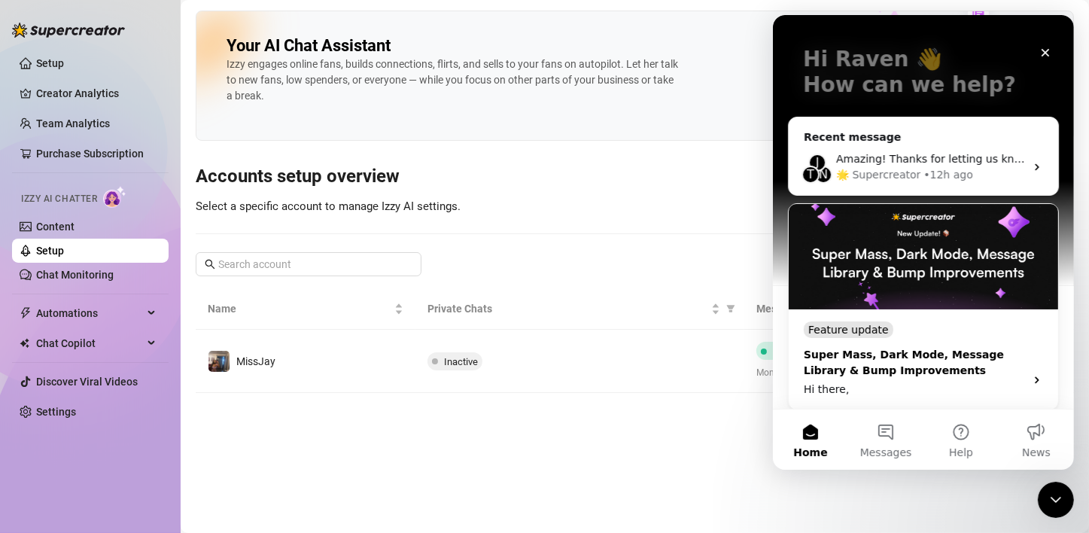
scroll to position [151, 0]
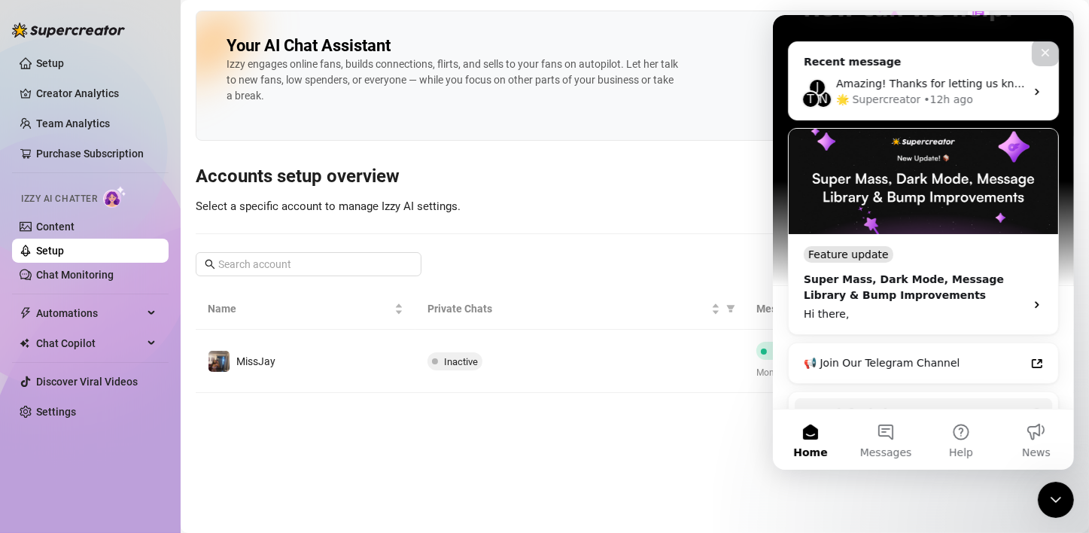
click at [1039, 53] on icon "Close" at bounding box center [1045, 53] width 12 height 12
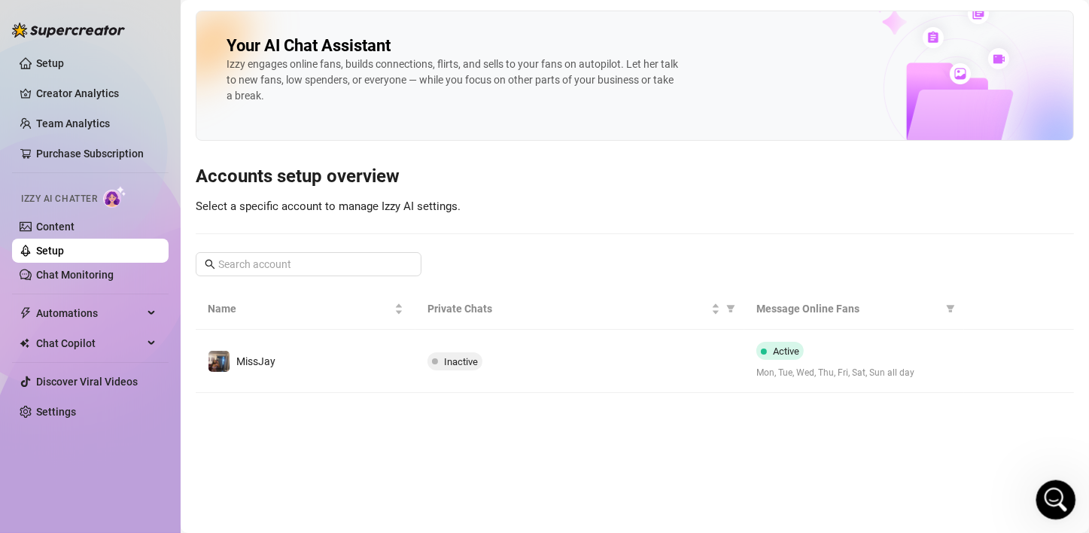
click at [1043, 489] on div "Open Intercom Messenger" at bounding box center [1054, 498] width 50 height 50
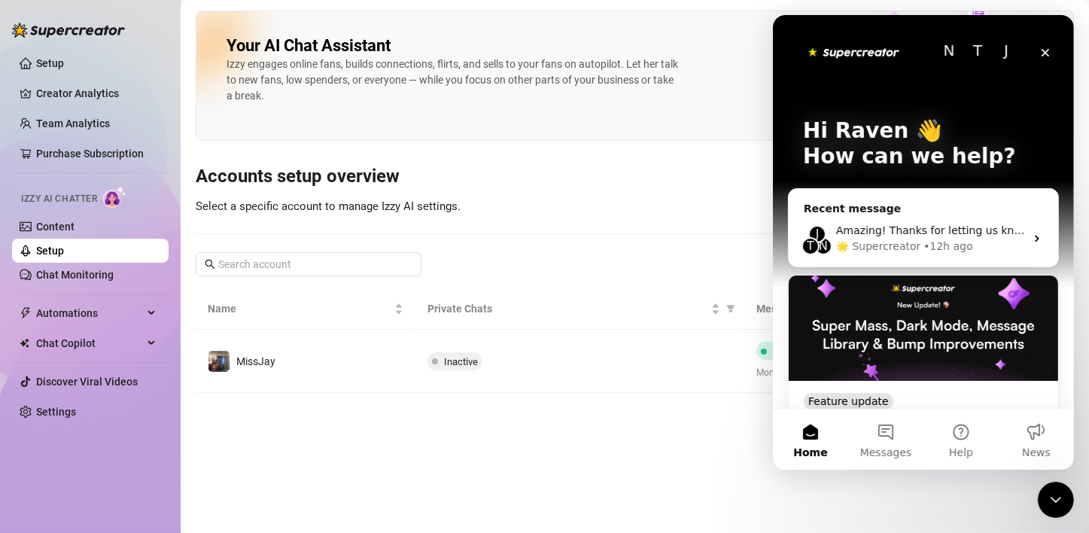
scroll to position [0, 0]
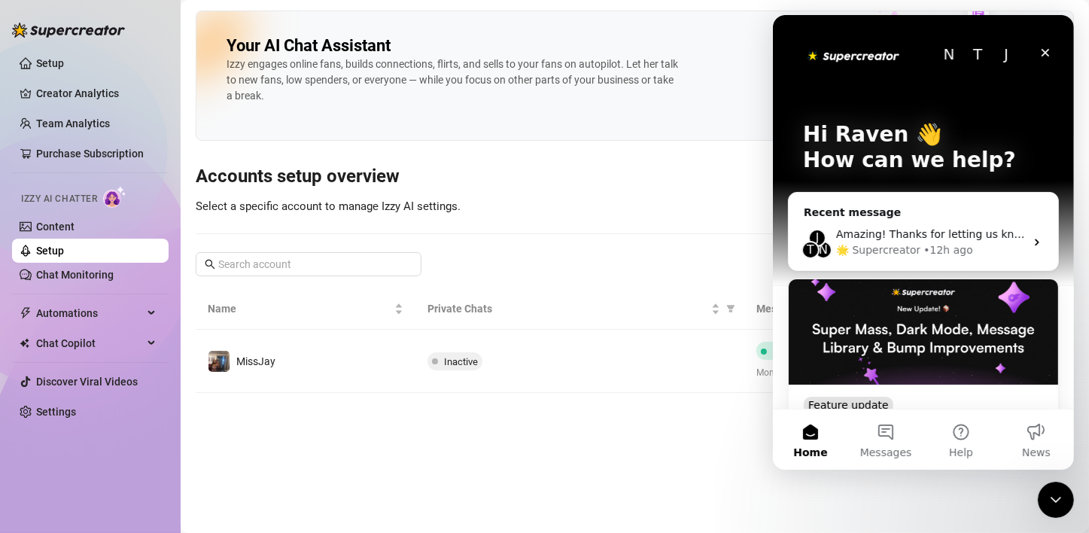
click at [941, 59] on div "N" at bounding box center [948, 54] width 30 height 30
click at [970, 52] on div "T" at bounding box center [977, 54] width 30 height 30
click at [869, 56] on img "Intercom messenger" at bounding box center [852, 55] width 101 height 20
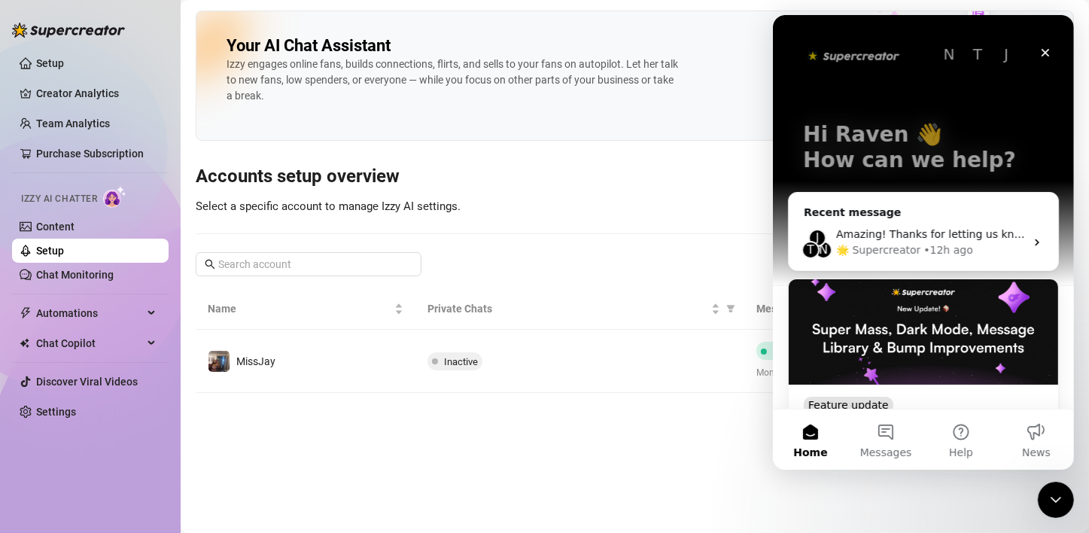
scroll to position [300, 0]
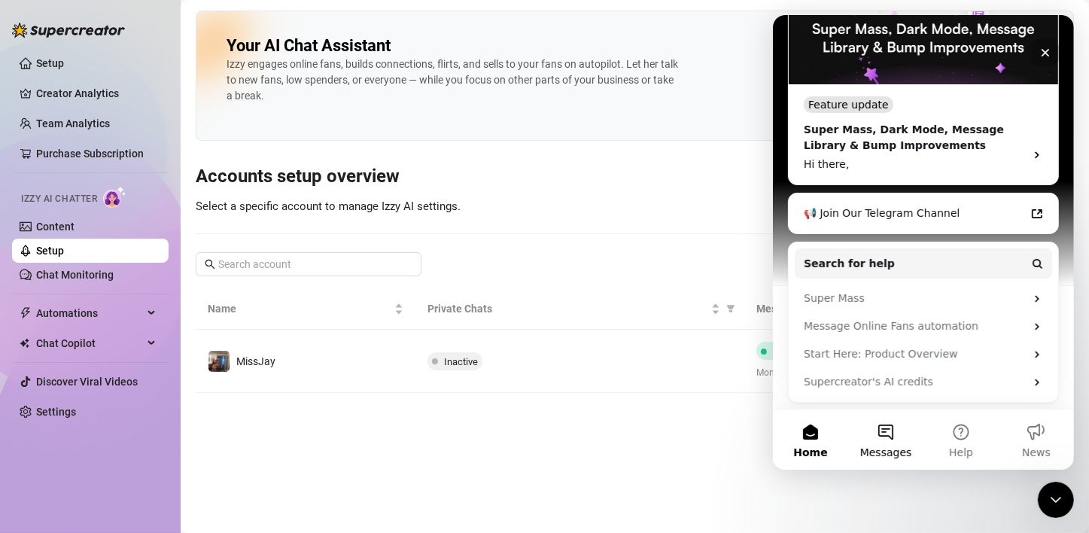
click at [880, 450] on span "Messages" at bounding box center [886, 452] width 52 height 11
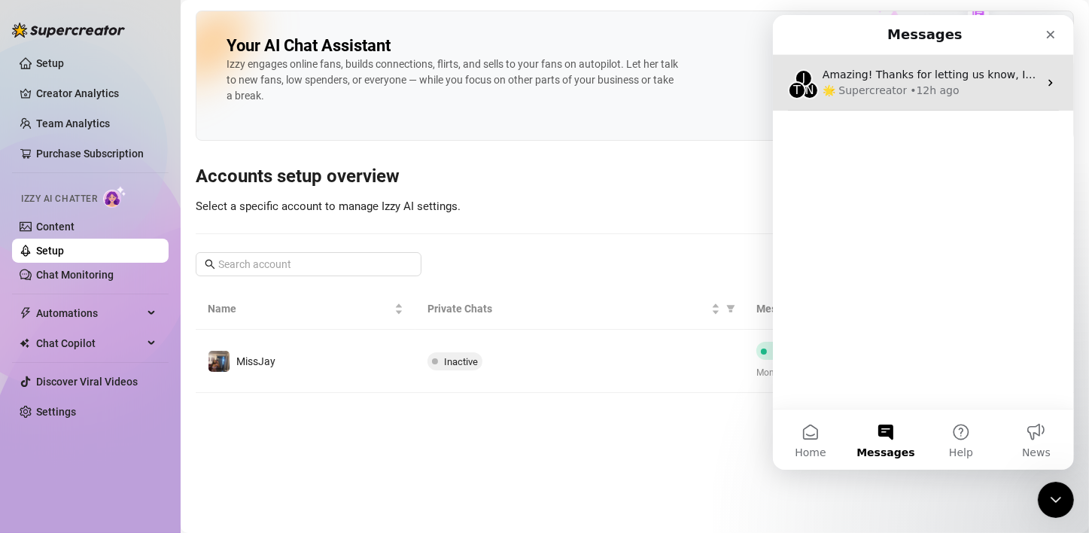
click at [965, 93] on div "🌟 Supercreator • 12h ago" at bounding box center [930, 91] width 216 height 16
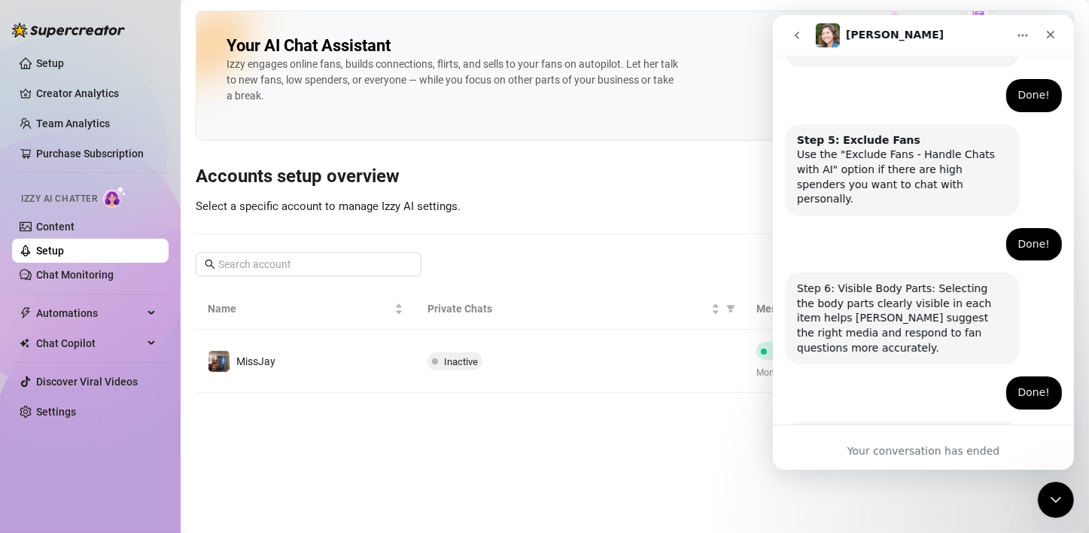
scroll to position [1004, 0]
click at [1019, 28] on button "Home" at bounding box center [1022, 35] width 29 height 29
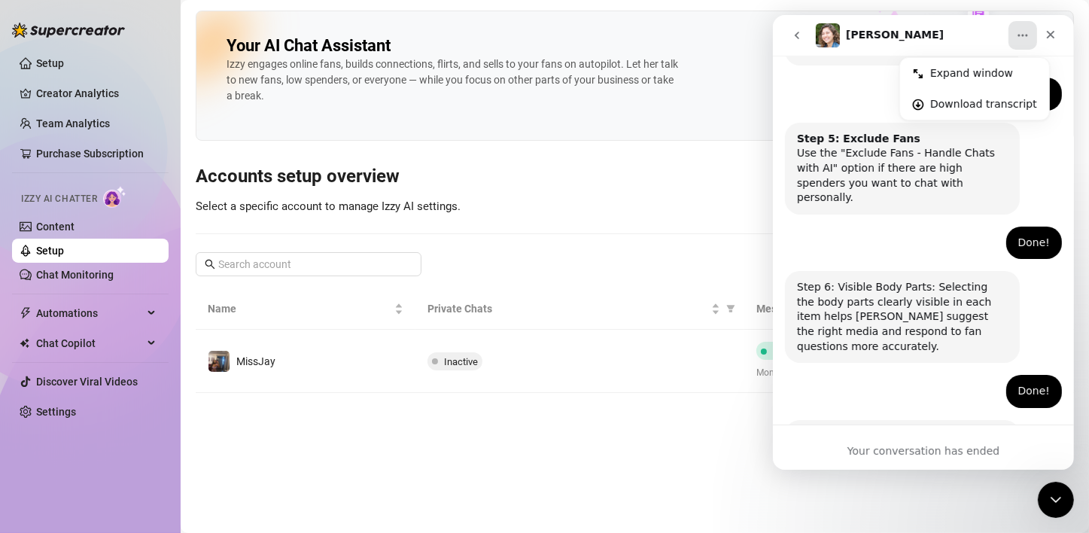
click at [687, 251] on div "Your AI Chat Assistant [PERSON_NAME] engages online fans, builds connections, f…" at bounding box center [635, 202] width 878 height 382
click at [1037, 36] on div "Close" at bounding box center [1050, 34] width 27 height 27
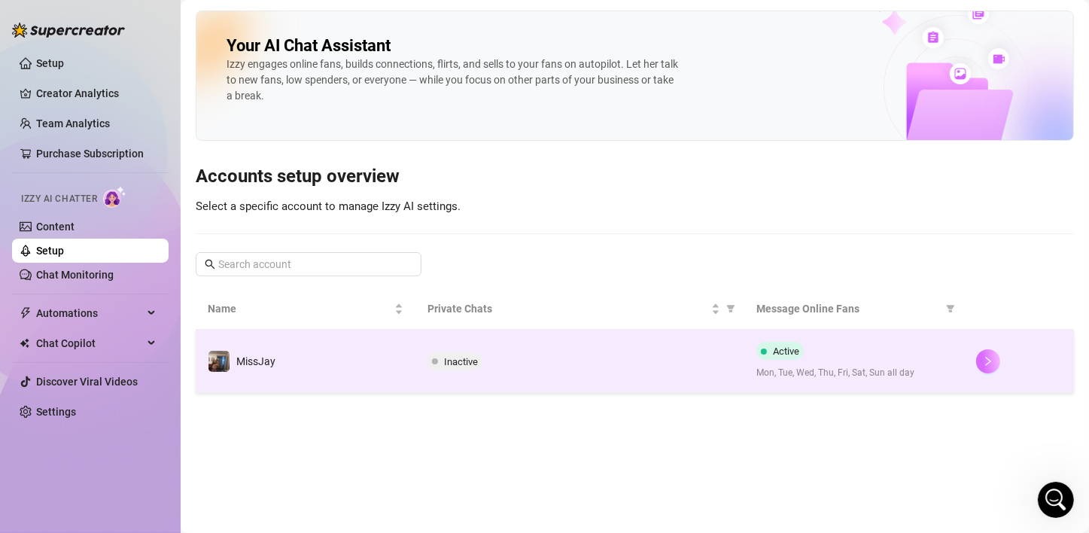
click at [985, 354] on button "button" at bounding box center [988, 361] width 24 height 24
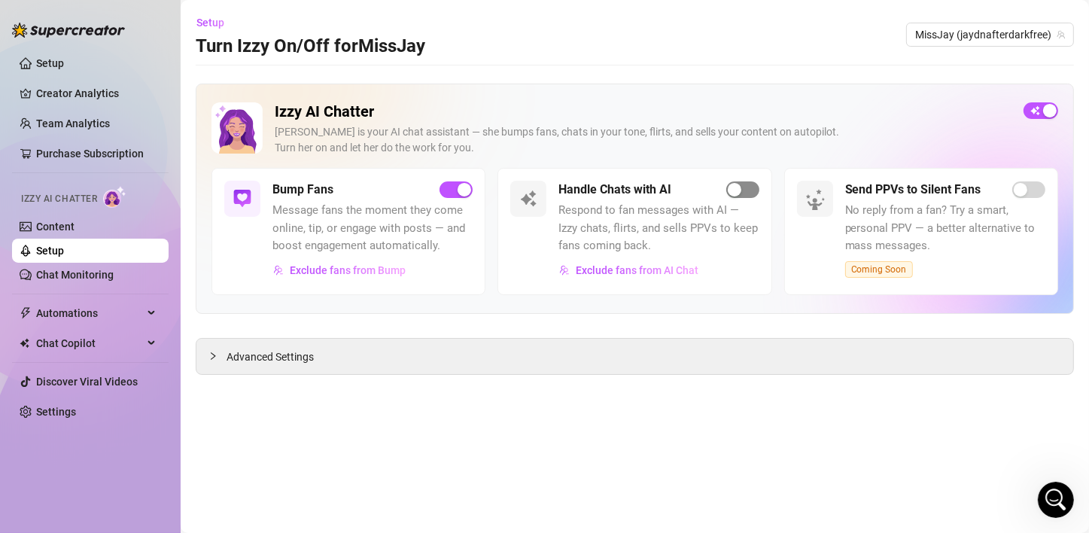
click at [746, 195] on span "button" at bounding box center [742, 189] width 33 height 17
click at [1051, 501] on icon "Open Intercom Messenger" at bounding box center [1054, 498] width 25 height 25
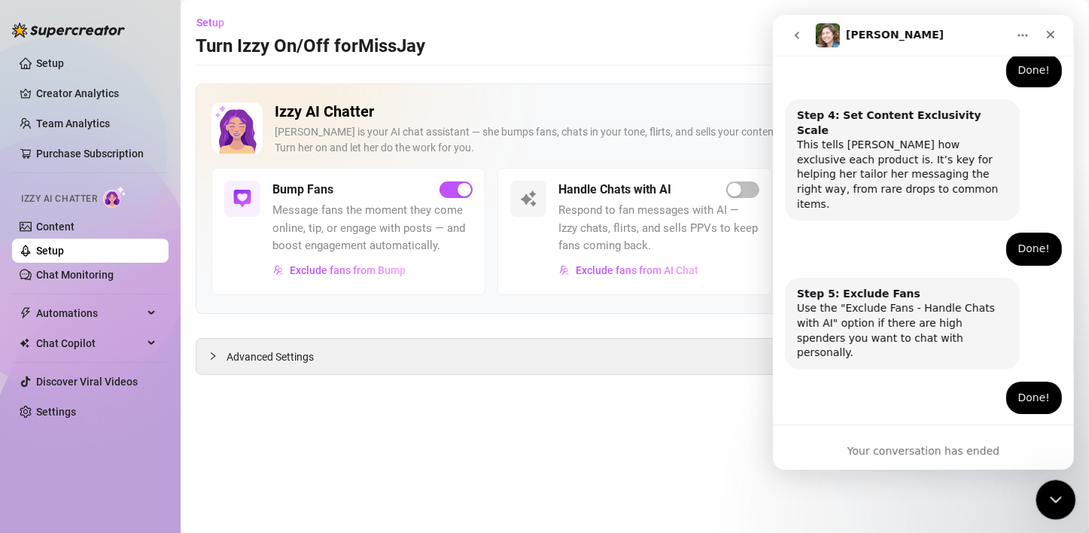
scroll to position [1004, 0]
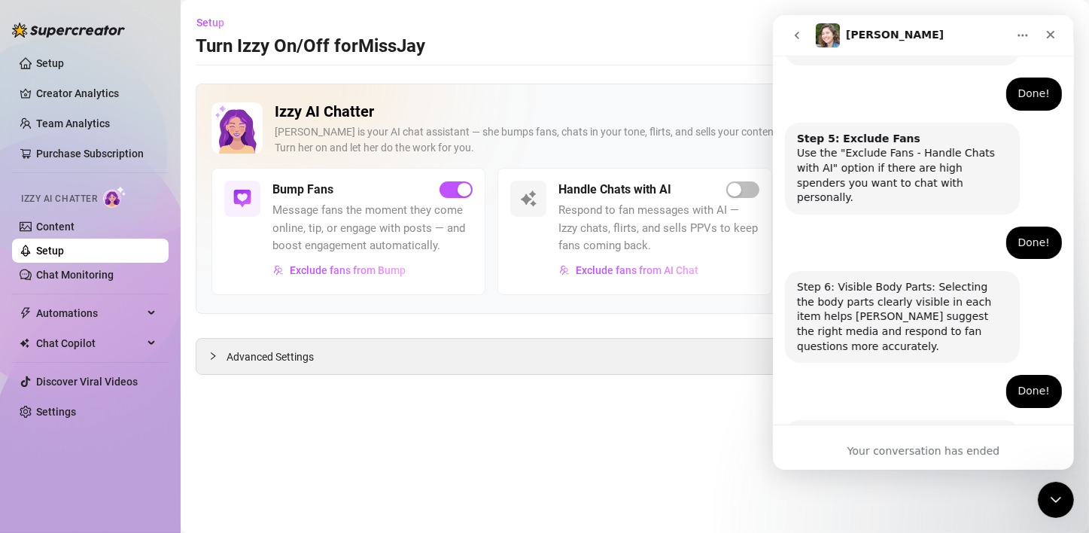
click at [790, 31] on icon "go back" at bounding box center [796, 35] width 12 height 12
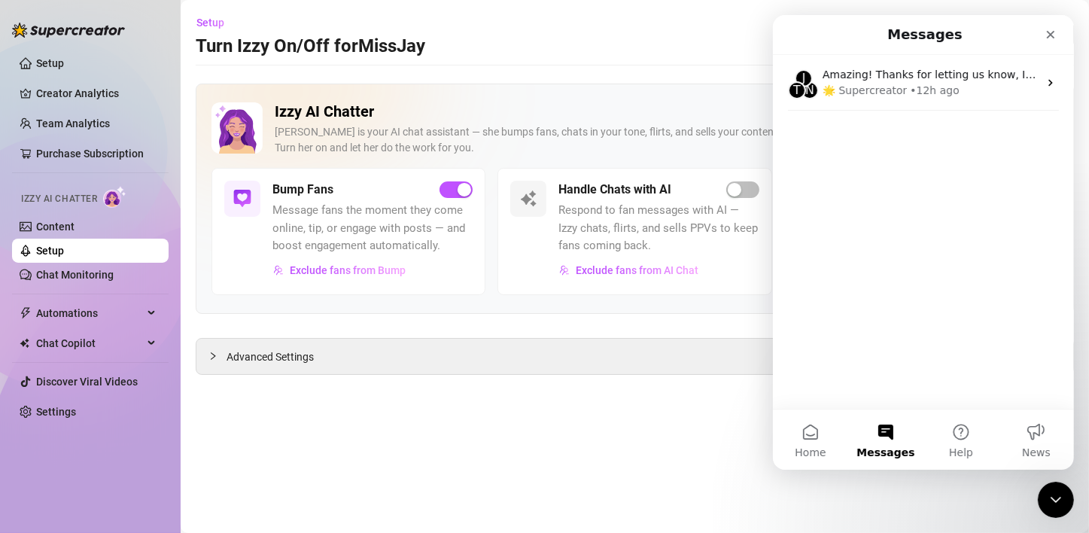
scroll to position [0, 0]
click at [809, 434] on button "Home" at bounding box center [809, 440] width 75 height 60
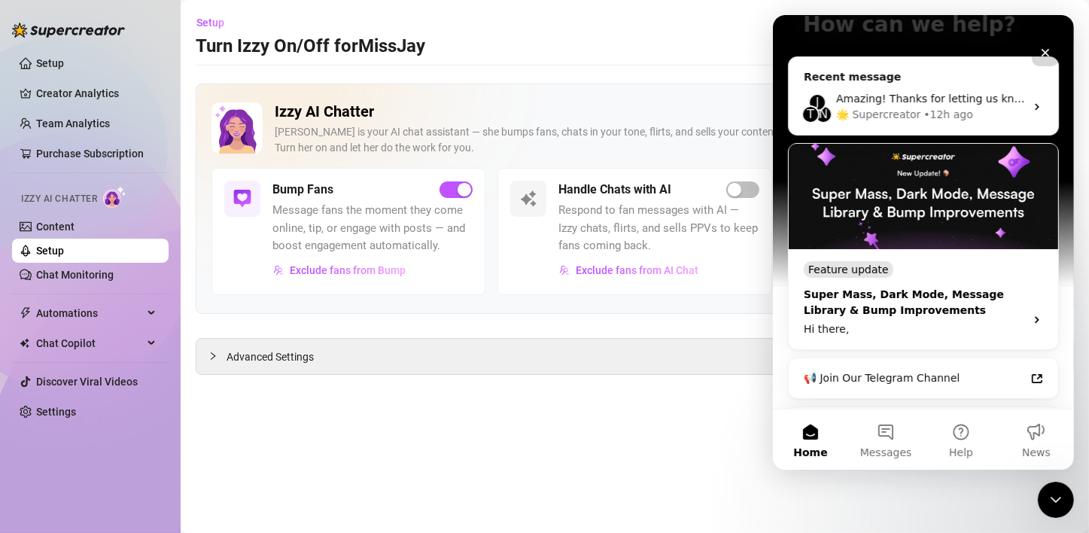
scroll to position [151, 0]
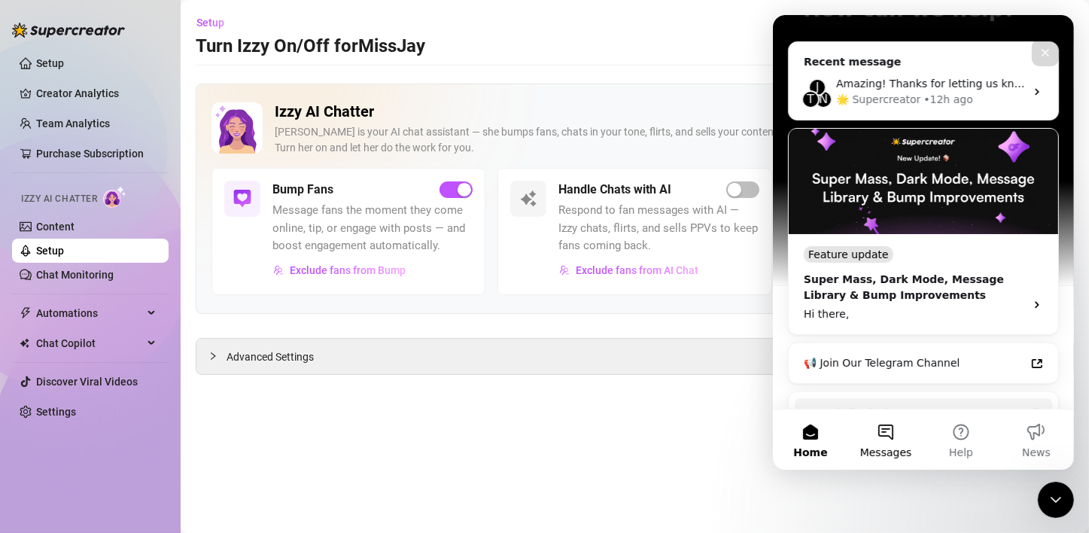
click at [886, 432] on button "Messages" at bounding box center [885, 440] width 75 height 60
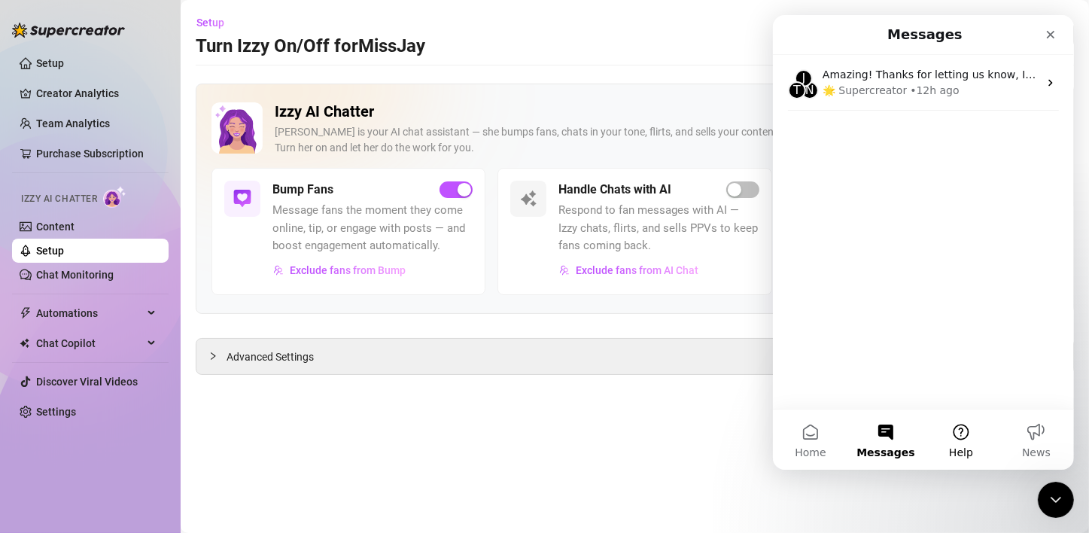
click at [964, 440] on button "Help" at bounding box center [960, 440] width 75 height 60
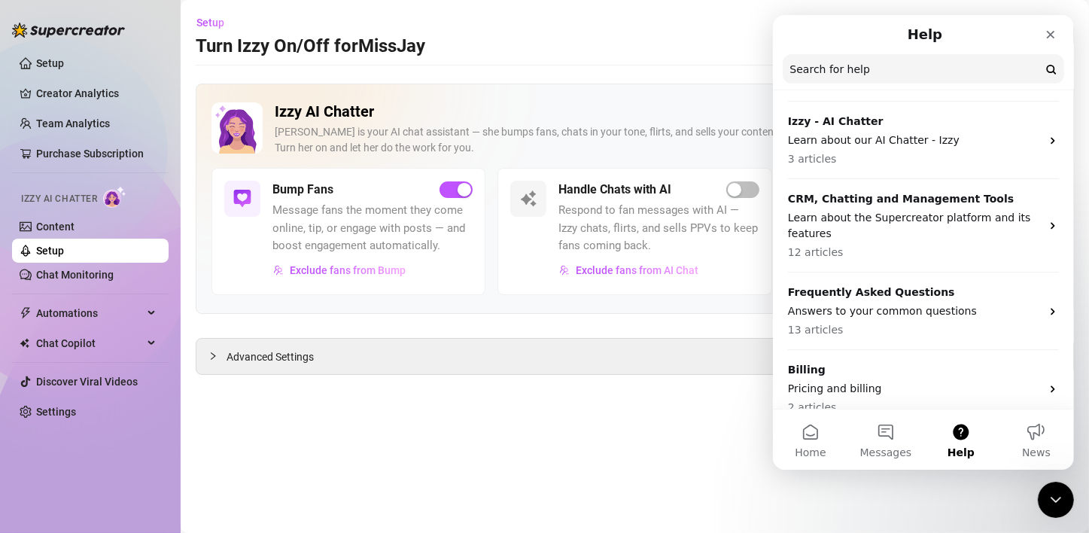
scroll to position [129, 0]
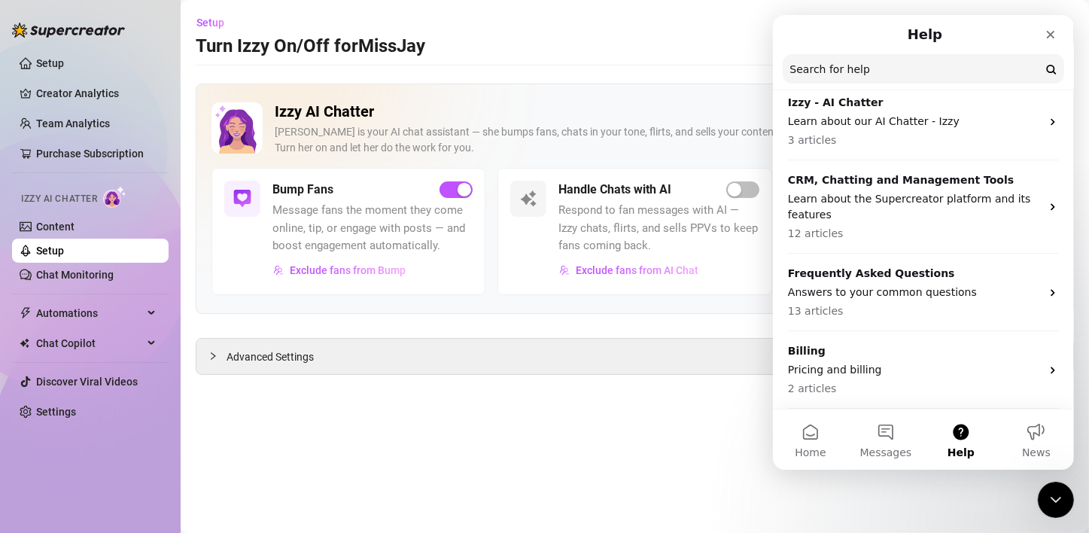
click at [580, 441] on main "Setup Turn Izzy On/Off for MissJay MissJay (jaydnafterdarkfree) Izzy AI Chatter…" at bounding box center [635, 266] width 909 height 533
click at [47, 406] on link "Settings" at bounding box center [56, 412] width 40 height 12
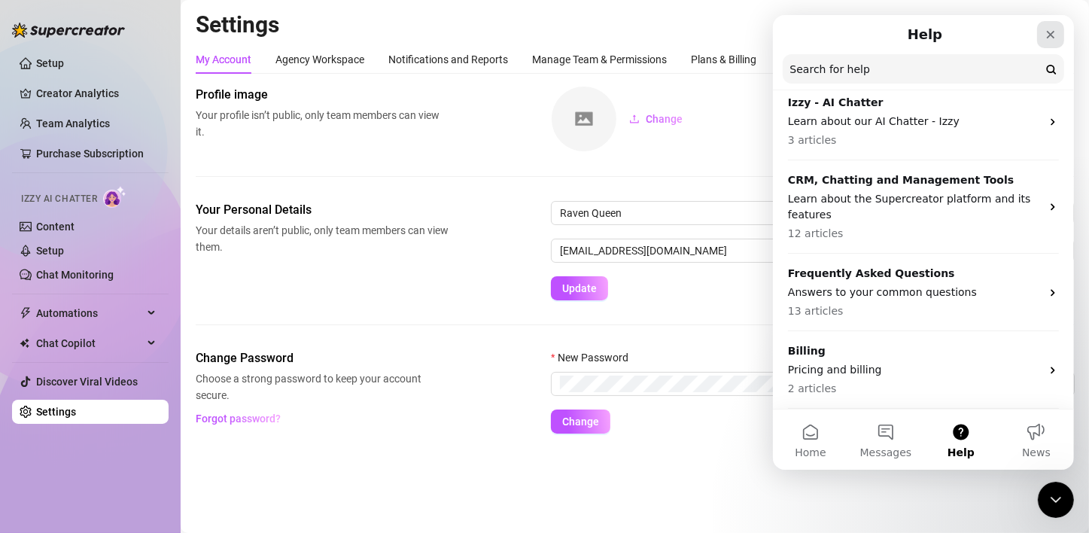
click at [1050, 35] on icon "Close" at bounding box center [1050, 35] width 12 height 12
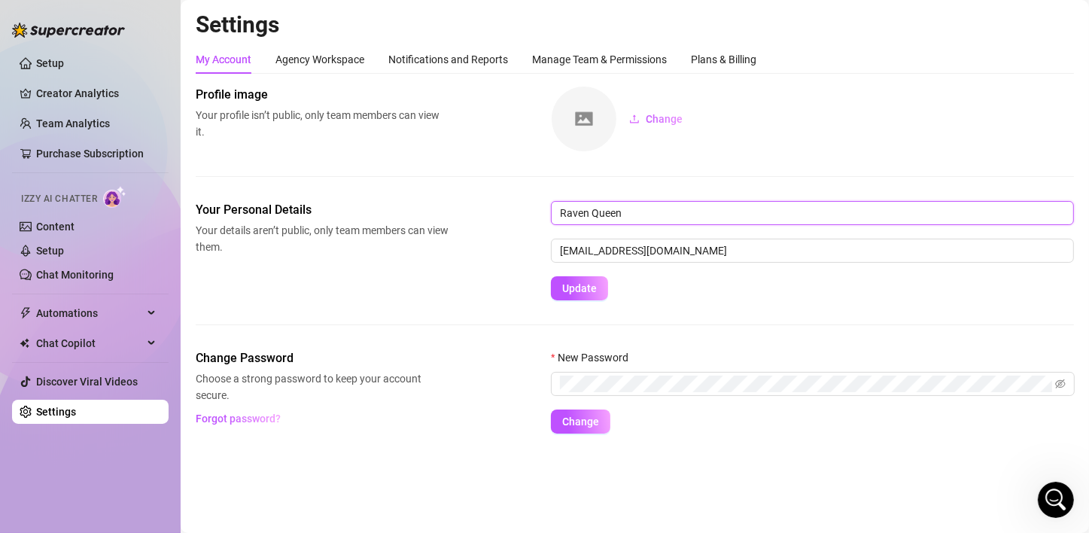
drag, startPoint x: 620, startPoint y: 217, endPoint x: 545, endPoint y: 209, distance: 75.7
click at [545, 209] on div "Your Personal Details Your details aren’t public, only team members can view th…" at bounding box center [635, 250] width 878 height 99
click at [305, 55] on div "Agency Workspace" at bounding box center [320, 59] width 89 height 17
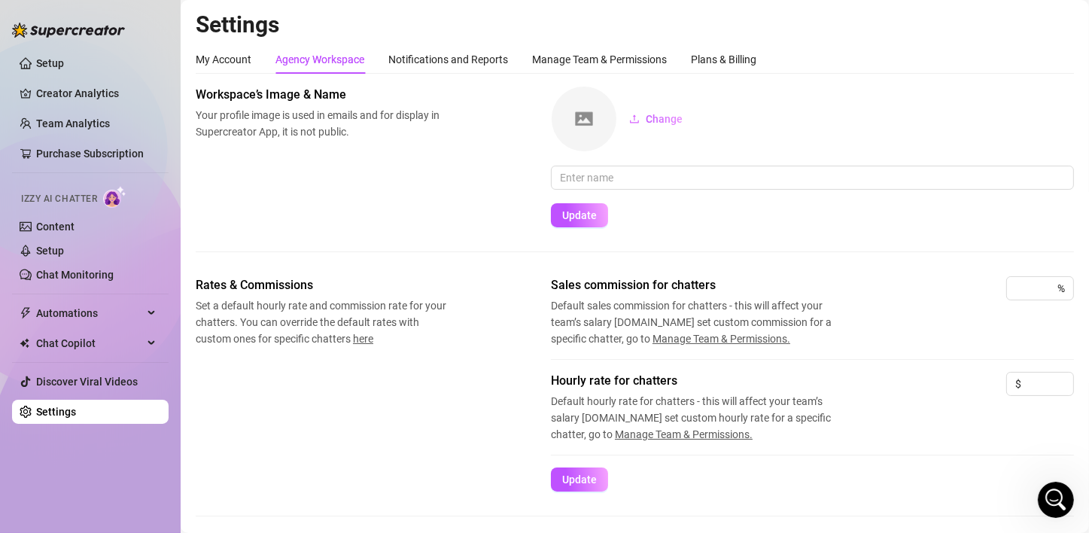
click at [610, 324] on span "Default sales commission for chatters - this will affect your team’s salary [DO…" at bounding box center [701, 322] width 301 height 50
click at [705, 59] on div "Plans & Billing" at bounding box center [723, 59] width 65 height 17
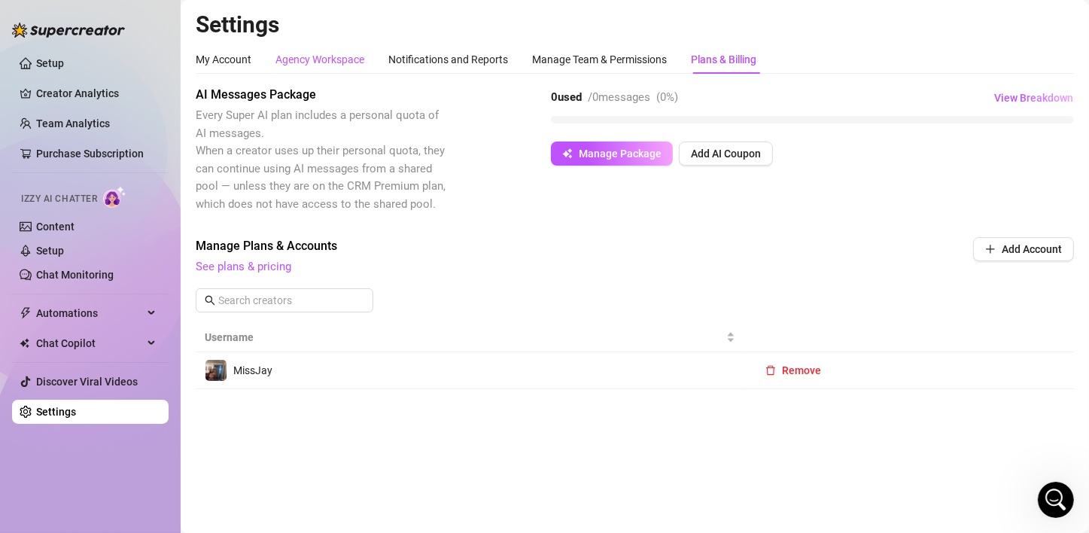
click at [360, 65] on div "Agency Workspace" at bounding box center [320, 59] width 89 height 17
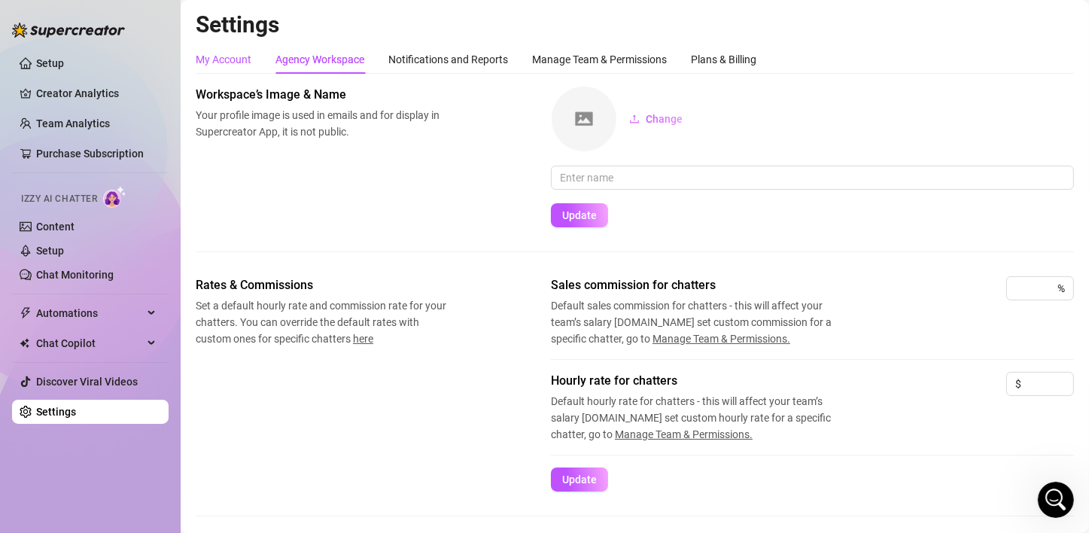
click at [229, 65] on div "My Account" at bounding box center [224, 59] width 56 height 17
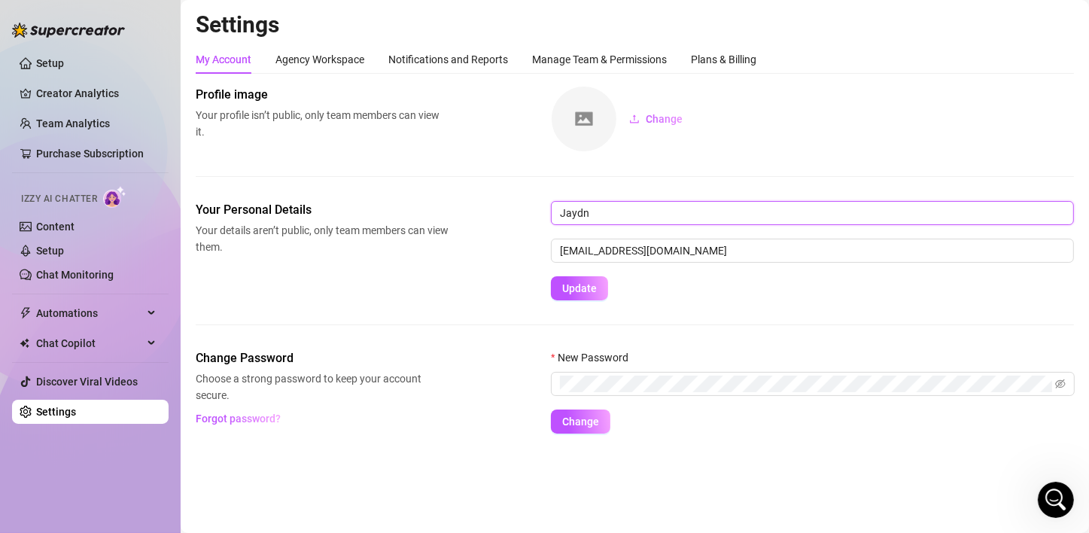
click at [592, 210] on input "Jaydn" at bounding box center [812, 213] width 523 height 24
click at [471, 282] on div "Your Personal Details Your details aren’t public, only team members can view th…" at bounding box center [635, 250] width 878 height 99
click at [281, 67] on div "Agency Workspace" at bounding box center [320, 59] width 89 height 17
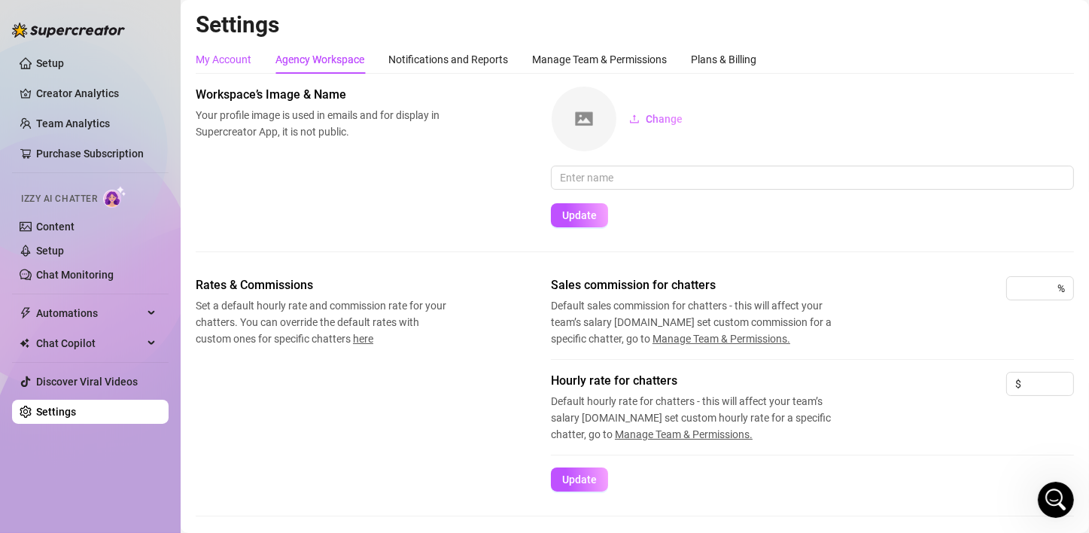
click at [228, 56] on div "My Account" at bounding box center [224, 59] width 56 height 17
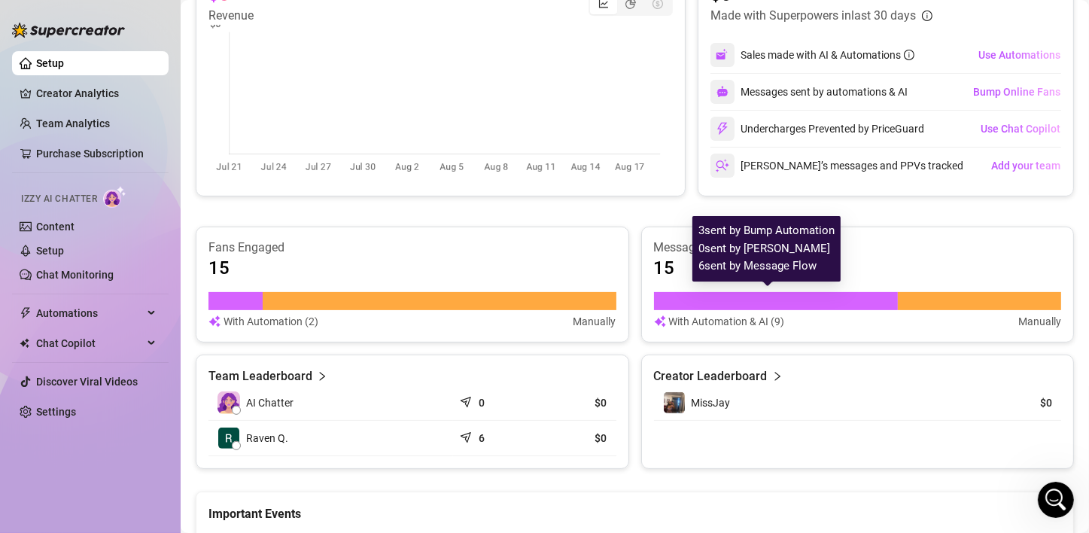
scroll to position [452, 0]
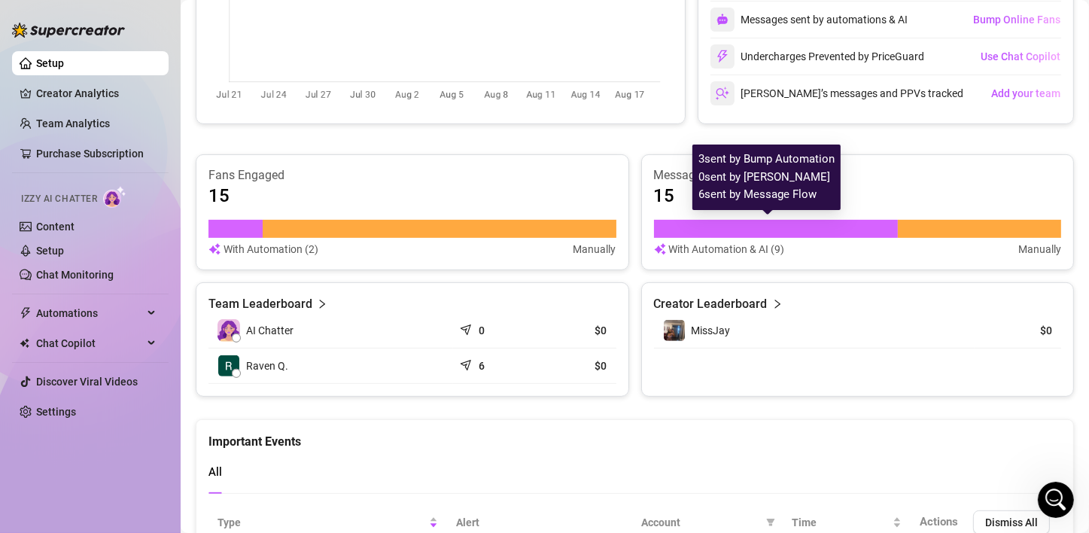
click at [704, 232] on div at bounding box center [776, 229] width 245 height 18
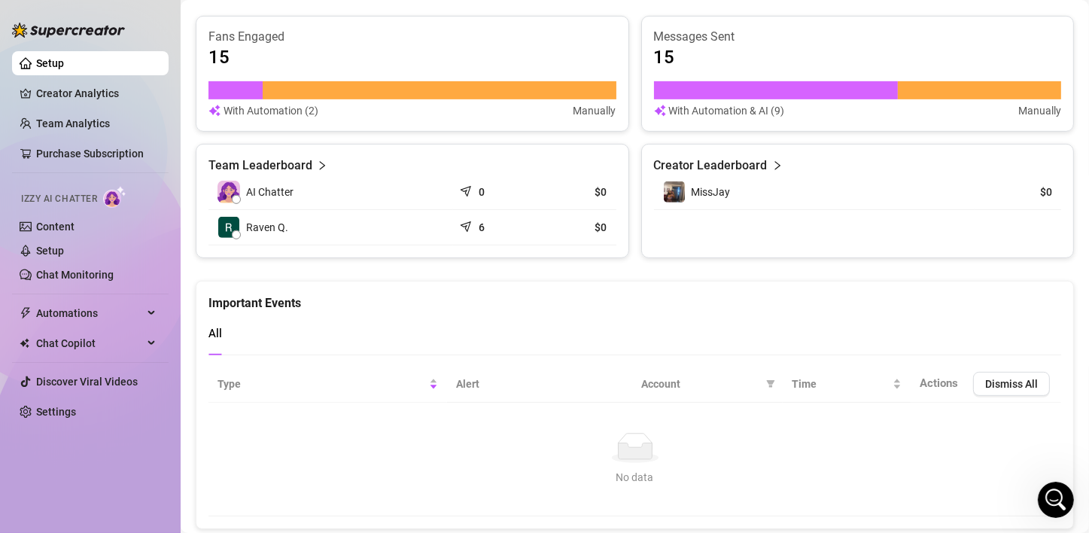
scroll to position [602, 0]
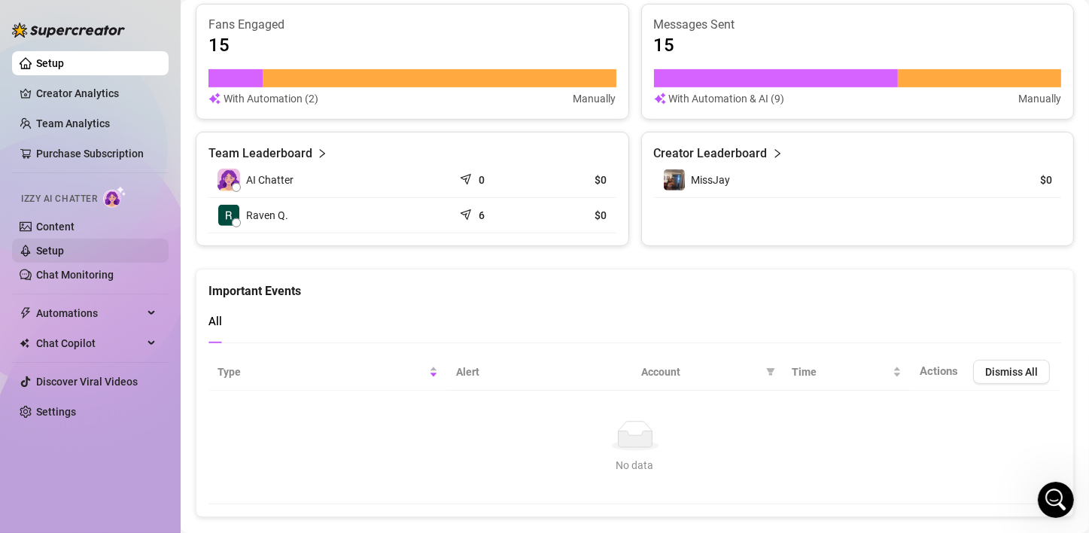
click at [64, 257] on link "Setup" at bounding box center [50, 251] width 28 height 12
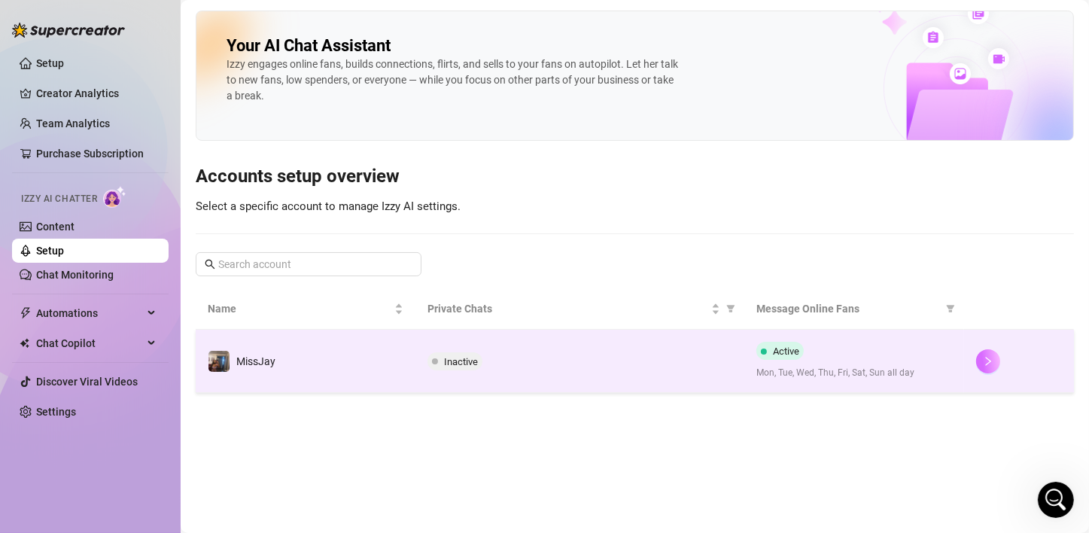
click at [993, 361] on icon "right" at bounding box center [988, 361] width 11 height 11
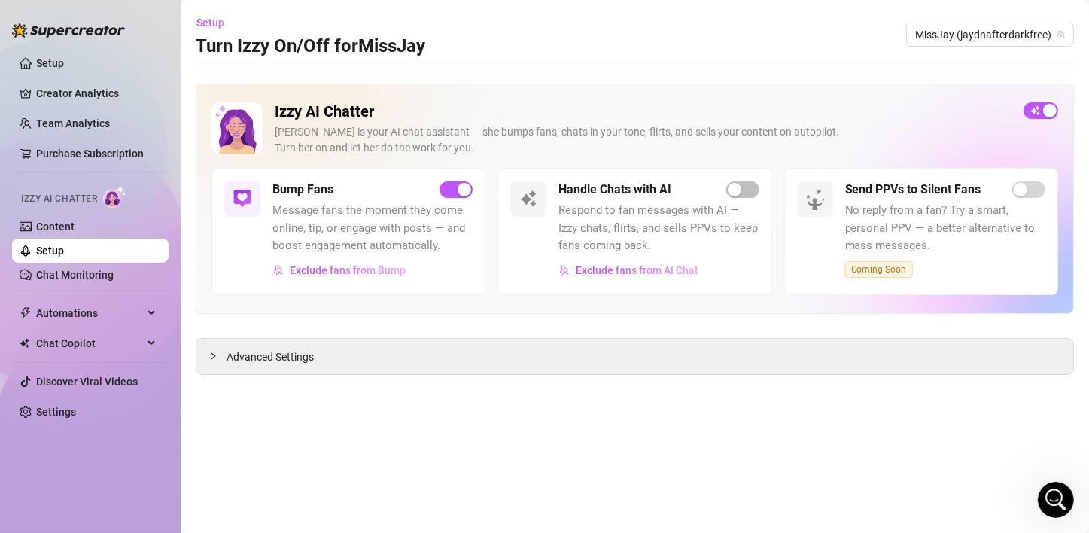
click at [230, 197] on div at bounding box center [242, 199] width 36 height 36
click at [50, 221] on link "Content" at bounding box center [55, 227] width 38 height 12
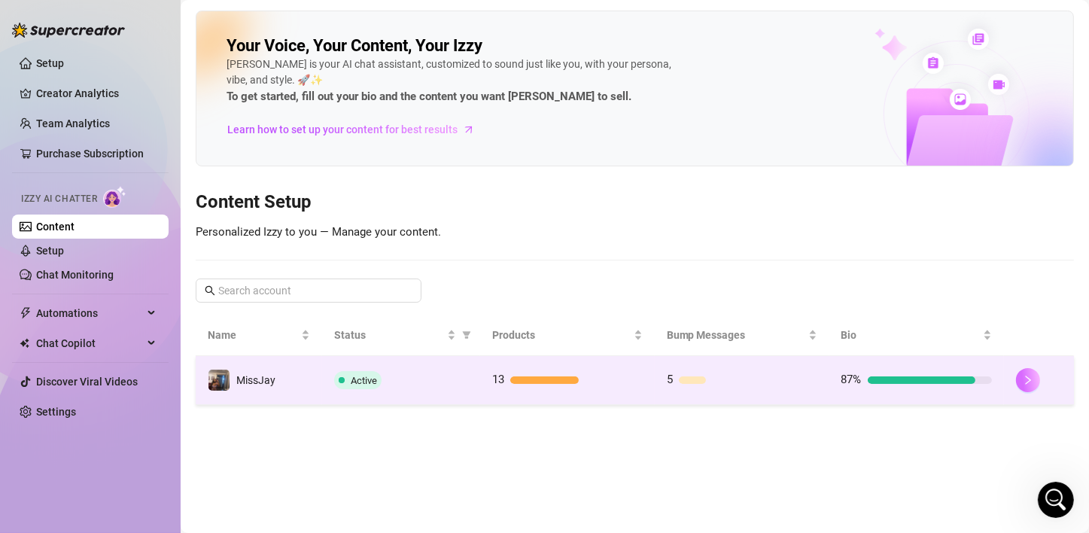
click at [1034, 375] on button "button" at bounding box center [1028, 380] width 24 height 24
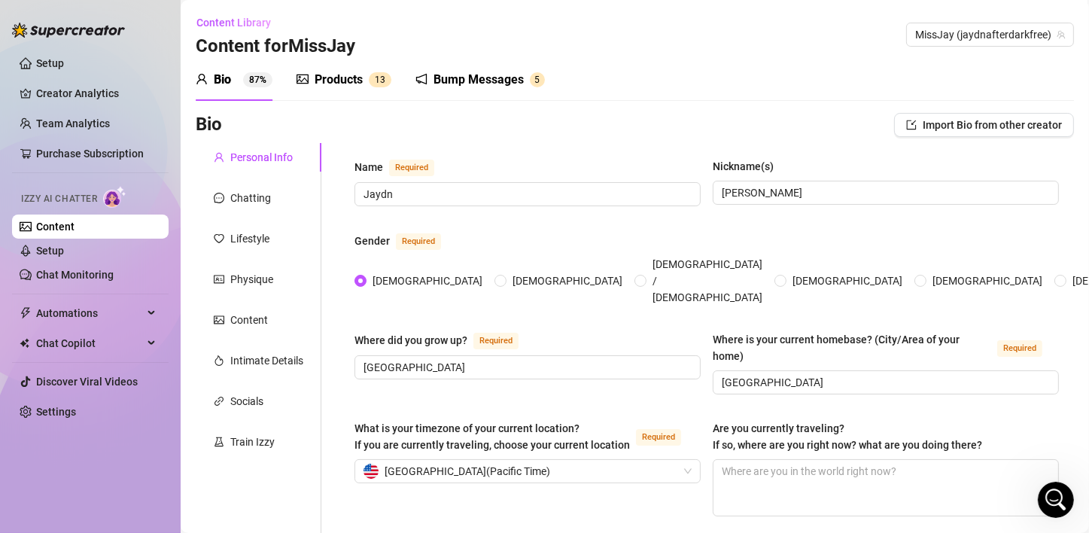
click at [457, 81] on div "Bump Messages" at bounding box center [479, 80] width 90 height 18
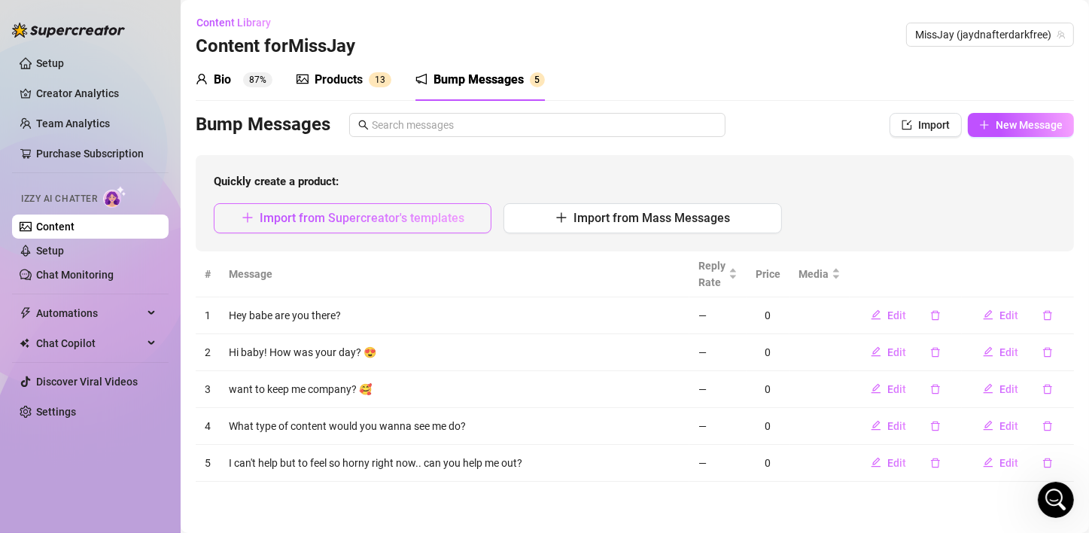
click at [391, 221] on span "Import from Supercreator's templates" at bounding box center [362, 218] width 205 height 14
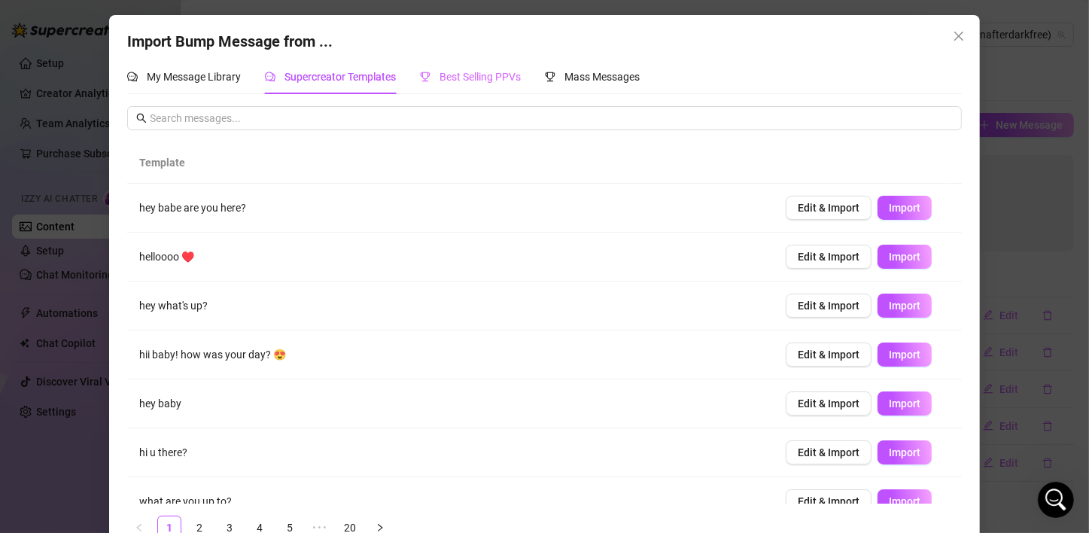
scroll to position [151, 0]
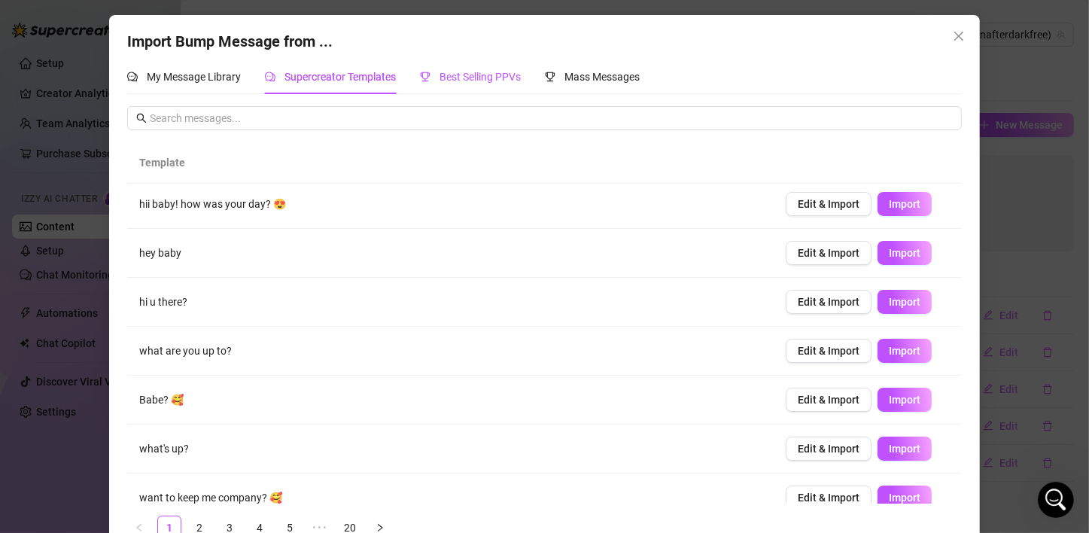
click at [483, 72] on span "Best Selling PPVs" at bounding box center [480, 77] width 81 height 12
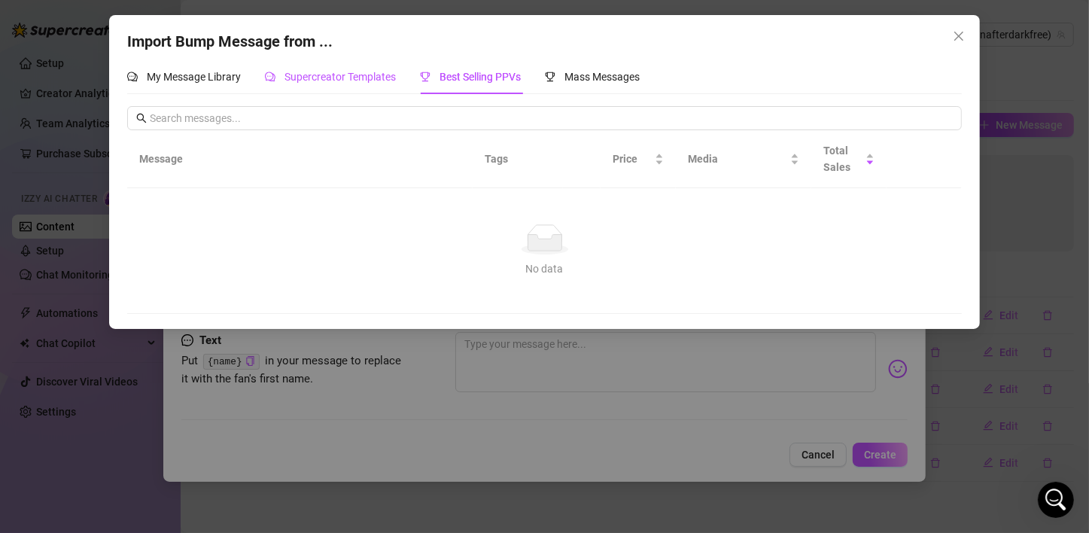
click at [366, 76] on span "Supercreator Templates" at bounding box center [340, 77] width 111 height 12
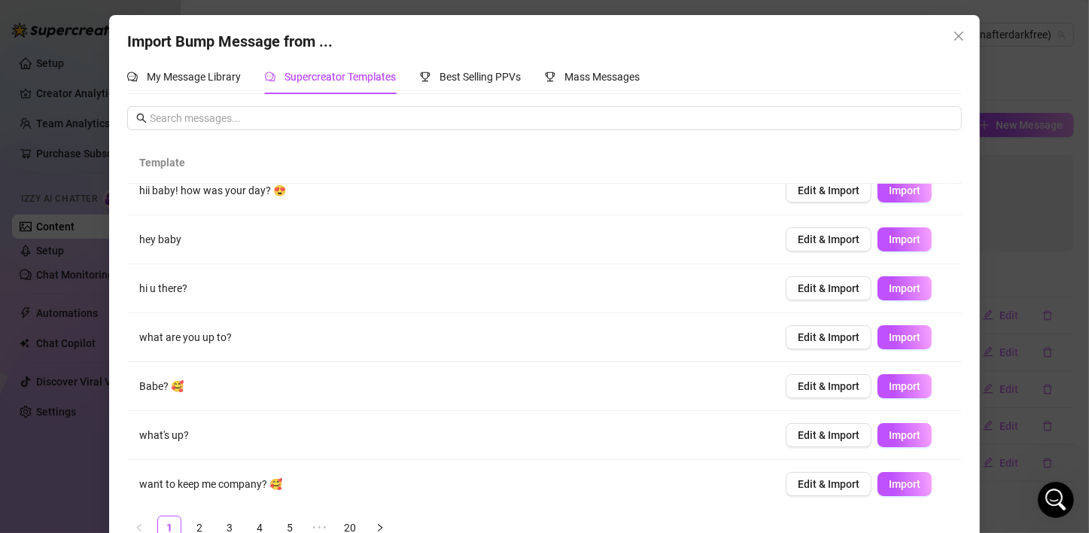
scroll to position [168, 0]
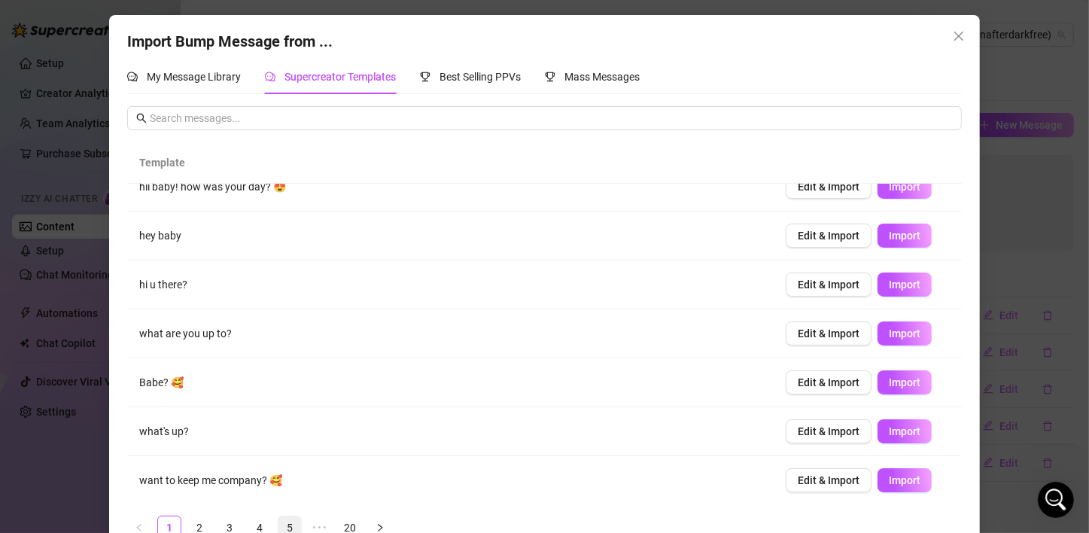
click at [285, 522] on link "5" at bounding box center [290, 527] width 23 height 23
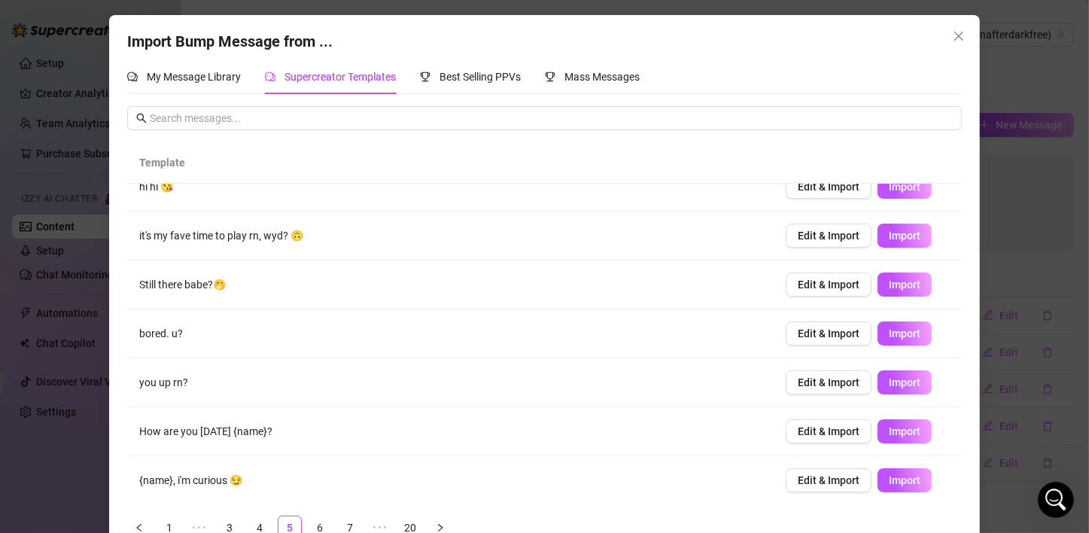
scroll to position [33, 0]
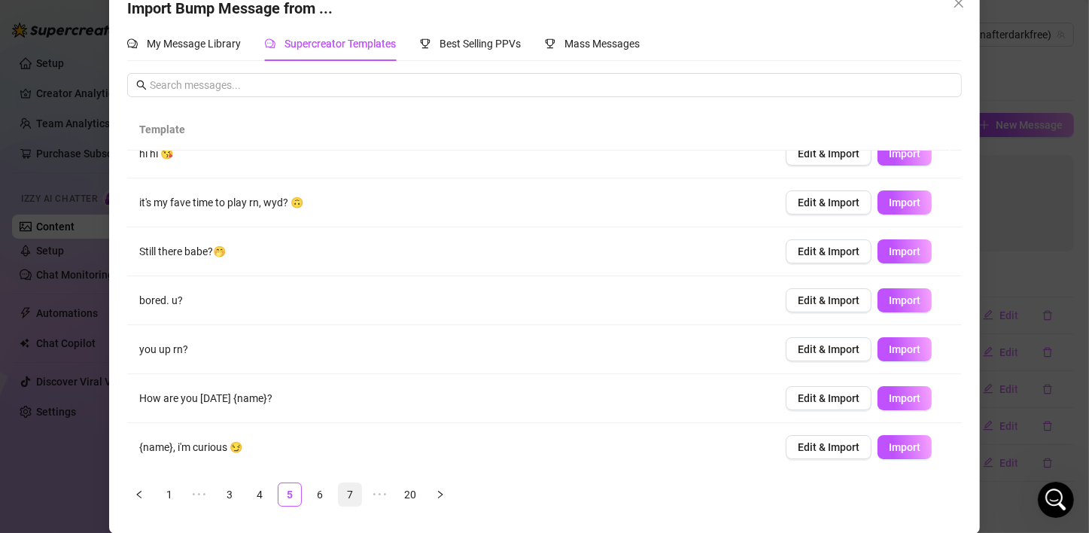
click at [345, 501] on link "7" at bounding box center [350, 494] width 23 height 23
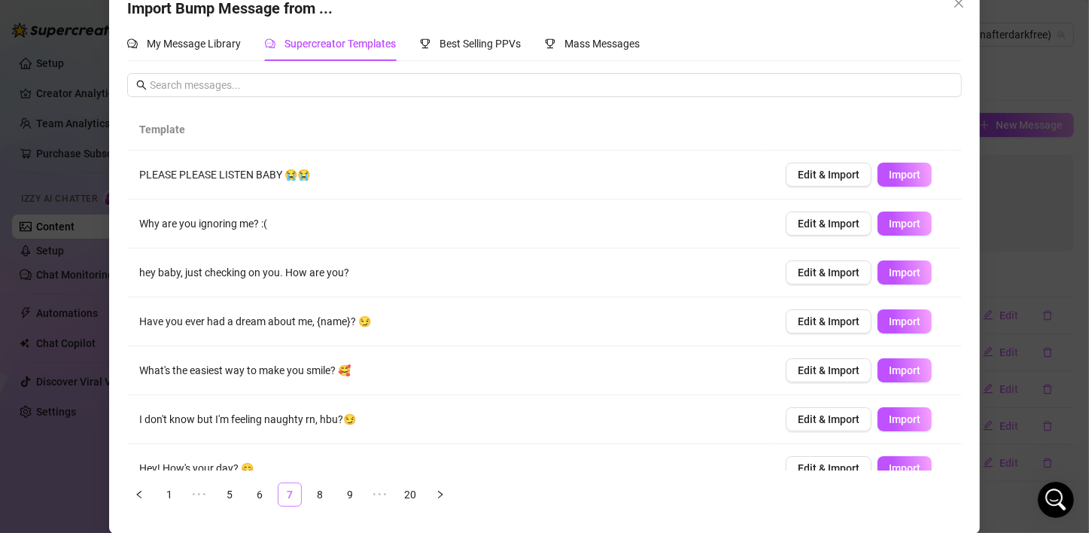
scroll to position [0, 0]
drag, startPoint x: 810, startPoint y: 369, endPoint x: 562, endPoint y: 373, distance: 247.7
click at [562, 373] on tr "What's the easiest way to make you smile? 🥰 Edit & Import Import" at bounding box center [545, 370] width 836 height 49
click at [889, 364] on span "Import" at bounding box center [905, 370] width 32 height 12
click at [889, 218] on span "Import" at bounding box center [905, 224] width 32 height 12
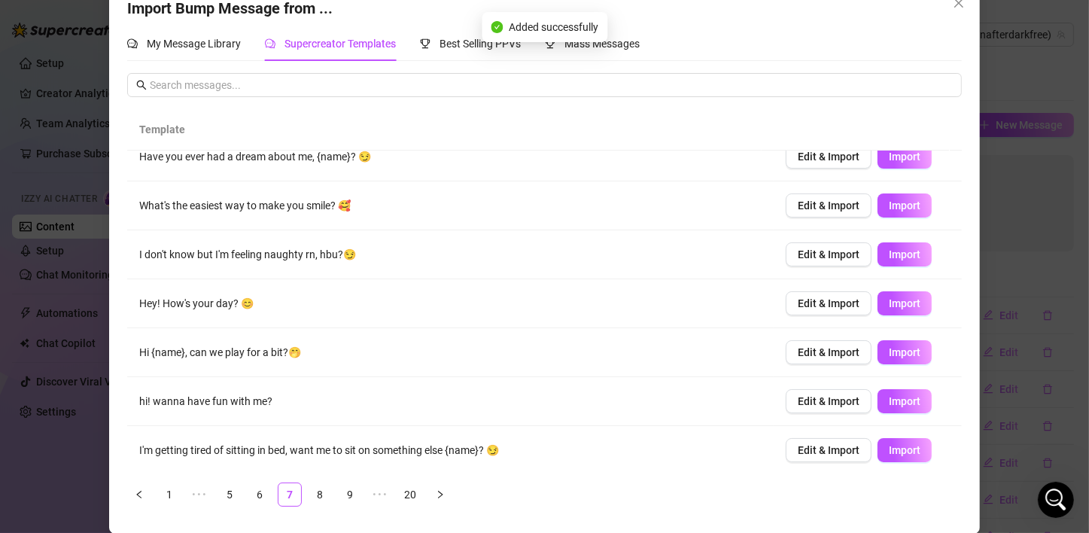
scroll to position [168, 0]
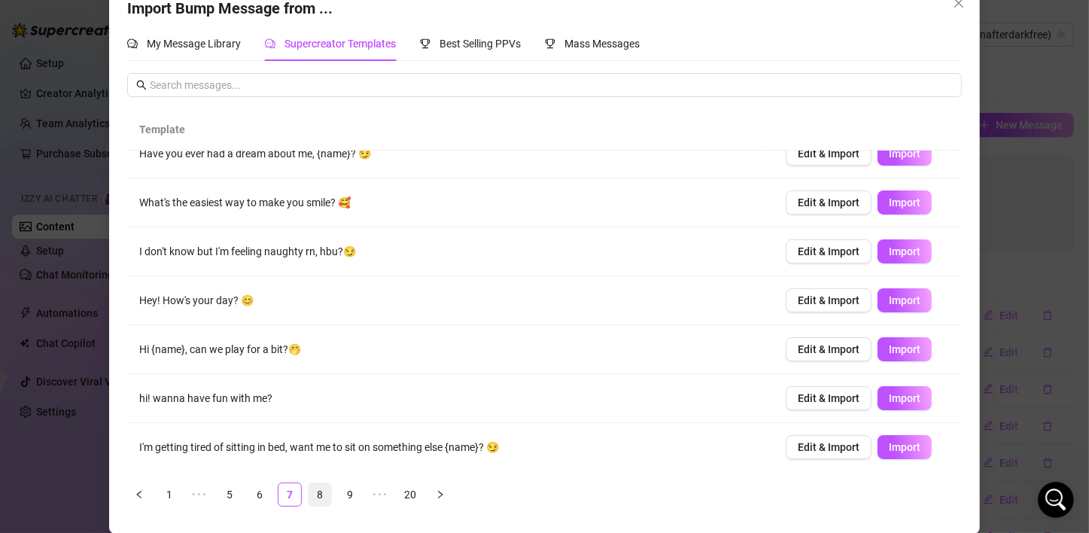
click at [318, 497] on link "8" at bounding box center [320, 494] width 23 height 23
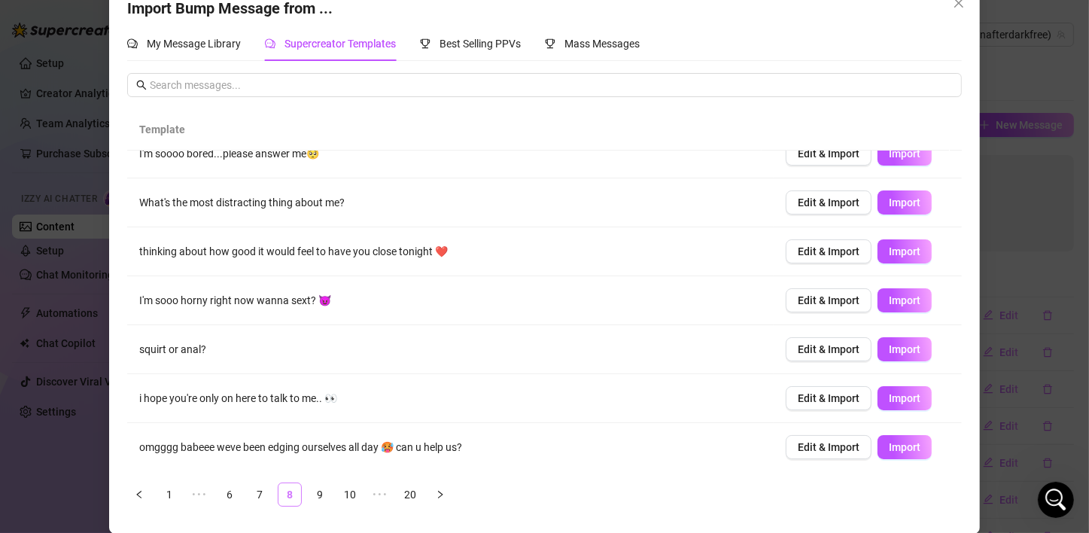
scroll to position [0, 0]
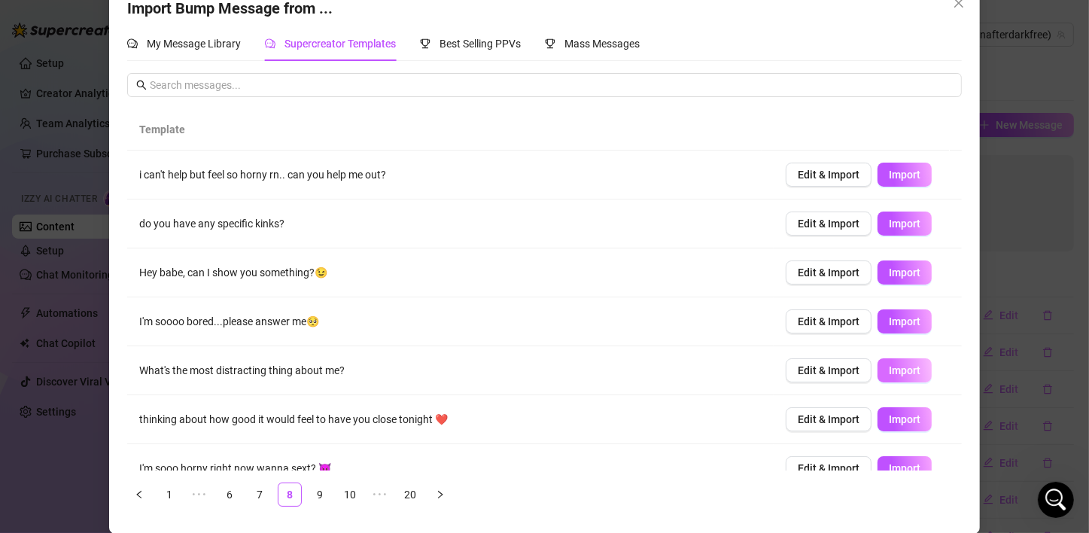
click at [889, 367] on span "Import" at bounding box center [905, 370] width 32 height 12
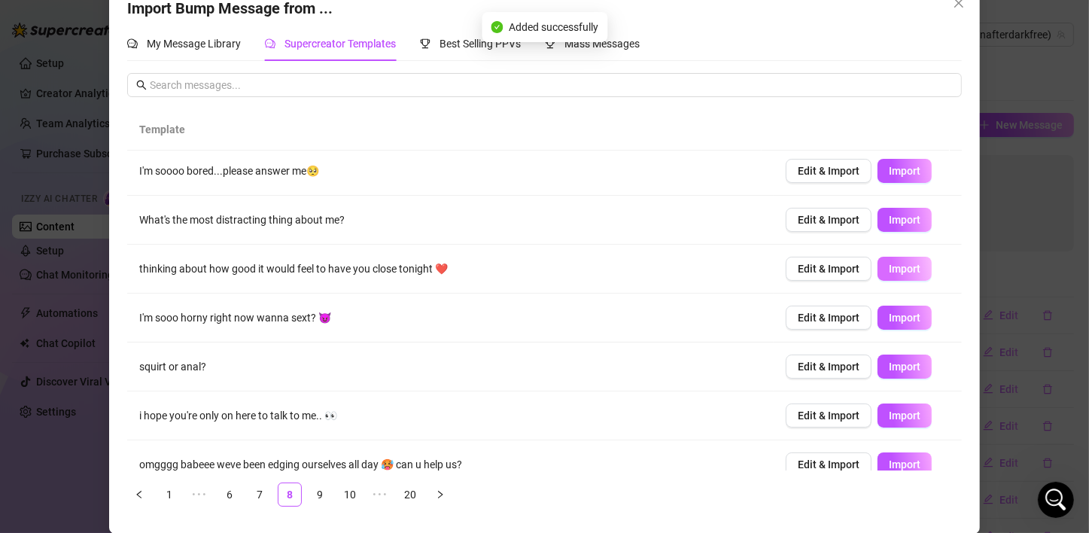
click at [891, 264] on span "Import" at bounding box center [905, 269] width 32 height 12
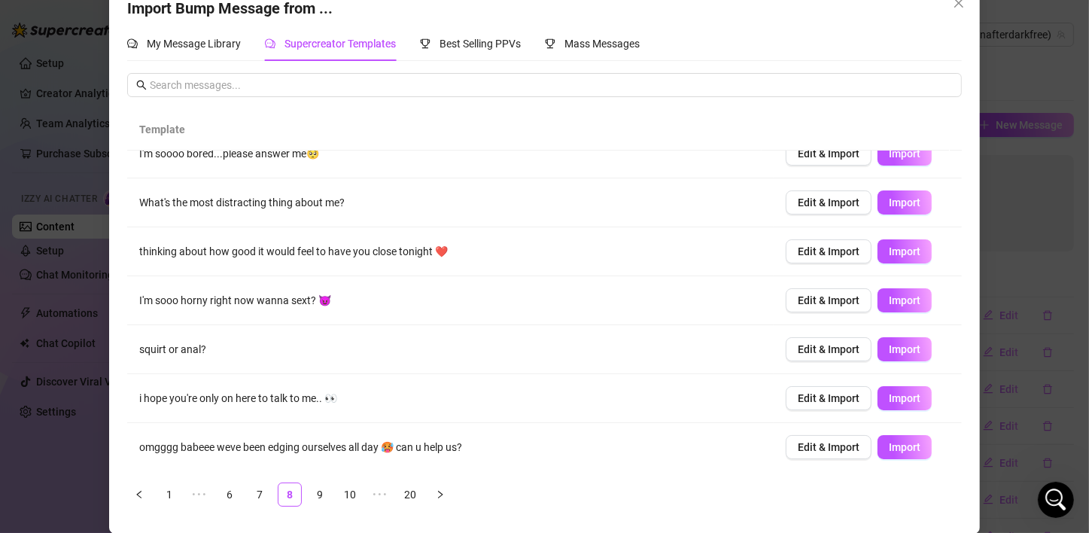
scroll to position [17, 0]
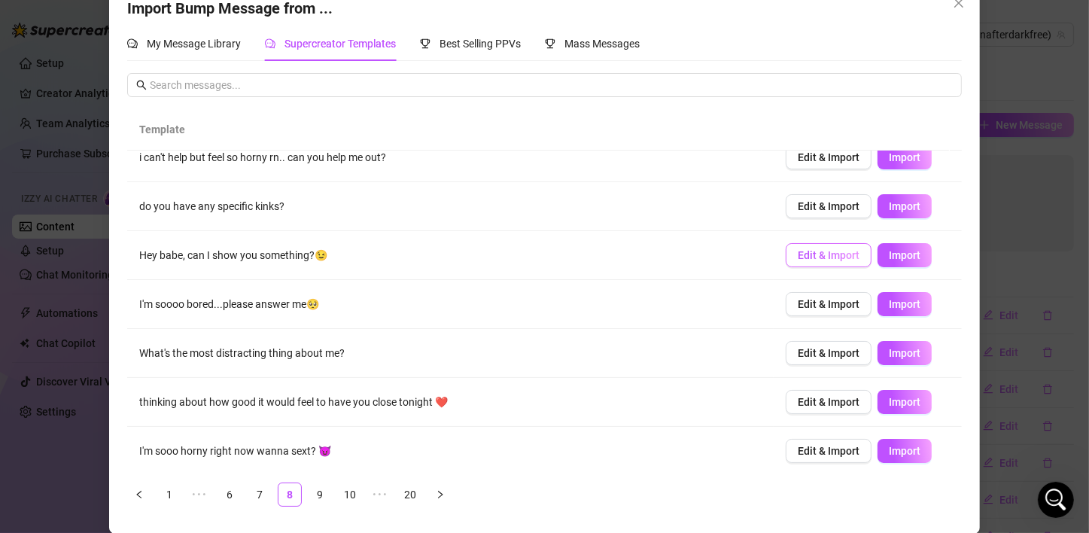
click at [811, 257] on span "Edit & Import" at bounding box center [829, 255] width 62 height 12
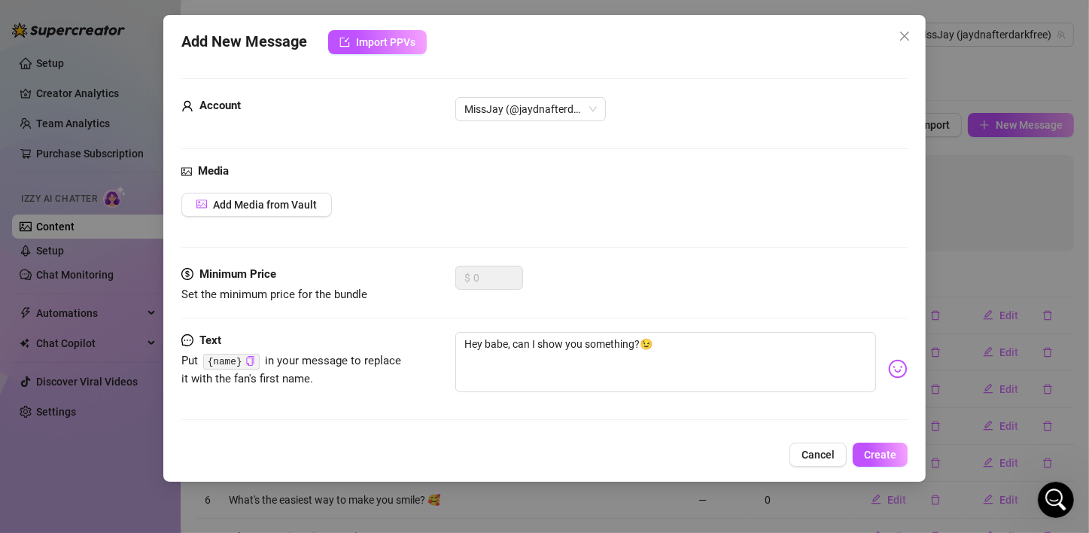
scroll to position [0, 0]
click at [305, 209] on span "Add Media from Vault" at bounding box center [265, 205] width 104 height 12
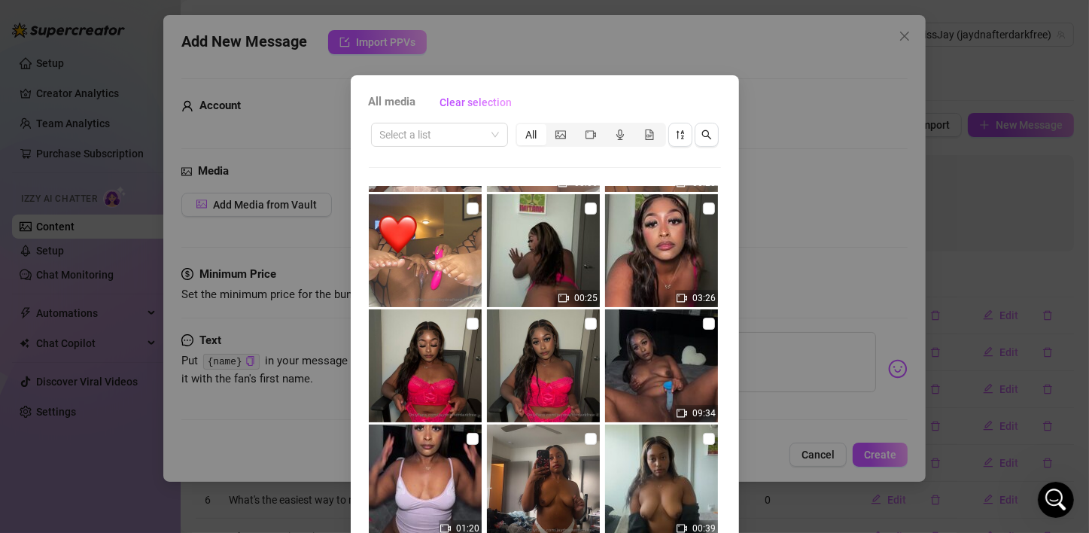
scroll to position [226, 0]
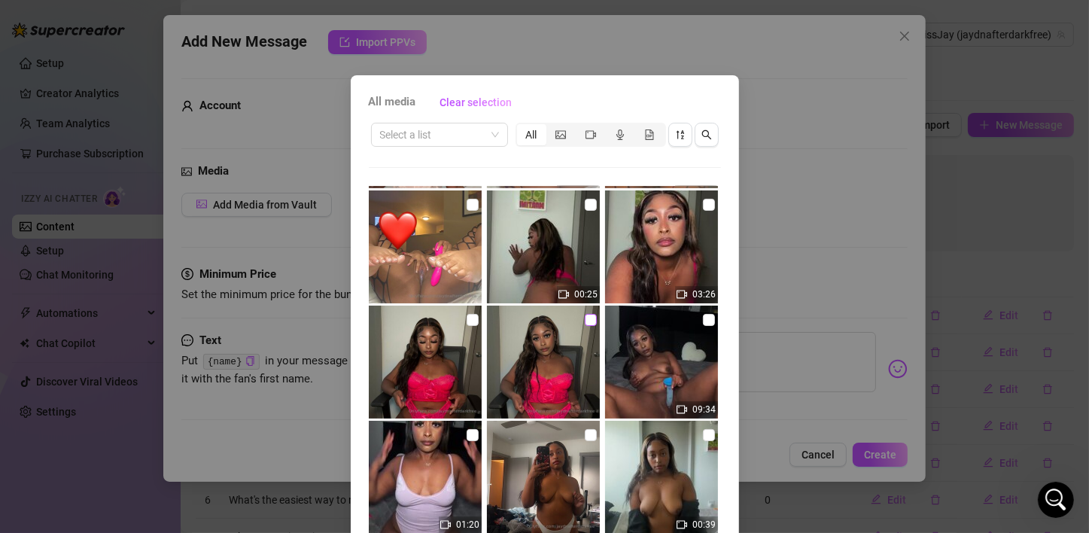
click at [585, 321] on input "checkbox" at bounding box center [591, 320] width 12 height 12
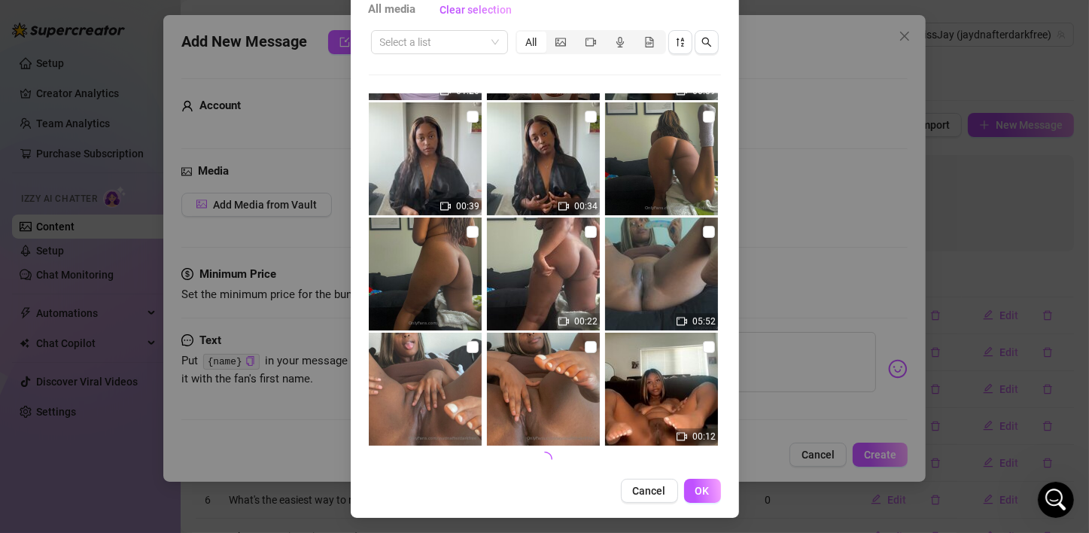
scroll to position [96, 0]
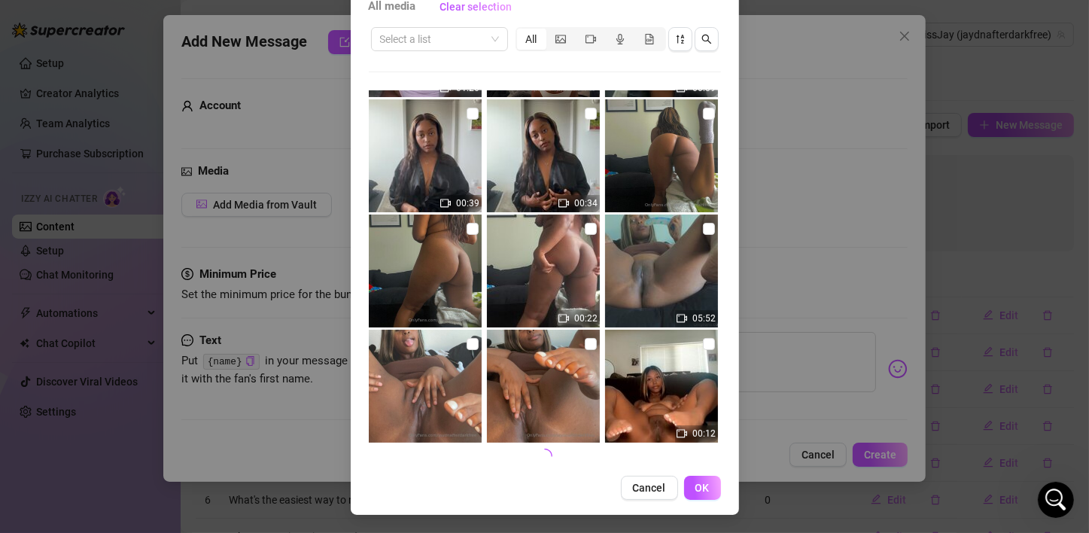
click at [709, 483] on button "OK" at bounding box center [702, 488] width 37 height 24
click at [702, 482] on div "Add New Message Import PPVs Account MissJay (@jaydnafterdarkfree) Media Add Med…" at bounding box center [544, 248] width 763 height 467
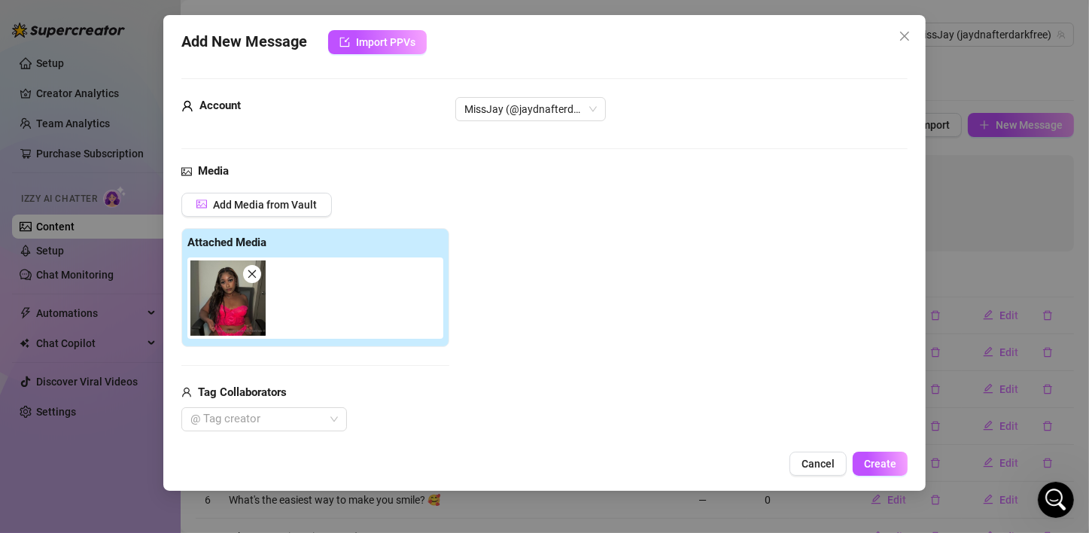
click at [536, 226] on div "Add Media from Vault Attached Media Tag Collaborators @ Tag creator" at bounding box center [544, 312] width 726 height 239
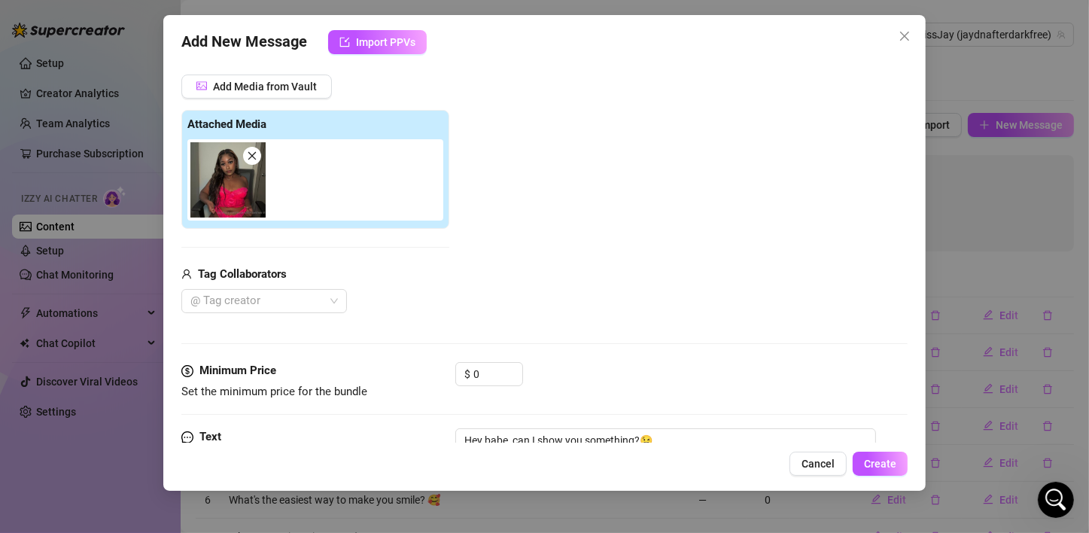
scroll to position [0, 0]
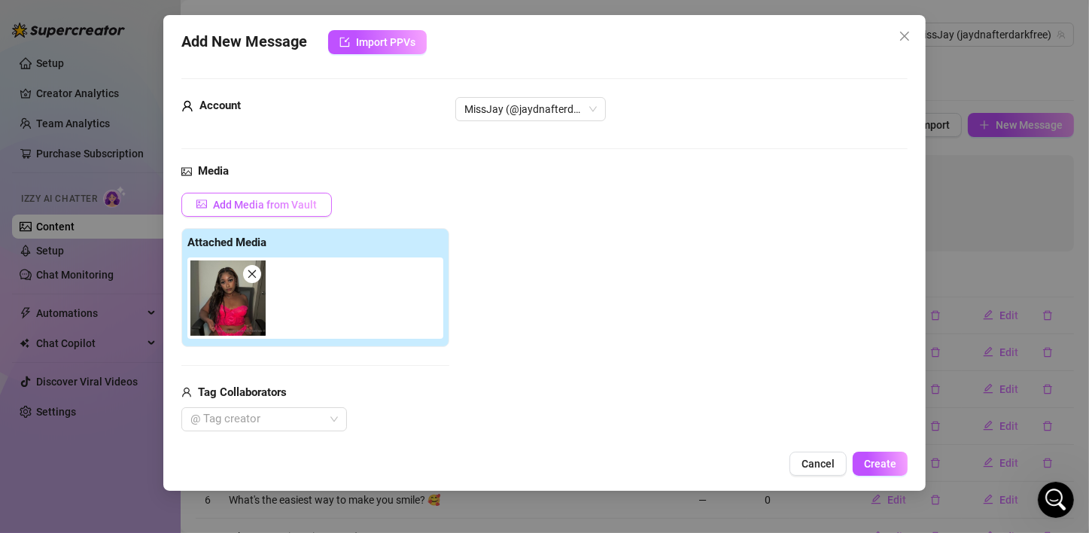
click at [304, 201] on span "Add Media from Vault" at bounding box center [265, 205] width 104 height 12
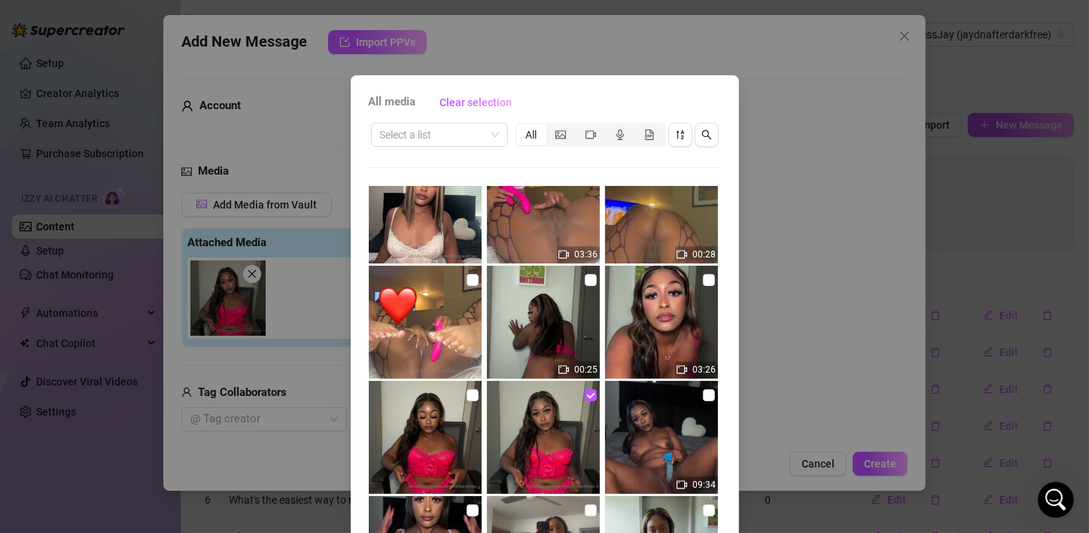
scroll to position [75, 0]
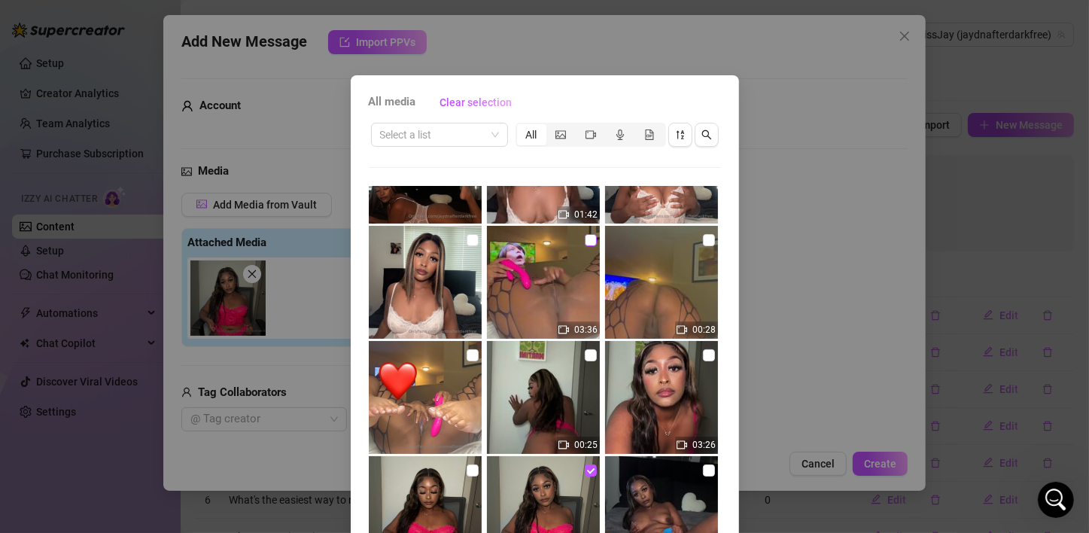
click at [585, 244] on input "checkbox" at bounding box center [591, 240] width 12 height 12
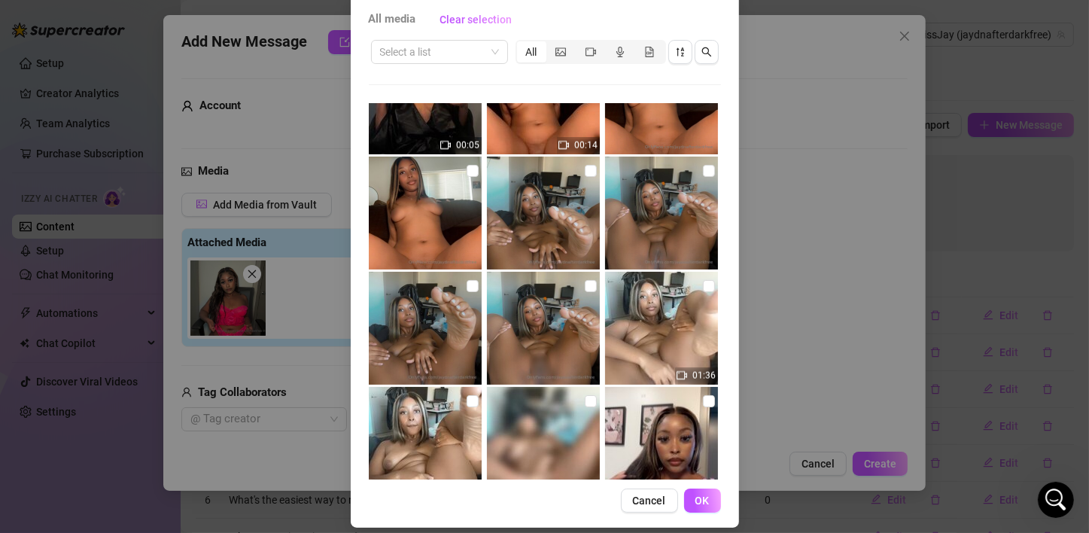
scroll to position [96, 0]
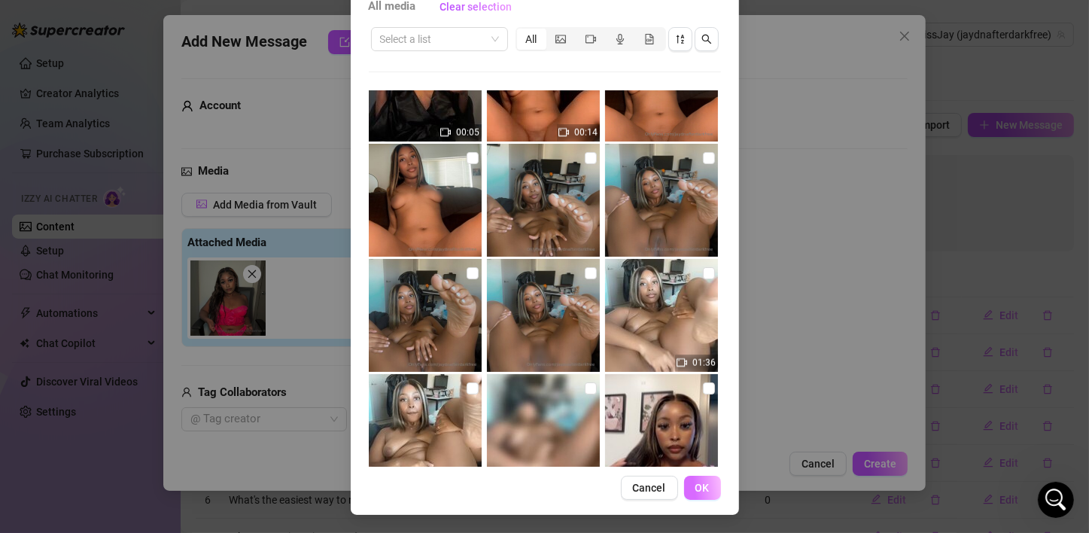
click at [686, 488] on button "OK" at bounding box center [702, 488] width 37 height 24
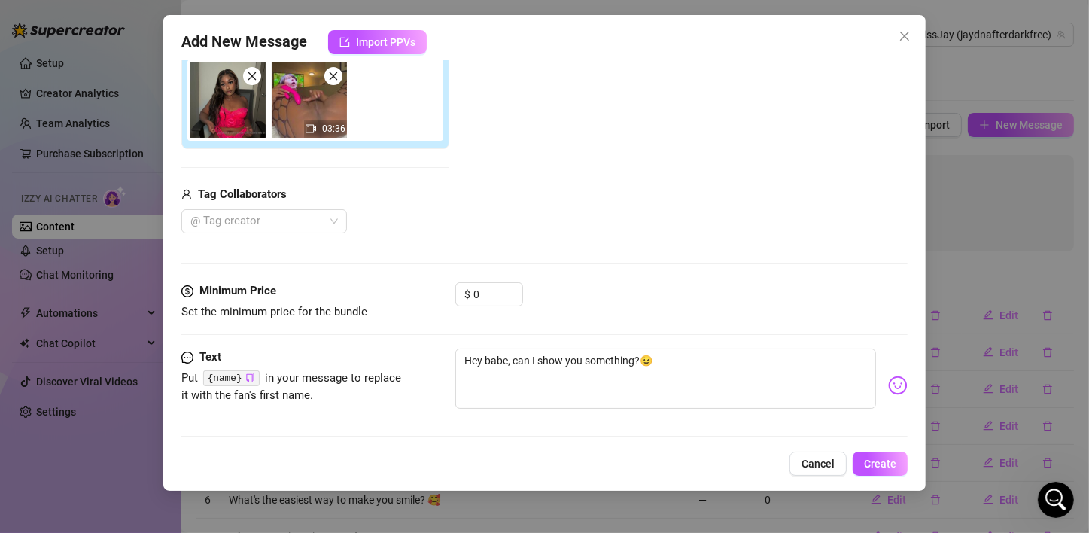
scroll to position [205, 0]
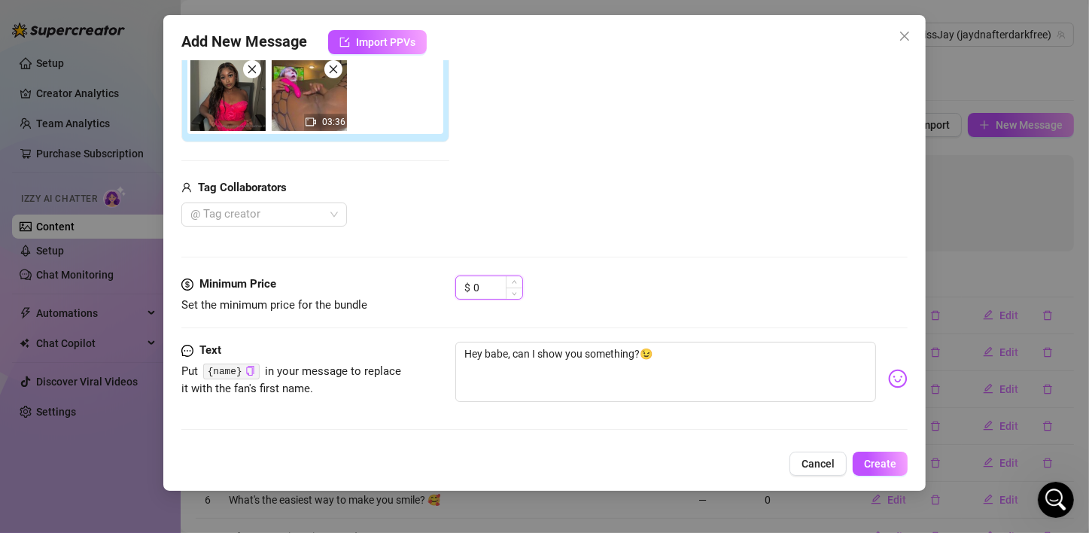
click at [492, 287] on input "0" at bounding box center [497, 287] width 49 height 23
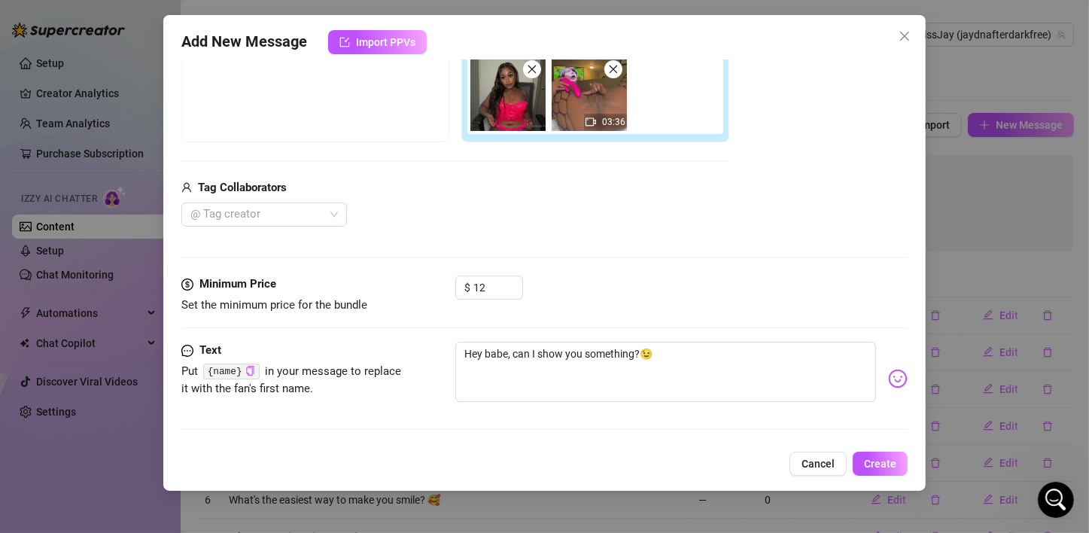
drag, startPoint x: 554, startPoint y: 157, endPoint x: 565, endPoint y: 215, distance: 58.9
click at [554, 157] on div "Add Media from Vault Free preview Pay to view 03:36 Tag Collaborators @ Tag cre…" at bounding box center [455, 107] width 548 height 239
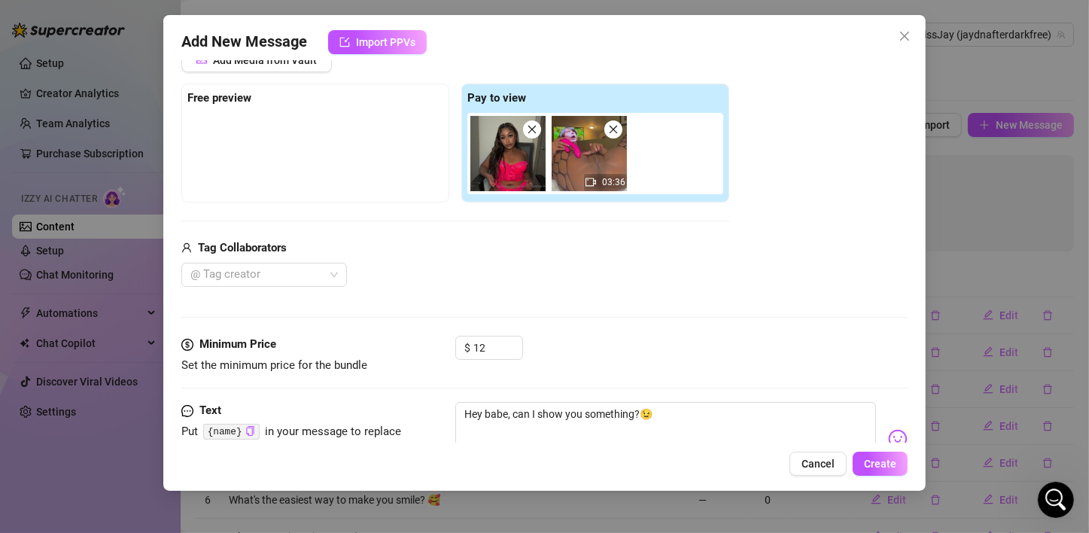
scroll to position [54, 0]
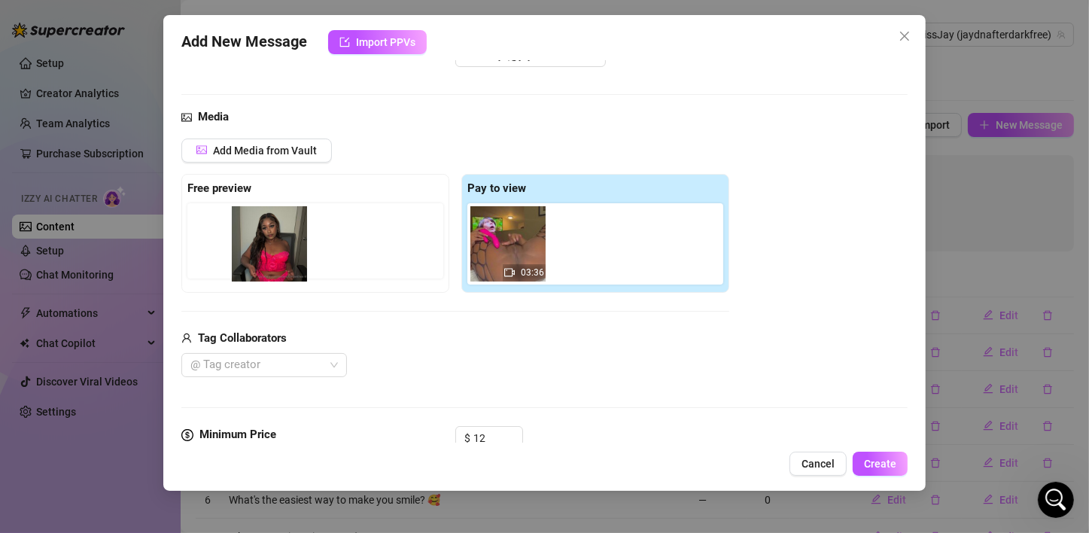
drag, startPoint x: 520, startPoint y: 261, endPoint x: 280, endPoint y: 261, distance: 240.1
click at [280, 261] on div "Free preview Pay to view 03:36" at bounding box center [455, 233] width 548 height 119
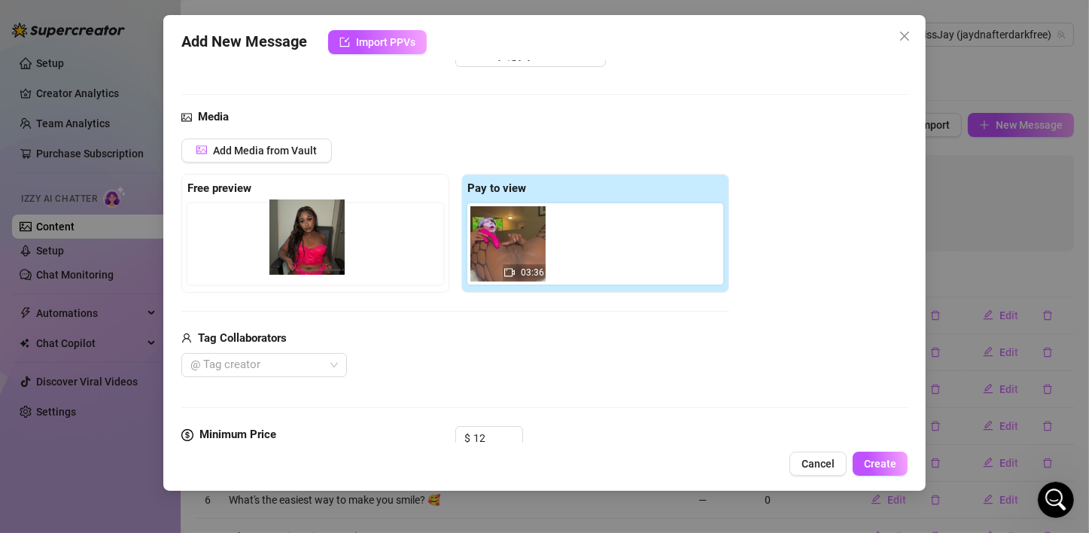
drag, startPoint x: 350, startPoint y: 288, endPoint x: 321, endPoint y: 264, distance: 36.9
click at [321, 264] on div "Free preview Pay to view 03:36" at bounding box center [455, 233] width 548 height 119
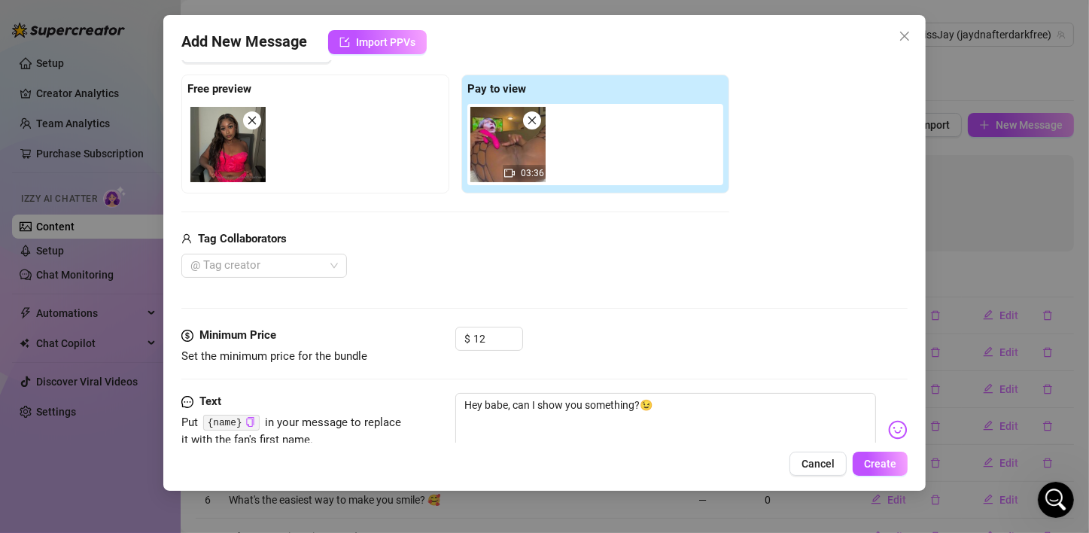
scroll to position [205, 0]
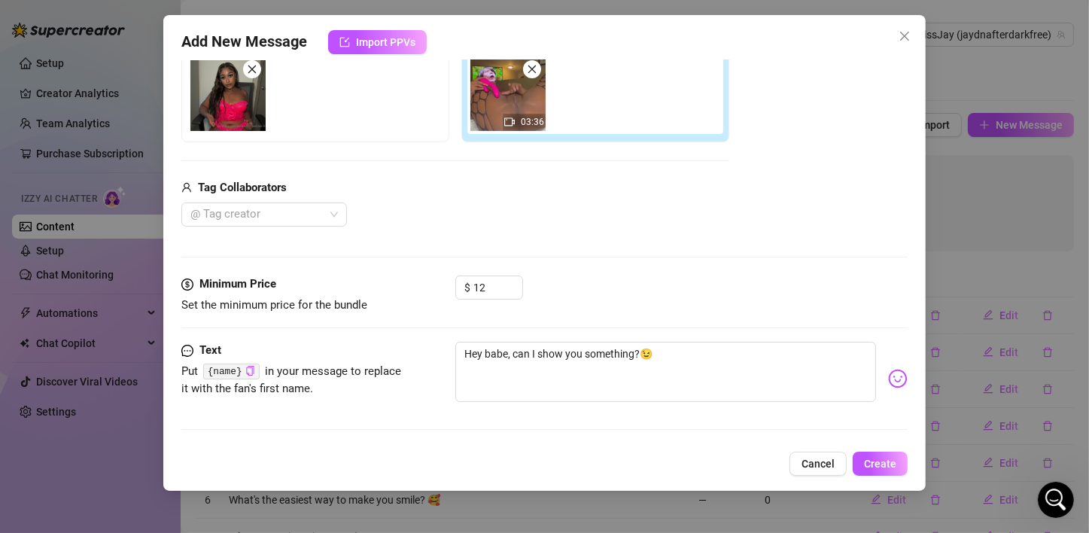
click at [692, 273] on div "Media Add Media from Vault Free preview Pay to view 03:36 Tag Collaborators @ T…" at bounding box center [544, 117] width 726 height 318
click at [884, 456] on button "Create" at bounding box center [880, 464] width 55 height 24
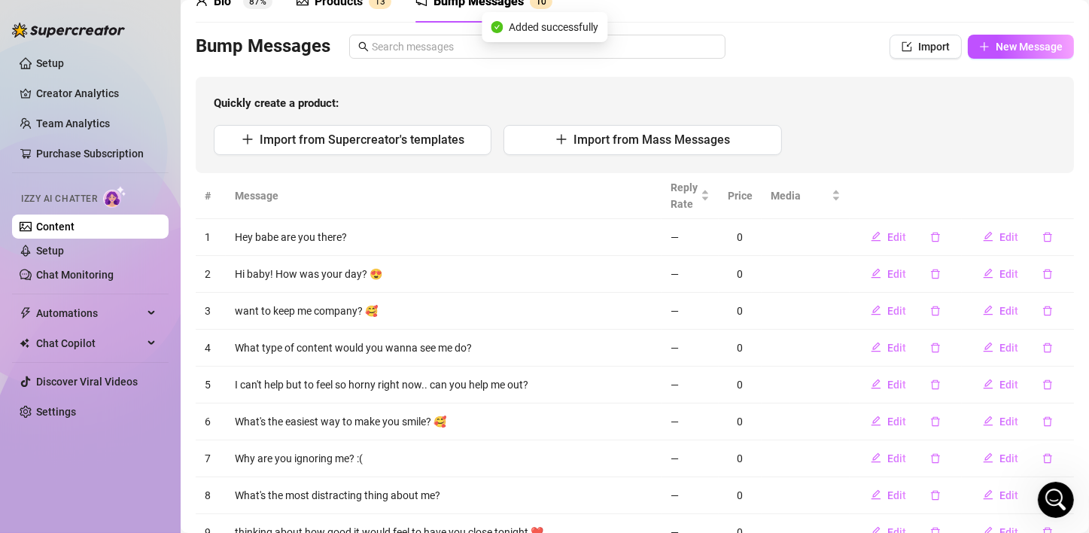
scroll to position [0, 0]
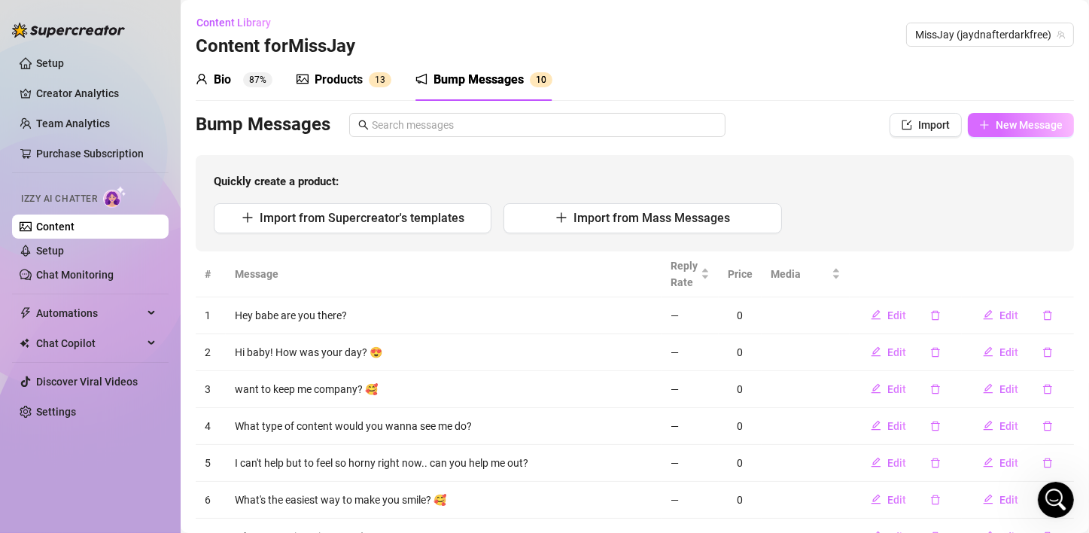
click at [1022, 132] on button "New Message" at bounding box center [1021, 125] width 106 height 24
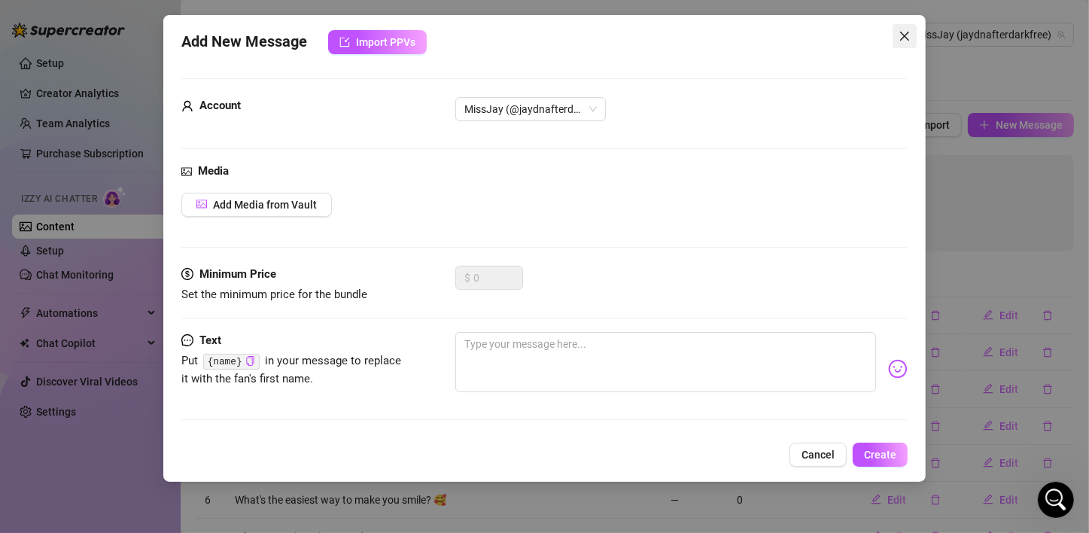
click at [905, 41] on icon "close" at bounding box center [905, 36] width 12 height 12
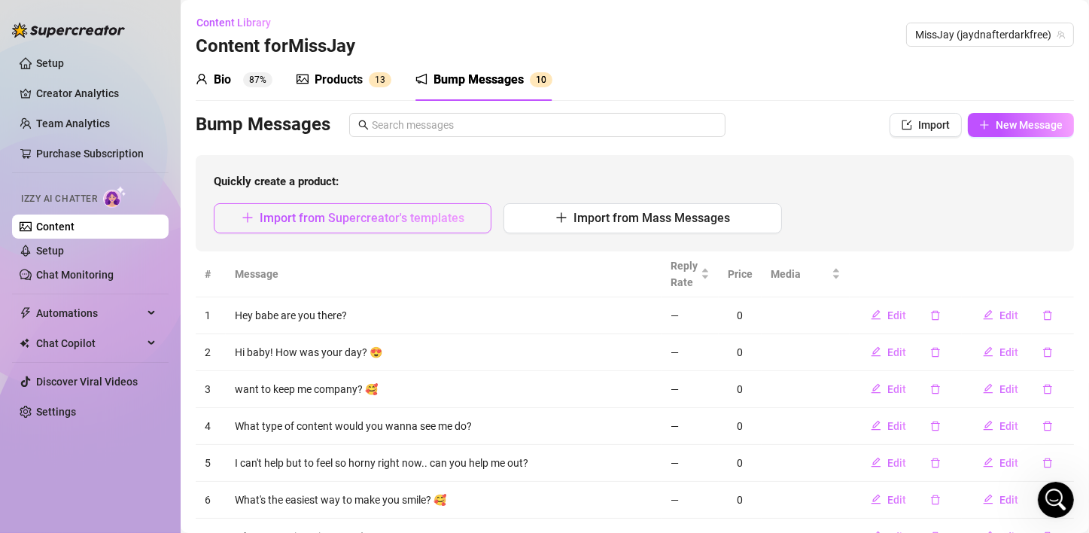
click at [385, 215] on span "Import from Supercreator's templates" at bounding box center [362, 218] width 205 height 14
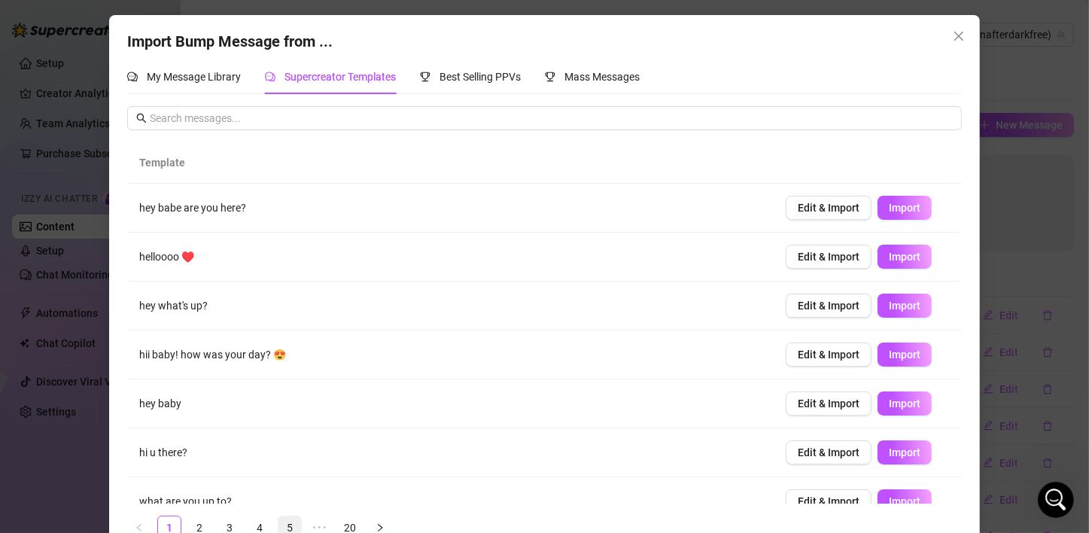
scroll to position [168, 0]
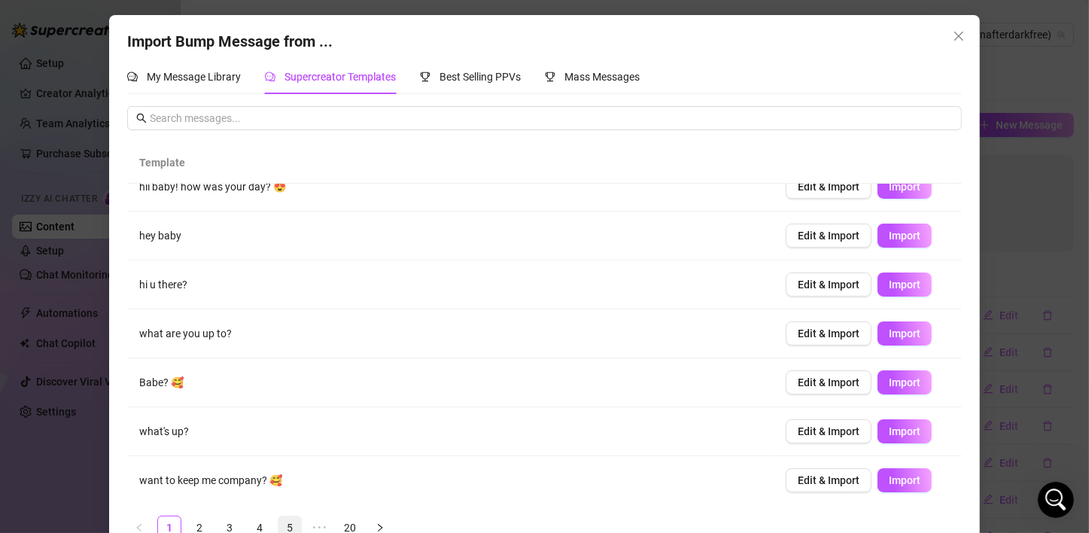
click at [293, 527] on link "5" at bounding box center [290, 527] width 23 height 23
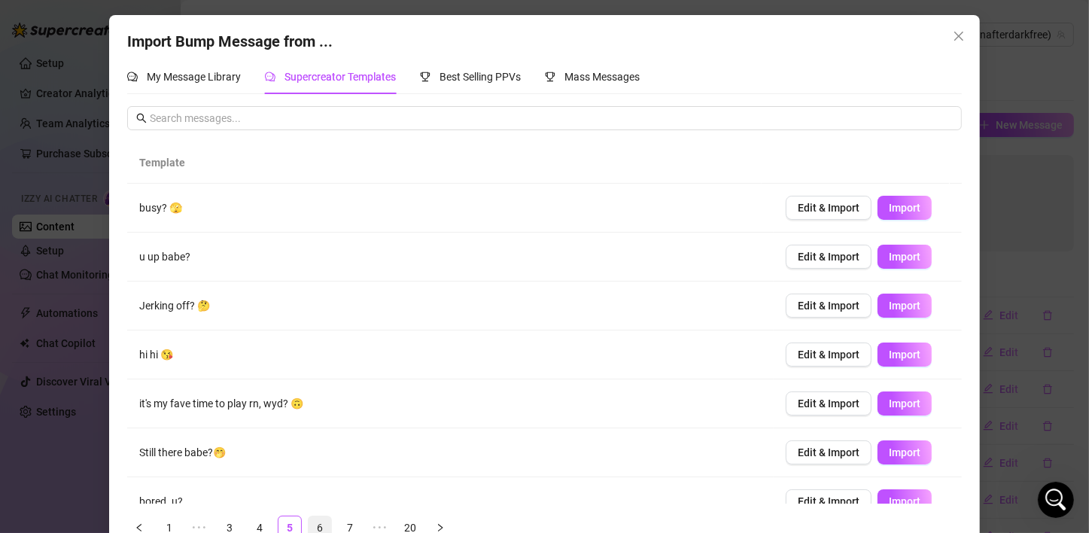
scroll to position [0, 0]
click at [372, 529] on span "•••" at bounding box center [380, 528] width 24 height 24
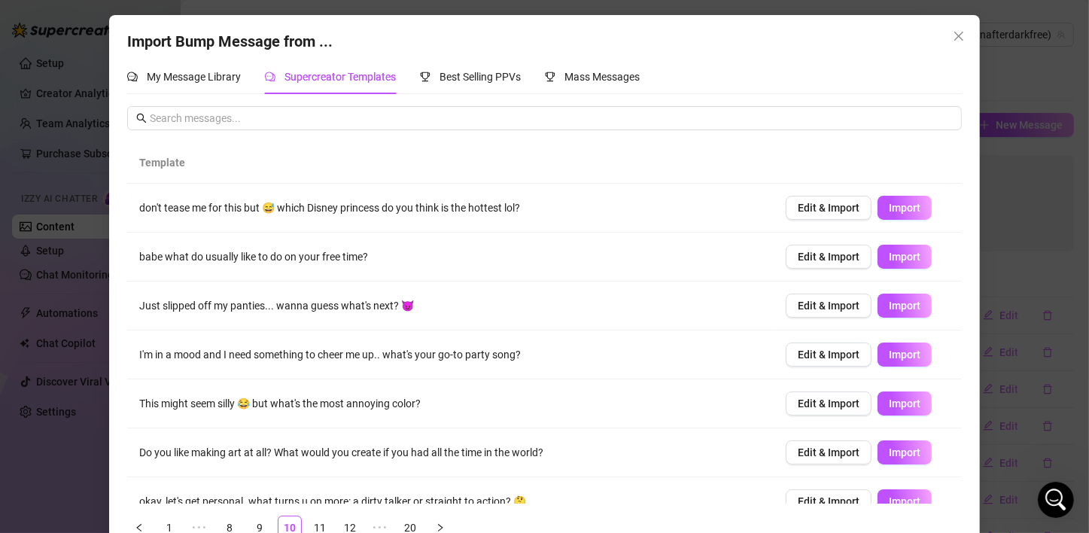
scroll to position [129, 0]
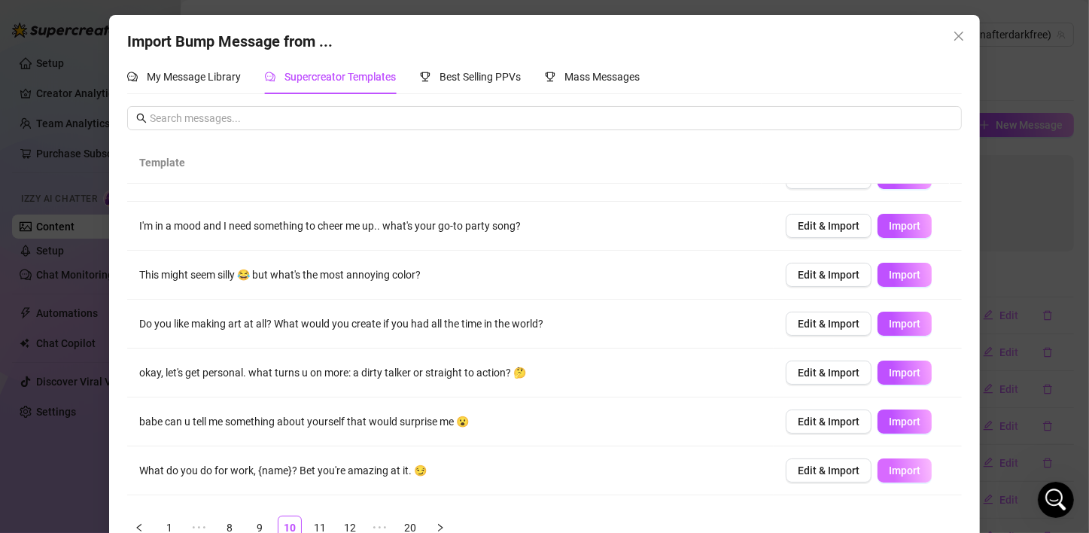
click at [897, 472] on span "Import" at bounding box center [905, 470] width 32 height 12
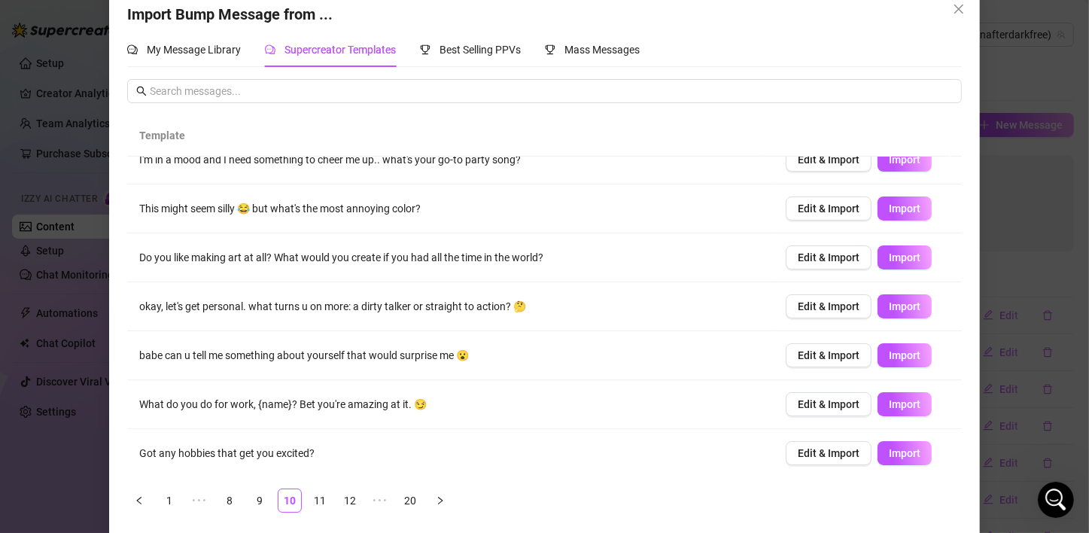
scroll to position [33, 0]
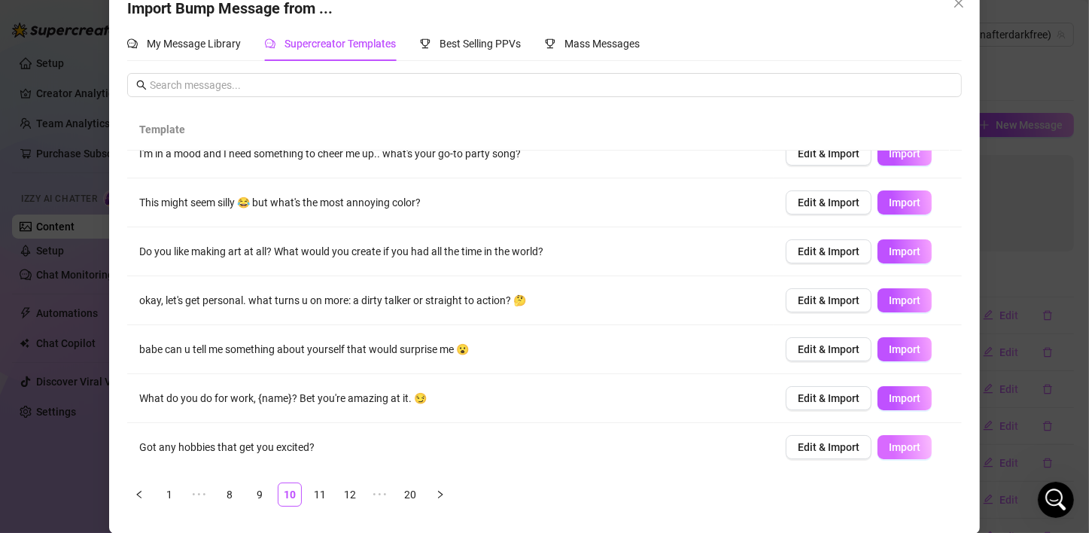
click at [892, 452] on button "Import" at bounding box center [905, 447] width 54 height 24
click at [311, 500] on link "11" at bounding box center [320, 494] width 23 height 23
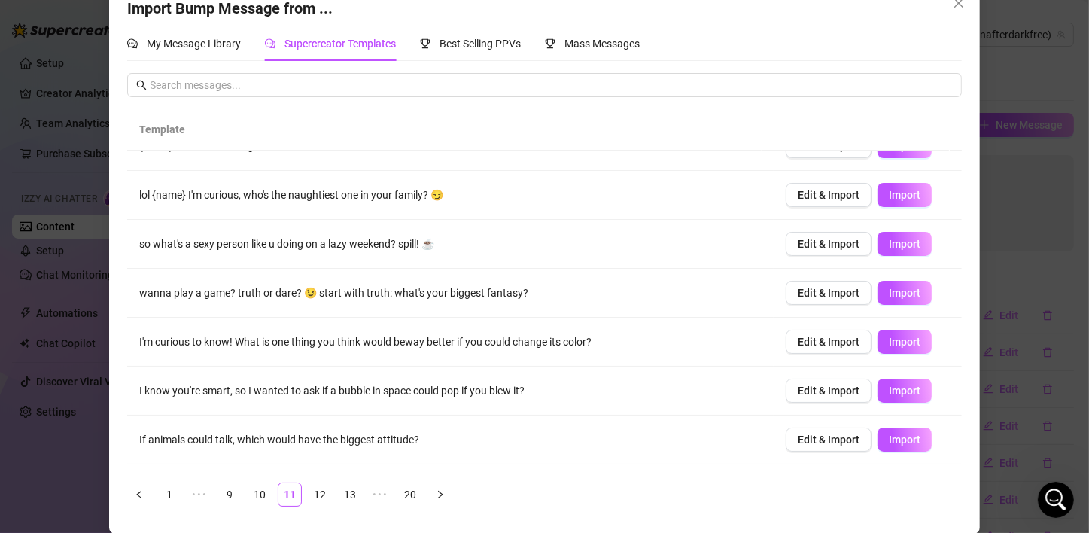
scroll to position [151, 0]
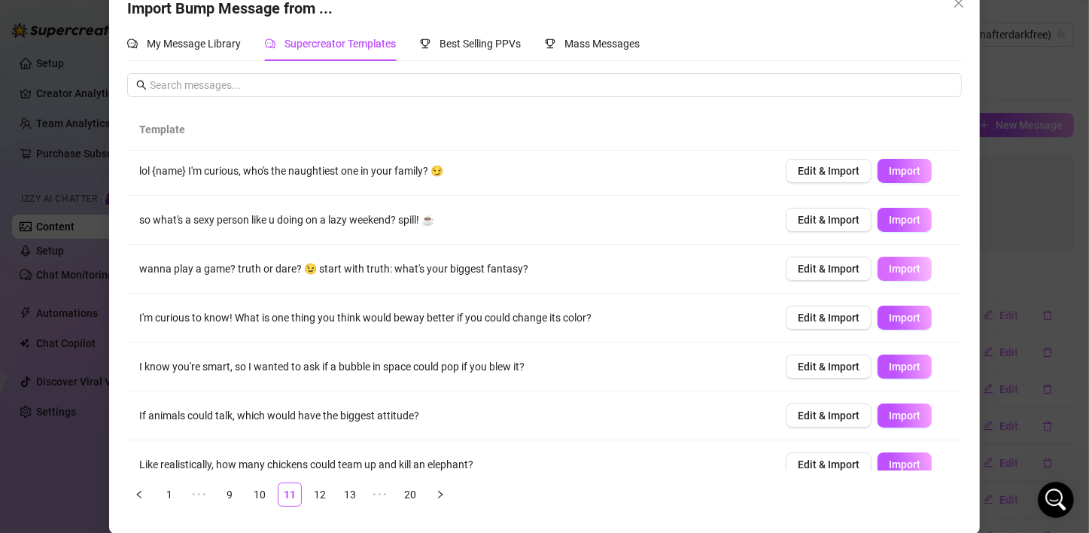
click at [890, 269] on span "Import" at bounding box center [905, 269] width 32 height 12
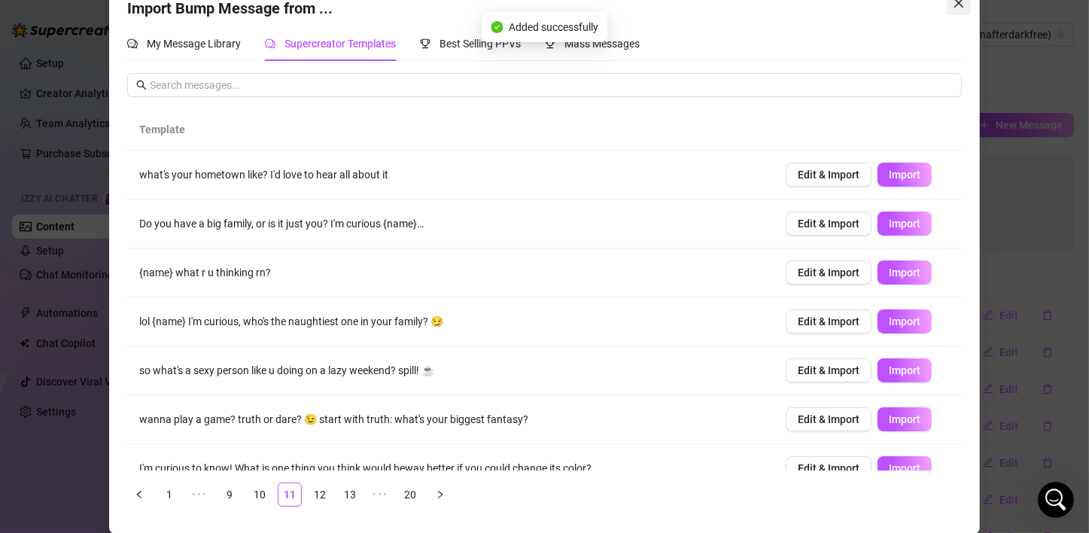
click at [953, 3] on icon "close" at bounding box center [959, 3] width 12 height 12
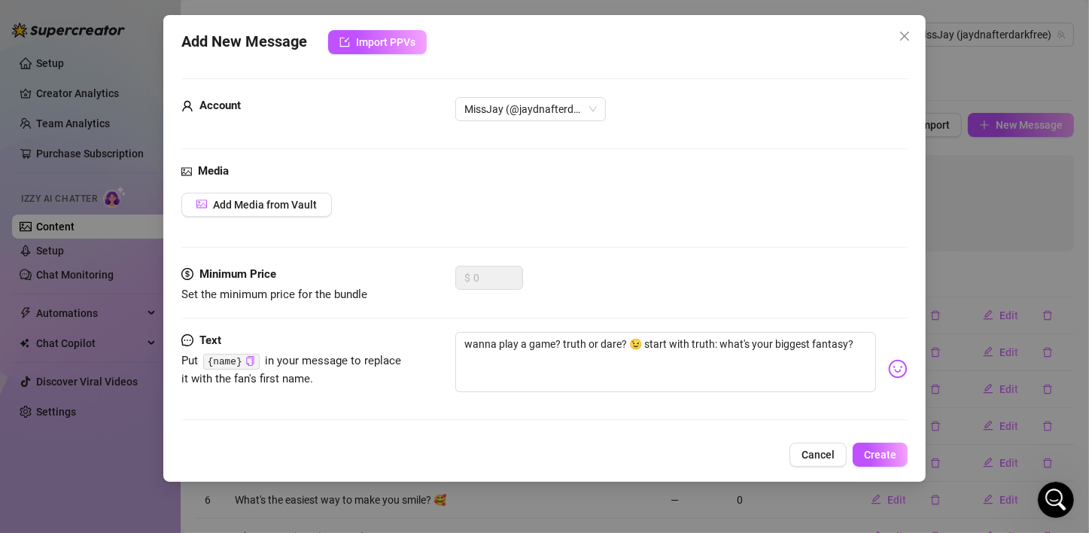
scroll to position [18, 0]
click at [900, 32] on icon "close" at bounding box center [905, 36] width 12 height 12
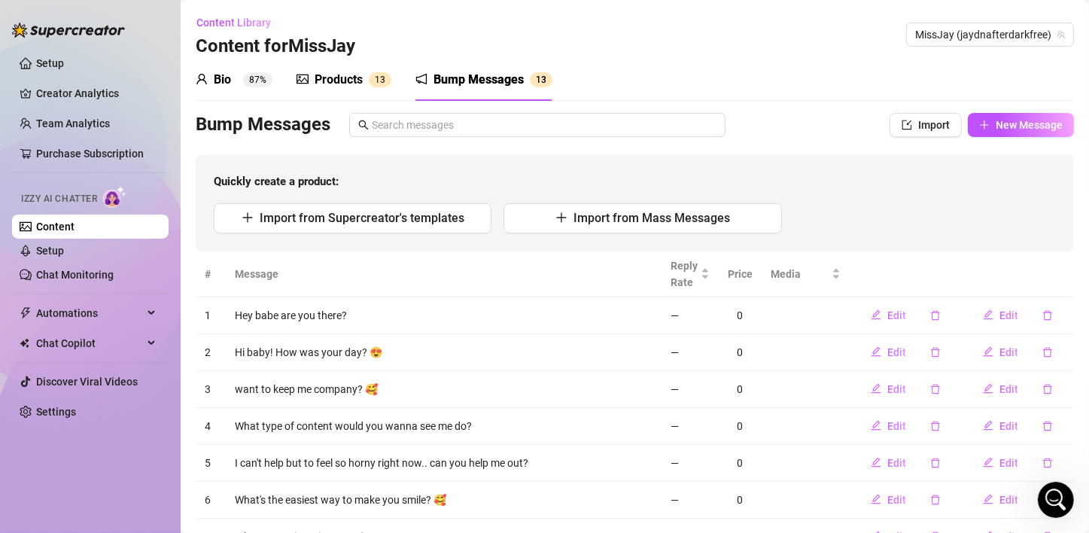
click at [619, 80] on div "Bio 87% Products 1 3 Bump Messages 1 3" at bounding box center [635, 80] width 878 height 42
click at [350, 76] on div "Products" at bounding box center [339, 80] width 48 height 18
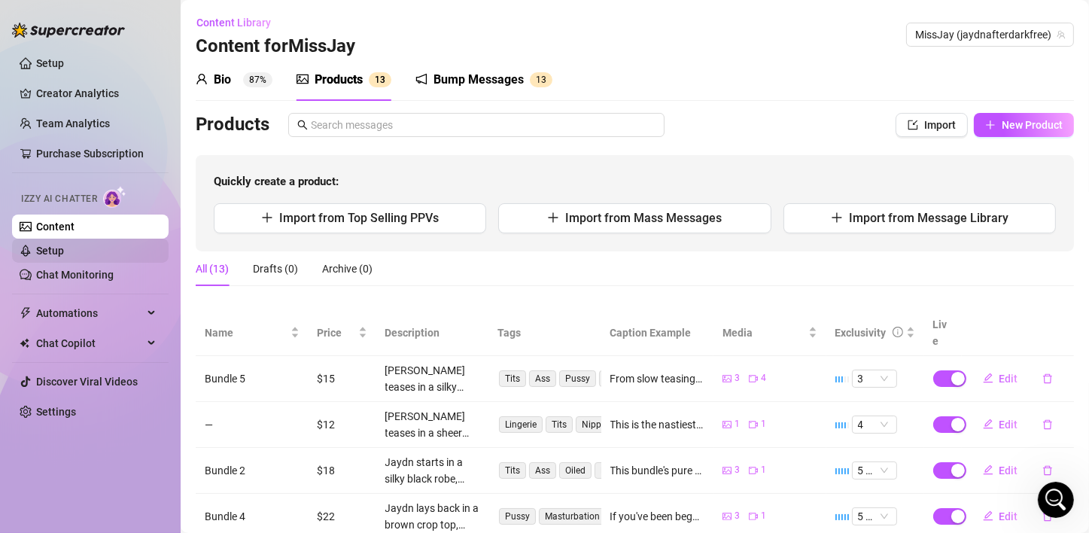
click at [43, 247] on link "Setup" at bounding box center [50, 251] width 28 height 12
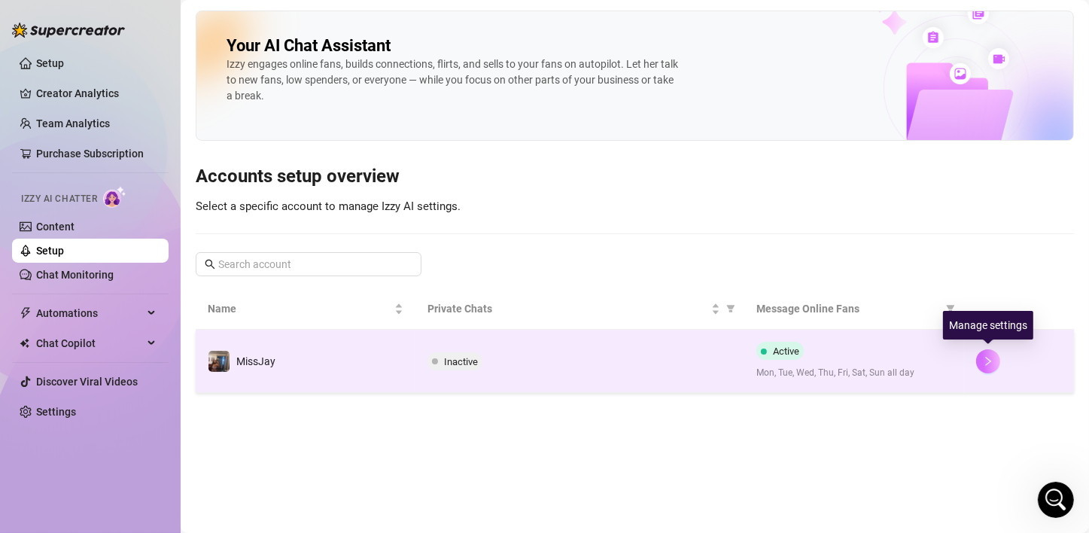
click at [999, 359] on button "button" at bounding box center [988, 361] width 24 height 24
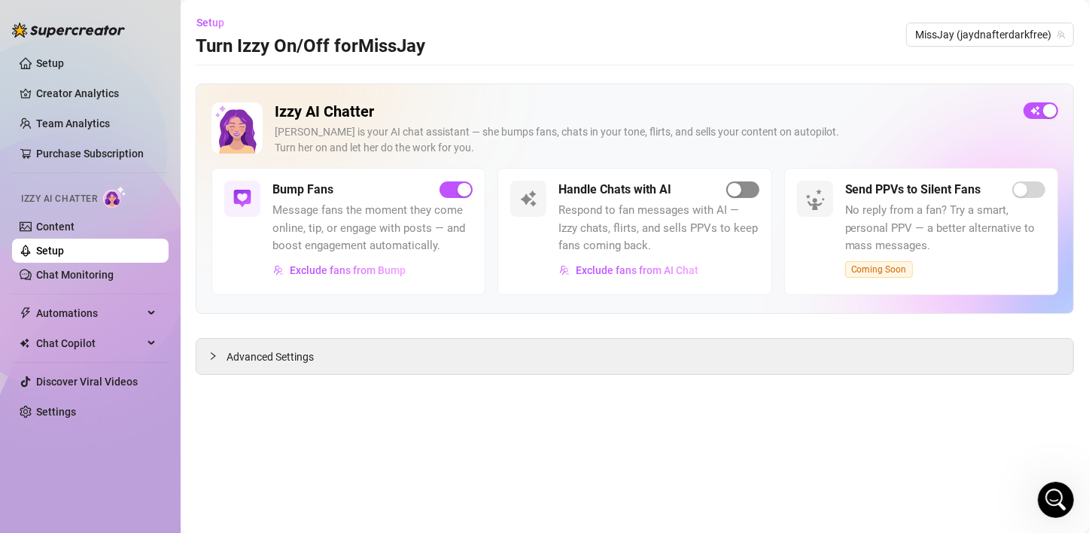
click at [738, 189] on div "button" at bounding box center [735, 190] width 14 height 14
click at [1060, 498] on icon "Open Intercom Messenger" at bounding box center [1054, 498] width 25 height 25
